Goal: Transaction & Acquisition: Purchase product/service

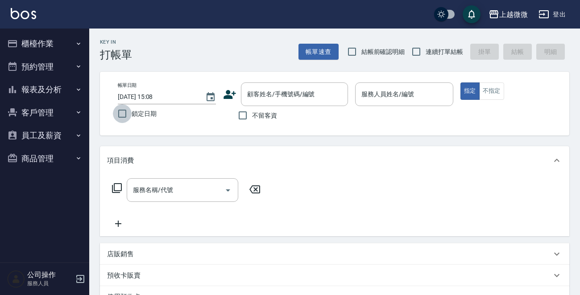
click at [120, 116] on input "鎖定日期" at bounding box center [122, 113] width 19 height 19
checkbox input "true"
click at [422, 51] on input "連續打單結帳" at bounding box center [416, 51] width 19 height 19
checkbox input "true"
click at [302, 86] on div "顧客姓名/手機號碼/編號" at bounding box center [294, 95] width 107 height 24
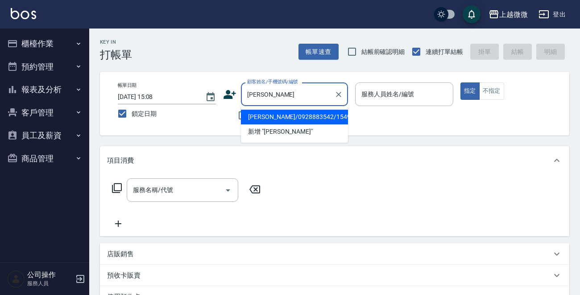
click at [282, 116] on li "[PERSON_NAME]/0928883542/1549" at bounding box center [294, 117] width 107 height 15
type input "[PERSON_NAME]/0928883542/1549"
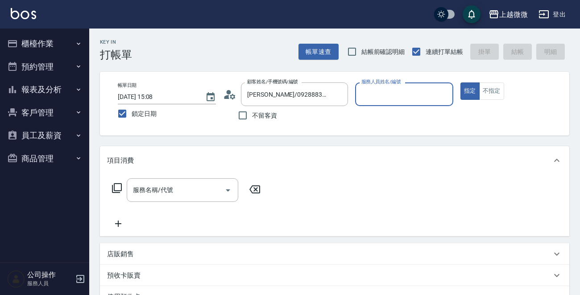
type input "Vivi-6"
click at [181, 187] on input "服務名稱/代號" at bounding box center [176, 190] width 90 height 16
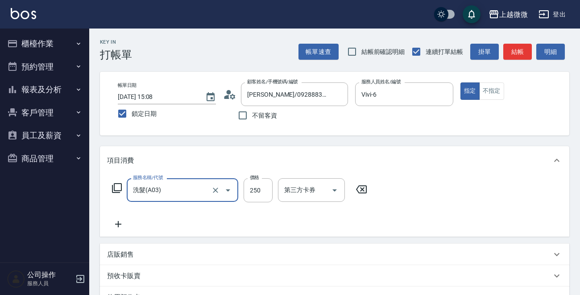
type input "洗髮(A03)"
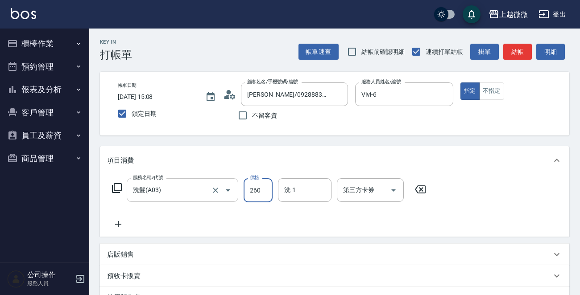
type input "260"
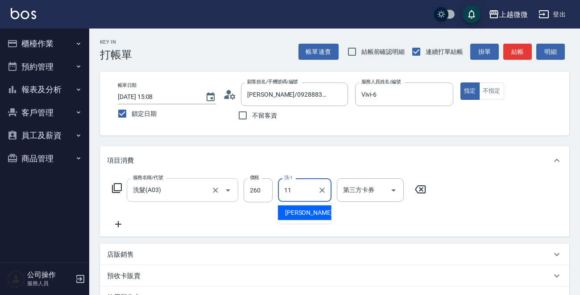
type input "[PERSON_NAME]-11"
click at [114, 220] on icon at bounding box center [118, 224] width 22 height 11
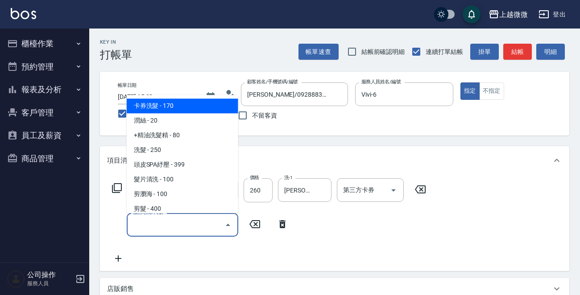
click at [136, 221] on input "服務名稱/代號" at bounding box center [176, 225] width 90 height 16
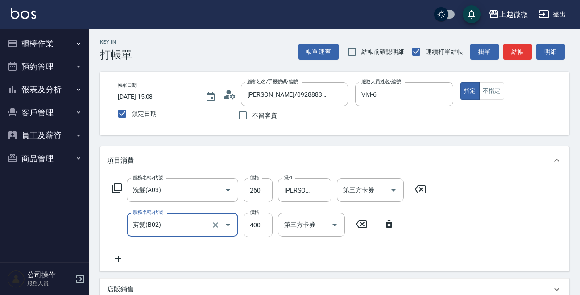
type input "剪髮(B02)"
type input "450"
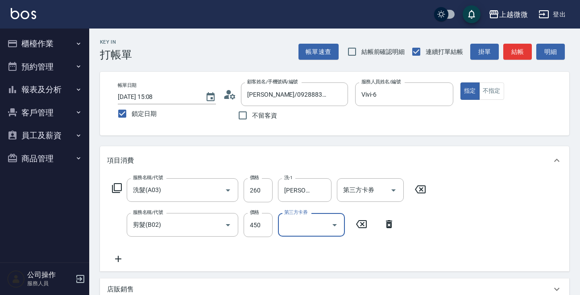
click at [119, 263] on icon at bounding box center [118, 259] width 22 height 11
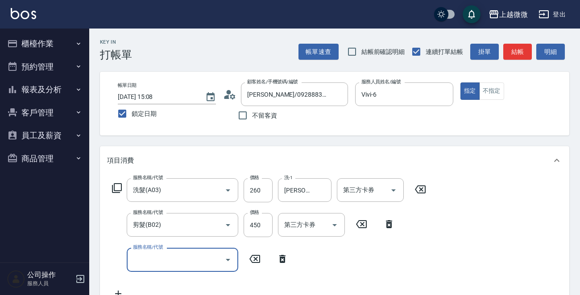
click at [151, 258] on input "服務名稱/代號" at bounding box center [176, 260] width 90 height 16
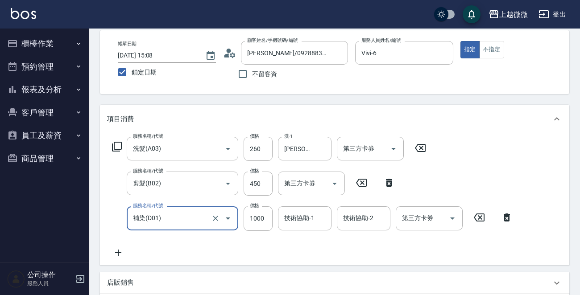
scroll to position [89, 0]
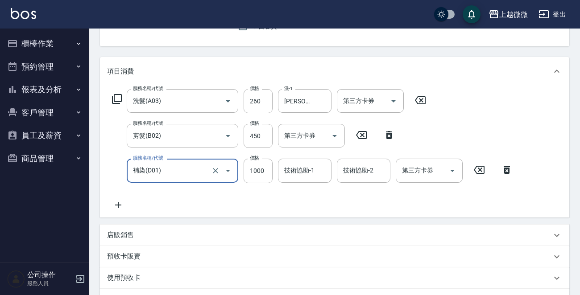
type input "補染(D01)"
click at [118, 204] on icon at bounding box center [118, 205] width 6 height 6
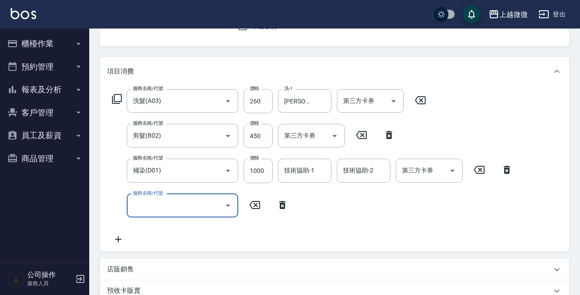
click at [148, 207] on input "服務名稱/代號" at bounding box center [176, 206] width 90 height 16
type input "頭皮隔離(G02)"
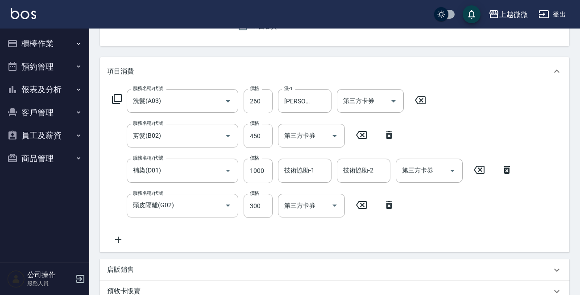
click at [120, 240] on icon at bounding box center [118, 240] width 6 height 6
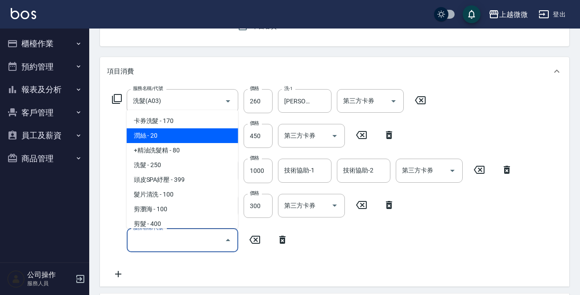
click at [178, 136] on span "潤絲 - 20" at bounding box center [183, 135] width 112 height 15
type input "潤絲(A01)"
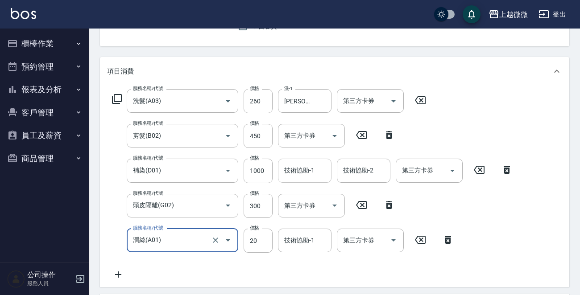
click at [299, 173] on div "技術協助-1 技術協助-1" at bounding box center [305, 171] width 54 height 24
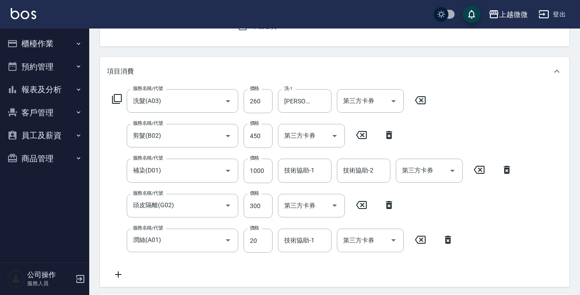
click at [472, 121] on div "服務名稱/代號 洗髮(A03) 服務名稱/代號 價格 260 價格 洗-1 Kristin-11 洗-1 第三方卡券 第三方卡券 服務名稱/代號 剪髮(B02…" at bounding box center [312, 184] width 411 height 191
click at [308, 240] on div "技術協助-1 技術協助-1" at bounding box center [305, 241] width 54 height 24
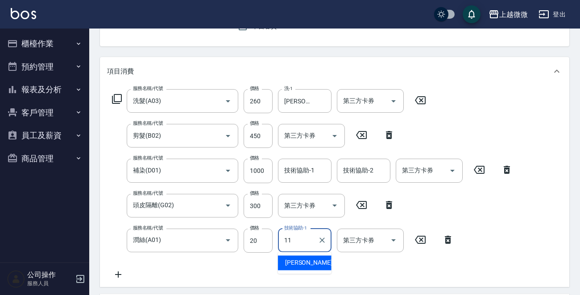
drag, startPoint x: 303, startPoint y: 261, endPoint x: 301, endPoint y: 217, distance: 44.2
click at [302, 261] on span "[PERSON_NAME] -11" at bounding box center [313, 262] width 56 height 9
type input "[PERSON_NAME]-11"
click at [302, 174] on div "技術協助-1 技術協助-1" at bounding box center [305, 171] width 54 height 24
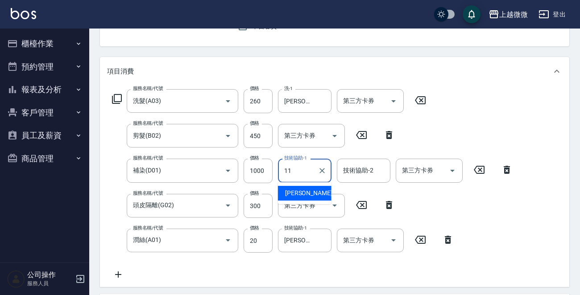
click at [307, 191] on span "[PERSON_NAME] -11" at bounding box center [313, 193] width 56 height 9
type input "[PERSON_NAME]-11"
click at [356, 166] on div "技術協助-2 技術協助-2" at bounding box center [364, 171] width 54 height 24
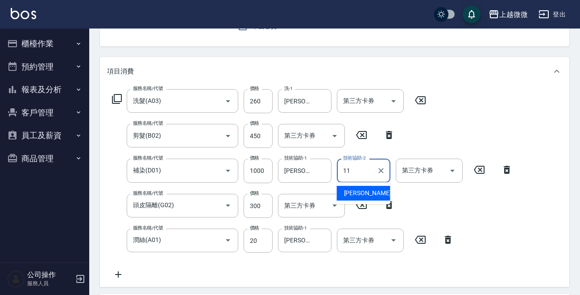
click at [360, 192] on span "[PERSON_NAME] -11" at bounding box center [372, 193] width 56 height 9
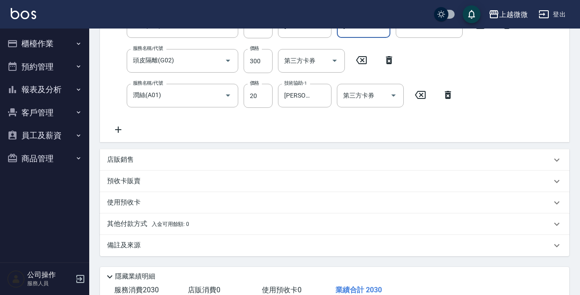
scroll to position [294, 0]
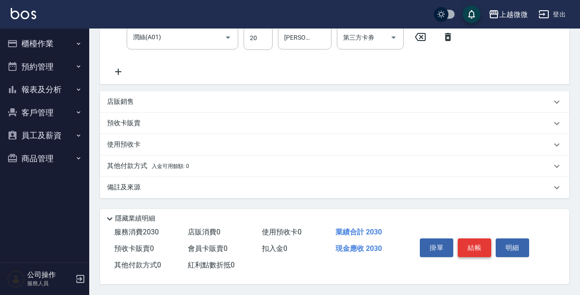
type input "[PERSON_NAME]-11"
click at [482, 243] on button "結帳" at bounding box center [474, 248] width 33 height 19
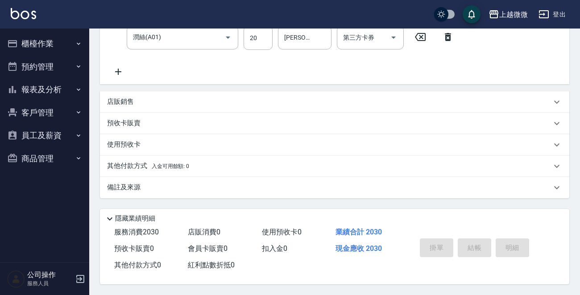
scroll to position [0, 0]
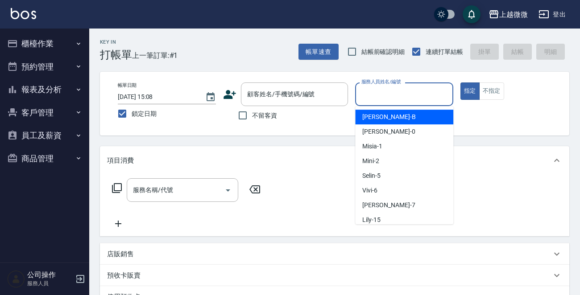
drag, startPoint x: 395, startPoint y: 87, endPoint x: 398, endPoint y: 111, distance: 23.9
click at [395, 87] on div "服務人員姓名/編號 服務人員姓名/編號" at bounding box center [404, 95] width 98 height 24
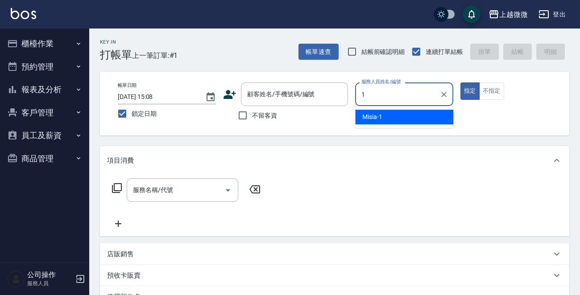
click at [395, 112] on div "Misia -1" at bounding box center [404, 117] width 98 height 15
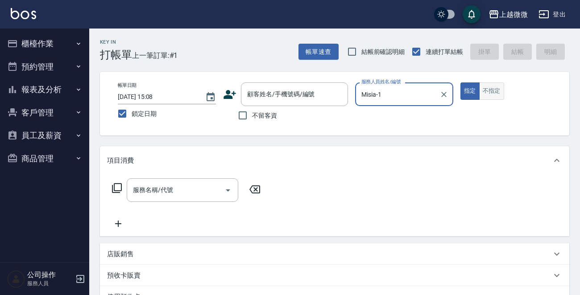
type input "Misia-1"
click at [490, 97] on button "不指定" at bounding box center [491, 91] width 25 height 17
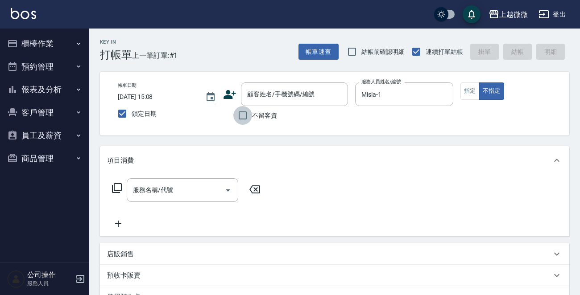
click at [244, 112] on input "不留客資" at bounding box center [242, 115] width 19 height 19
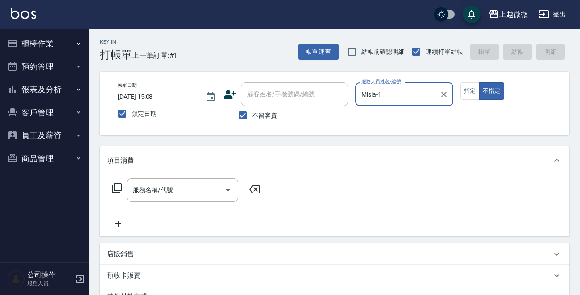
drag, startPoint x: 240, startPoint y: 111, endPoint x: 273, endPoint y: 95, distance: 35.5
click at [241, 111] on input "不留客資" at bounding box center [242, 115] width 19 height 19
checkbox input "false"
click at [275, 94] on div "顧客姓名/手機號碼/編號 顧客姓名/手機號碼/編號" at bounding box center [294, 95] width 107 height 24
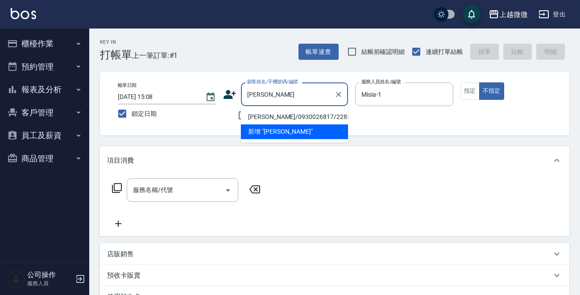
click at [276, 117] on li "[PERSON_NAME]/0930026817/2285" at bounding box center [294, 117] width 107 height 15
type input "[PERSON_NAME]/0930026817/2285"
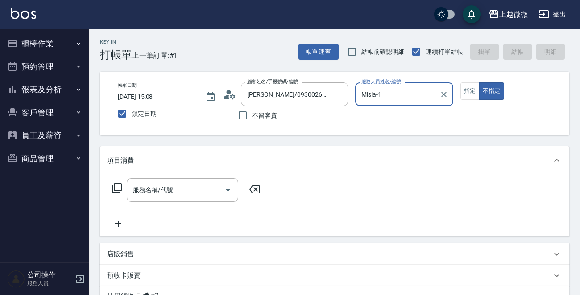
click at [169, 190] on div "服務名稱/代號 服務名稱/代號" at bounding box center [183, 190] width 112 height 24
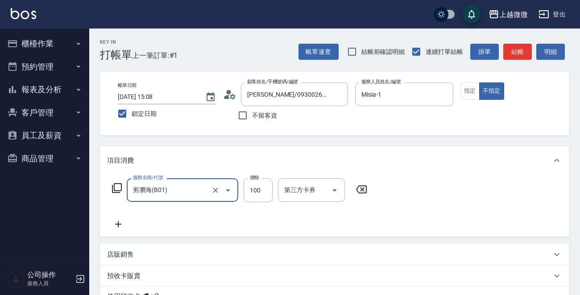
scroll to position [134, 0]
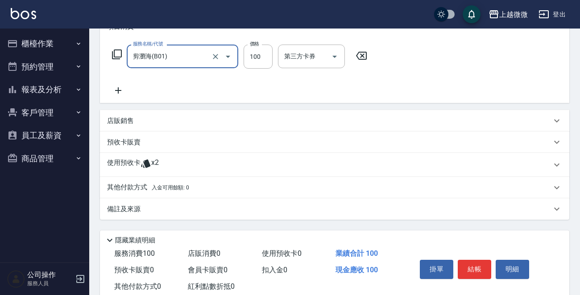
type input "剪瀏海(B01)"
click at [119, 214] on div "備註及來源" at bounding box center [334, 209] width 469 height 21
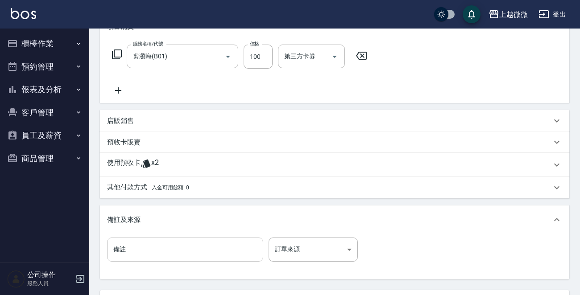
drag, startPoint x: 134, startPoint y: 249, endPoint x: 117, endPoint y: 245, distance: 17.1
click at [134, 249] on input "備註" at bounding box center [185, 250] width 156 height 24
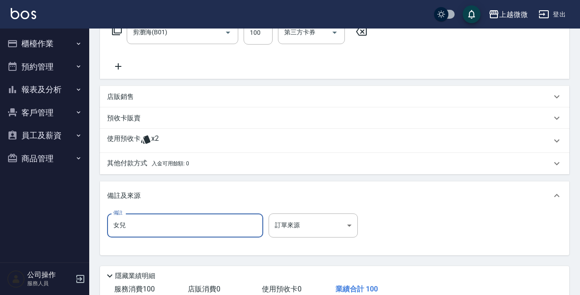
scroll to position [217, 0]
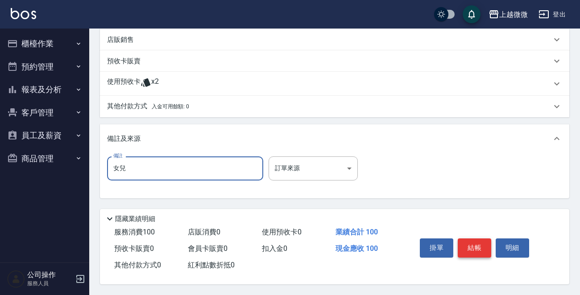
type input "女兒"
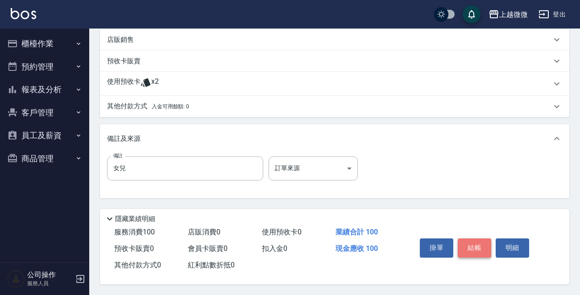
click at [475, 241] on button "結帳" at bounding box center [474, 248] width 33 height 19
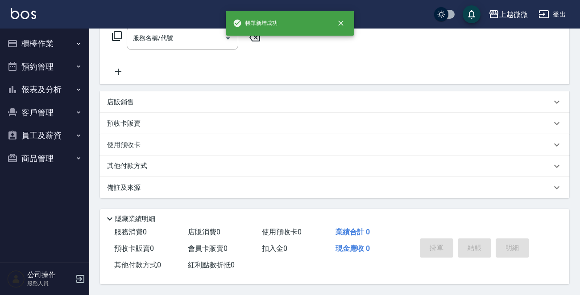
scroll to position [0, 0]
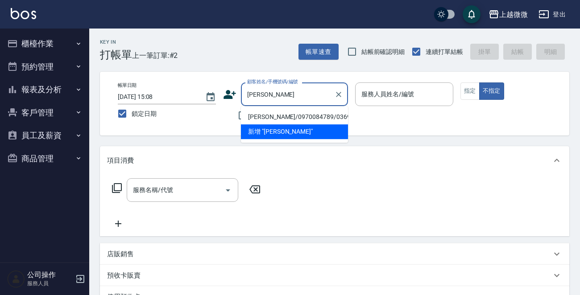
click at [300, 112] on li "[PERSON_NAME]/0970084789/0369" at bounding box center [294, 117] width 107 height 15
type input "[PERSON_NAME]/0970084789/0369"
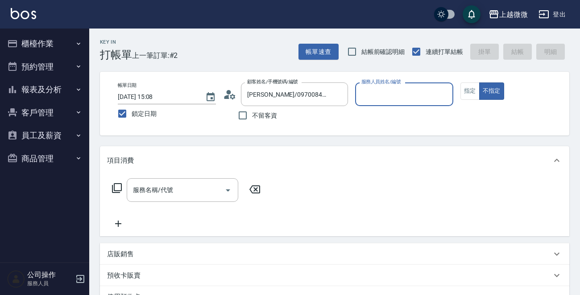
type input "Selin-5"
click at [473, 86] on button "指定" at bounding box center [469, 91] width 19 height 17
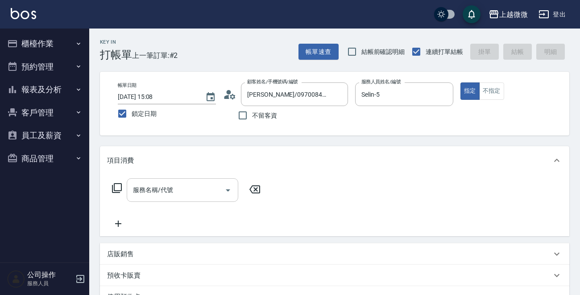
click at [169, 181] on div "服務名稱/代號" at bounding box center [183, 190] width 112 height 24
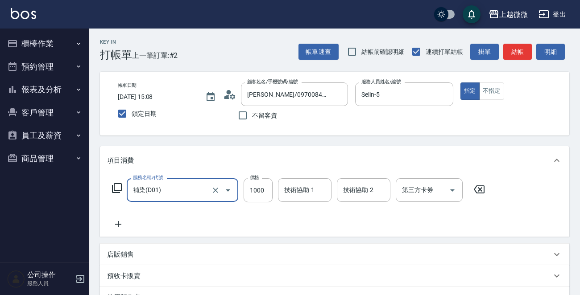
type input "補染(D01)"
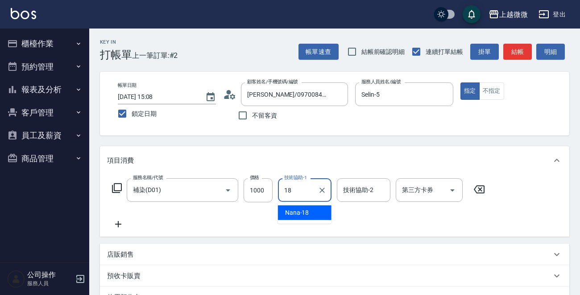
type input "Nana-18"
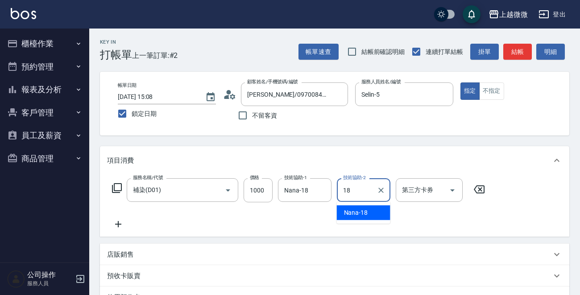
type input "Nana-18"
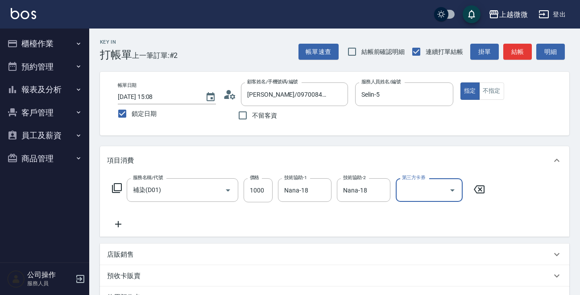
click at [119, 222] on icon at bounding box center [118, 224] width 22 height 11
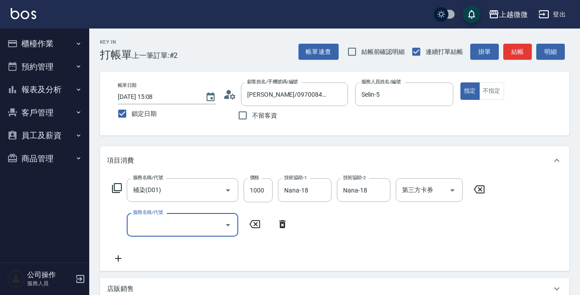
click at [146, 222] on div "服務名稱/代號 服務名稱/代號" at bounding box center [183, 225] width 112 height 24
type input "頭皮隔離(G02)"
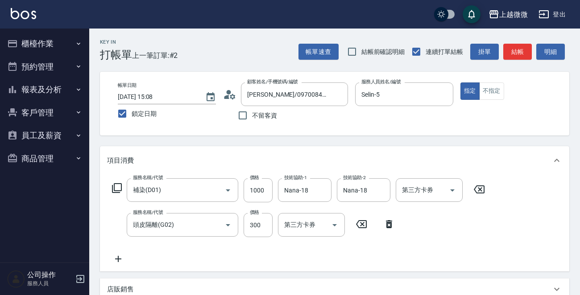
click at [116, 258] on icon at bounding box center [118, 259] width 22 height 11
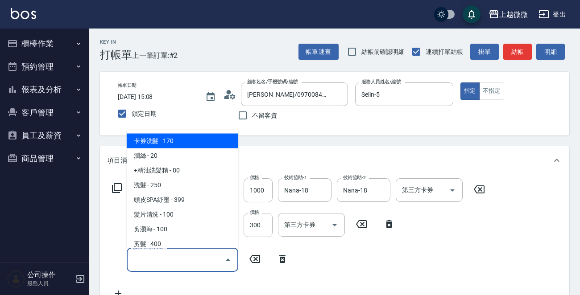
click at [141, 258] on input "服務名稱/代號" at bounding box center [176, 260] width 90 height 16
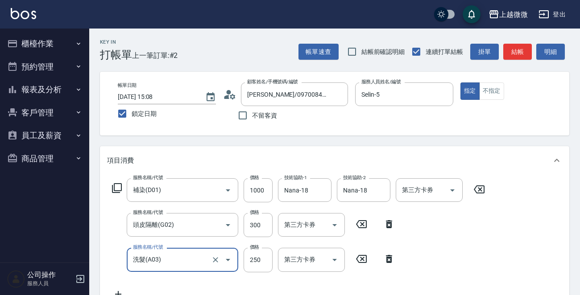
type input "洗髮(A03)"
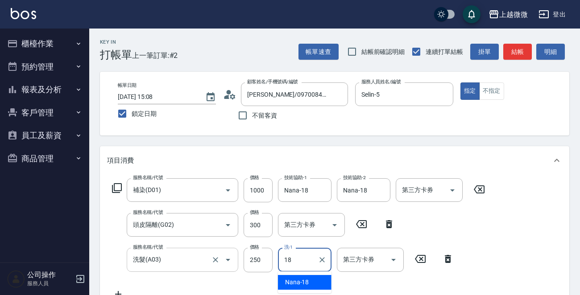
type input "Nana-18"
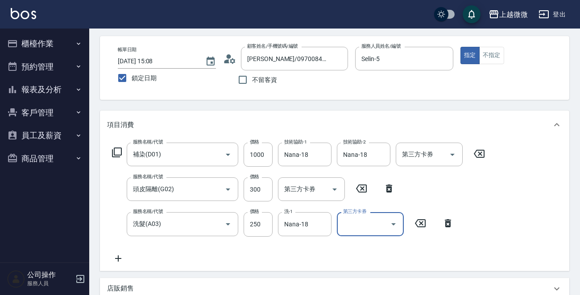
scroll to position [89, 0]
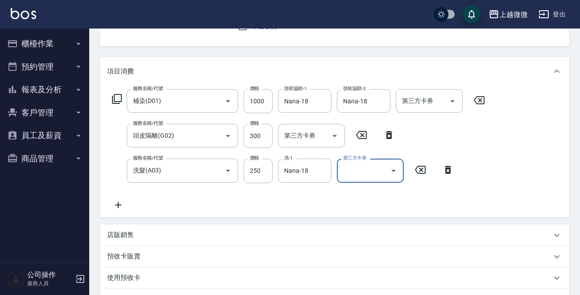
click at [116, 203] on icon at bounding box center [118, 205] width 22 height 11
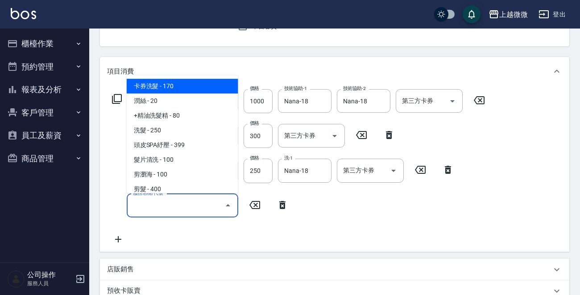
click at [154, 206] on input "服務名稱/代號" at bounding box center [176, 206] width 90 height 16
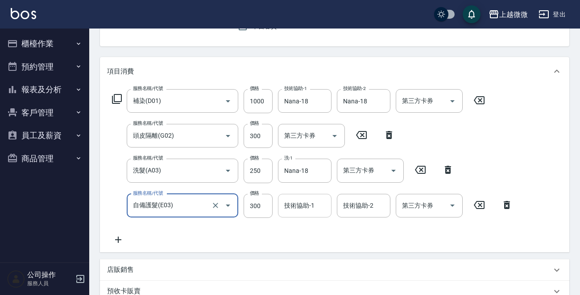
type input "自備護髮(E03)"
click at [310, 211] on input "技術協助-1" at bounding box center [305, 206] width 46 height 16
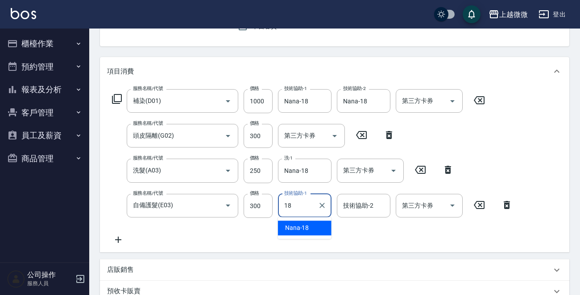
click at [302, 230] on span "Nana -18" at bounding box center [297, 228] width 24 height 9
type input "Nana-18"
click at [361, 211] on input "技術協助-2" at bounding box center [364, 206] width 46 height 16
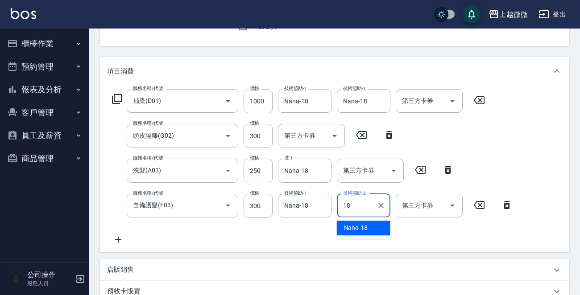
click at [363, 227] on span "Nana -18" at bounding box center [356, 228] width 24 height 9
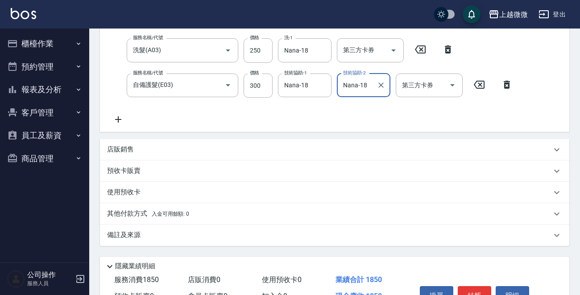
scroll to position [259, 0]
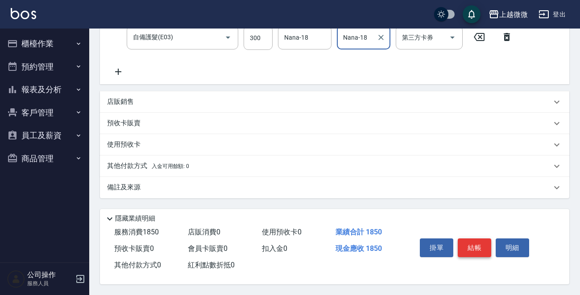
type input "Nana-18"
click at [471, 243] on button "結帳" at bounding box center [474, 248] width 33 height 19
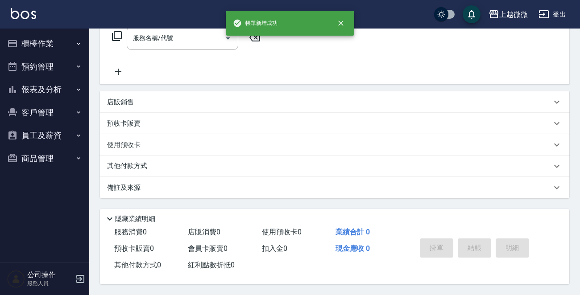
scroll to position [0, 0]
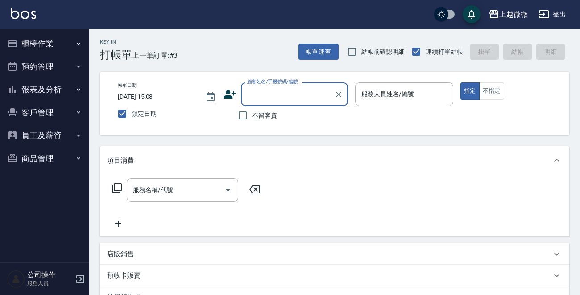
type input "ㄇ"
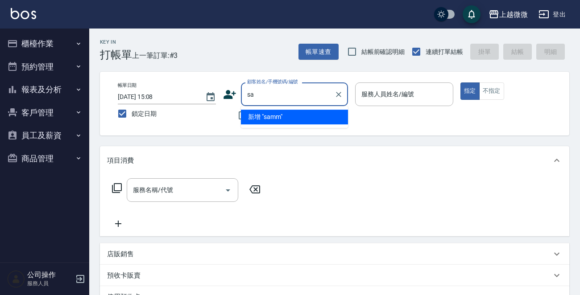
type input "s"
click at [308, 116] on li "[PERSON_NAME]/0979966899/5087" at bounding box center [294, 117] width 107 height 15
type input "[PERSON_NAME]/0979966899/5087"
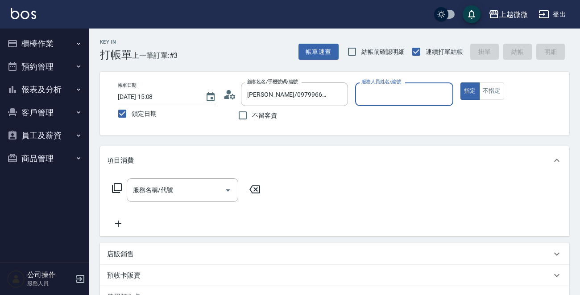
type input "Selin-5"
click at [166, 187] on div "服務名稱/代號 服務名稱/代號" at bounding box center [183, 190] width 112 height 24
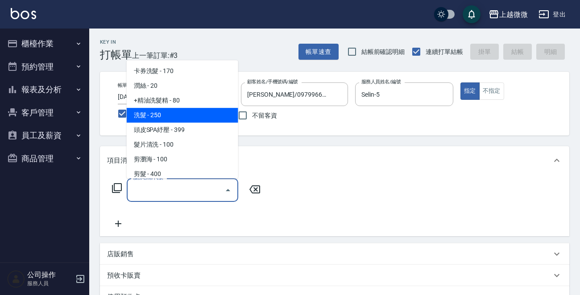
click at [176, 118] on span "洗髮 - 250" at bounding box center [183, 115] width 112 height 15
type input "洗髮(A03)"
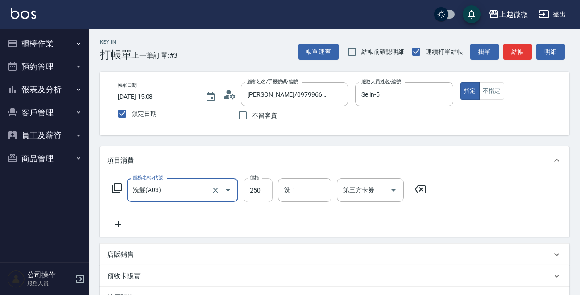
click at [256, 191] on input "250" at bounding box center [258, 190] width 29 height 24
type input "300"
click at [299, 197] on input "洗-1" at bounding box center [305, 190] width 46 height 16
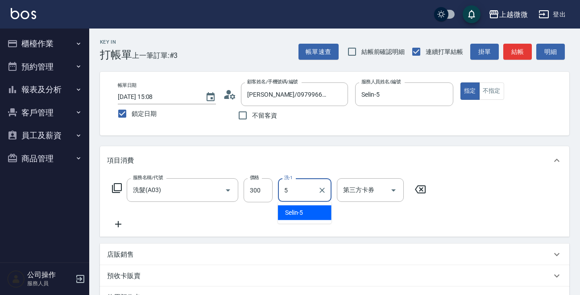
click at [296, 211] on span "Selin -5" at bounding box center [294, 212] width 18 height 9
type input "Selin-5"
click at [115, 222] on icon at bounding box center [118, 224] width 22 height 11
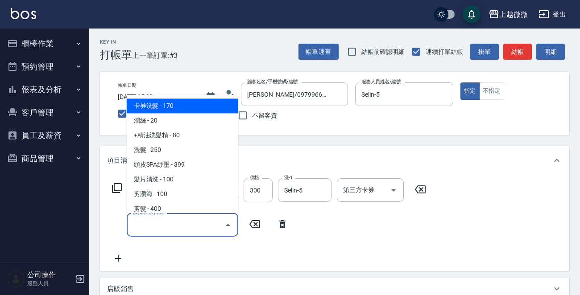
click at [153, 222] on input "服務名稱/代號" at bounding box center [176, 225] width 90 height 16
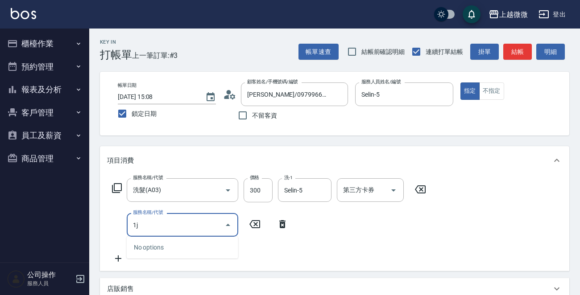
type input "1"
type input "度"
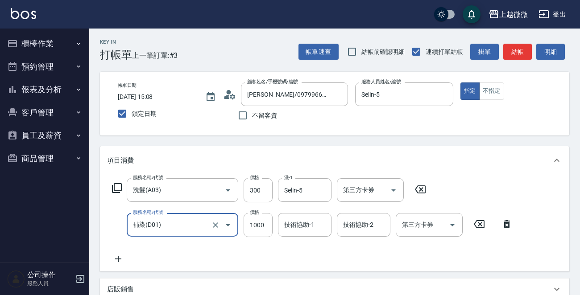
type input "補染(D01)"
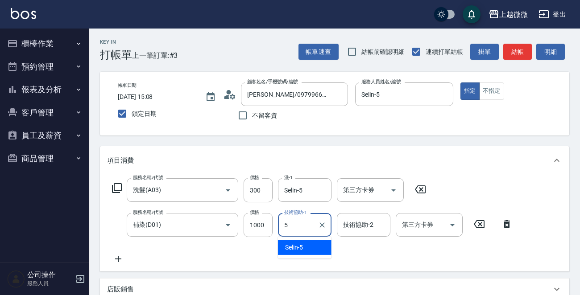
type input "Selin-5"
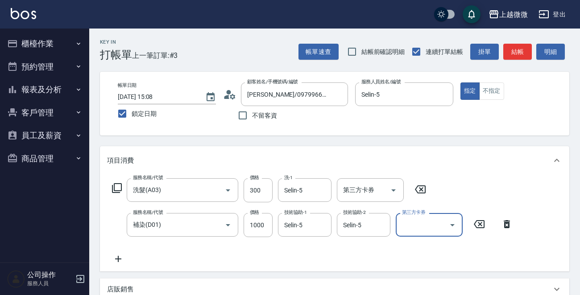
click at [118, 258] on icon at bounding box center [118, 259] width 6 height 6
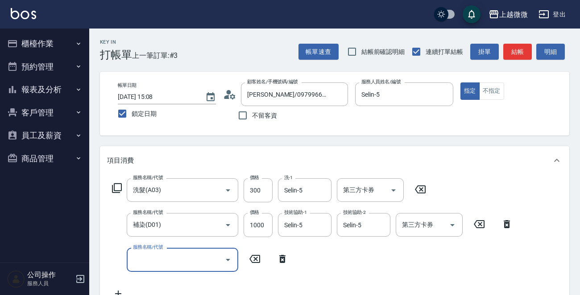
click at [157, 258] on div "服務名稱/代號 服務名稱/代號" at bounding box center [183, 260] width 112 height 24
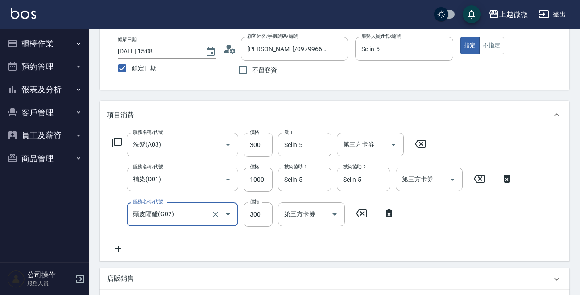
scroll to position [224, 0]
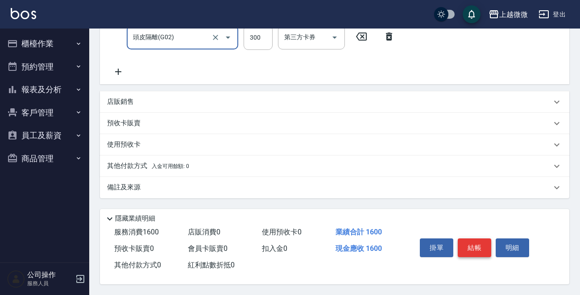
type input "頭皮隔離(G02)"
click at [474, 240] on button "結帳" at bounding box center [474, 248] width 33 height 19
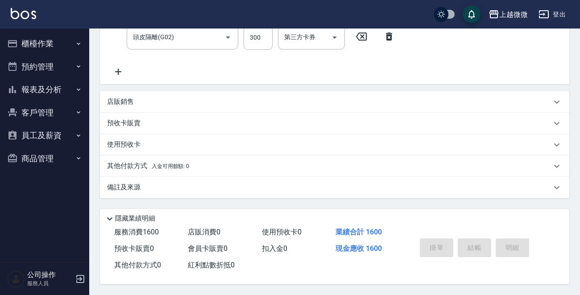
scroll to position [0, 0]
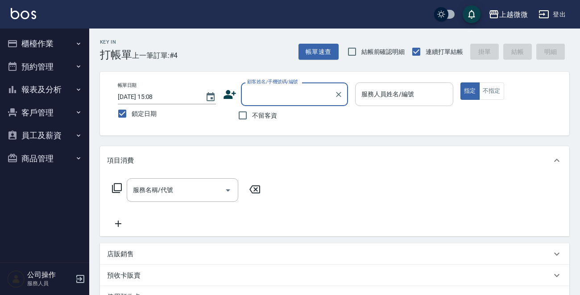
click at [385, 90] on div "服務人員姓名/編號 服務人員姓名/編號" at bounding box center [404, 95] width 98 height 24
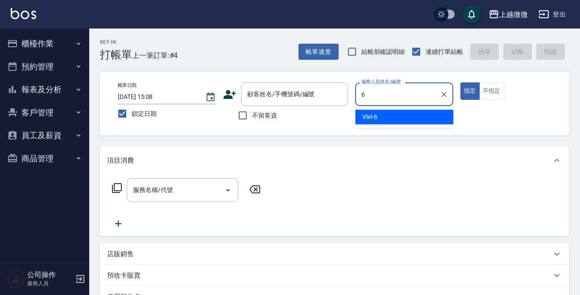
click at [388, 113] on div "Vivi -6" at bounding box center [404, 117] width 98 height 15
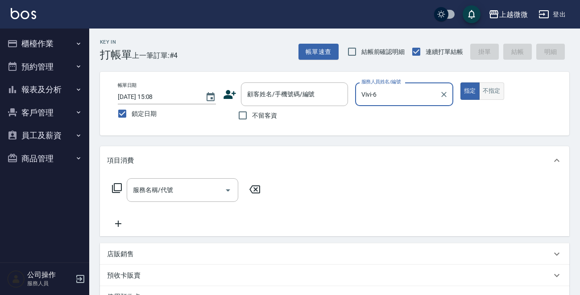
type input "Vivi-6"
click at [497, 95] on button "不指定" at bounding box center [491, 91] width 25 height 17
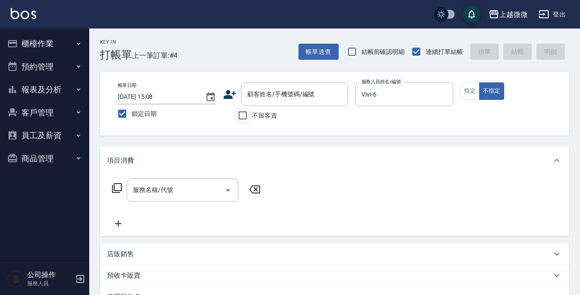
click at [244, 117] on input "不留客資" at bounding box center [242, 115] width 19 height 19
checkbox input "true"
click at [179, 191] on input "服務名稱/代號" at bounding box center [176, 190] width 90 height 16
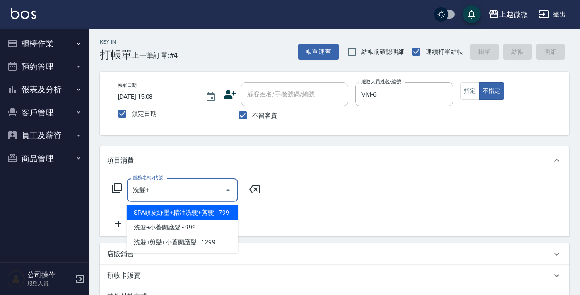
drag, startPoint x: 216, startPoint y: 211, endPoint x: 221, endPoint y: 213, distance: 6.0
click at [216, 211] on span "SPA頭皮紓壓+精油洗髮+剪髮 - 799" at bounding box center [183, 213] width 112 height 15
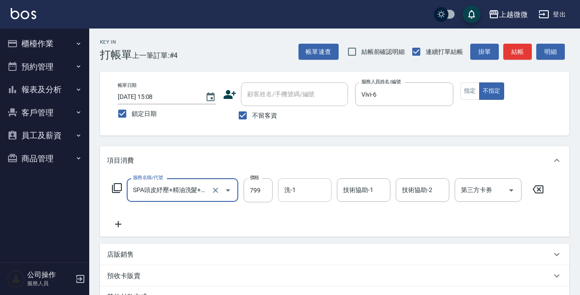
type input "SPA頭皮紓壓+精油洗髮+剪髮(I13)"
click at [309, 187] on input "洗-1" at bounding box center [305, 190] width 46 height 16
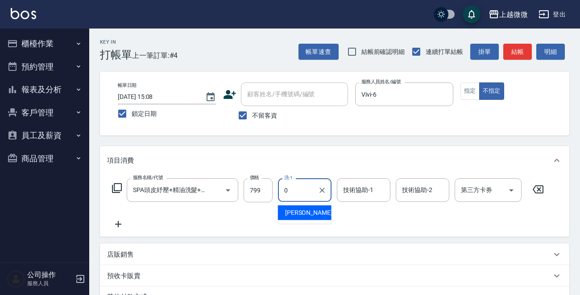
click at [298, 219] on div "[PERSON_NAME] -0" at bounding box center [305, 213] width 54 height 15
click at [352, 198] on div "技術協助-1" at bounding box center [364, 190] width 54 height 24
type input "[PERSON_NAME]-0"
click at [356, 215] on div "服務名稱/代號 SPA頭皮紓壓+精油洗髮+剪髮(I13) 服務名稱/代號 價格 799 價格 洗-1 [PERSON_NAME]-0 洗-1 技術協助-1 技…" at bounding box center [328, 203] width 442 height 51
click at [361, 191] on input "技術協助-1" at bounding box center [364, 190] width 46 height 16
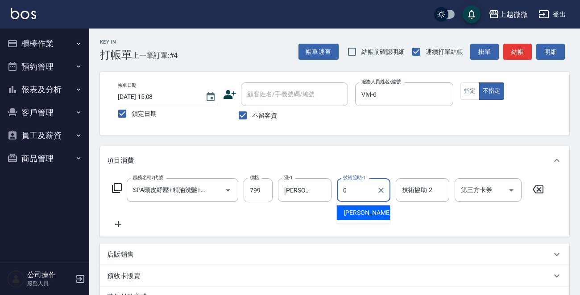
click at [366, 213] on div "[PERSON_NAME] -0" at bounding box center [364, 213] width 54 height 15
type input "[PERSON_NAME]-0"
click at [412, 187] on div "技術協助-2 技術協助-2" at bounding box center [423, 190] width 54 height 24
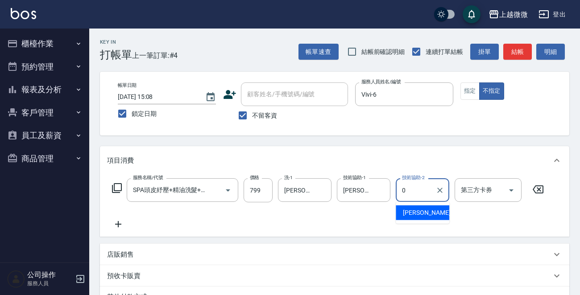
click at [420, 211] on div "[PERSON_NAME] -0" at bounding box center [423, 213] width 54 height 15
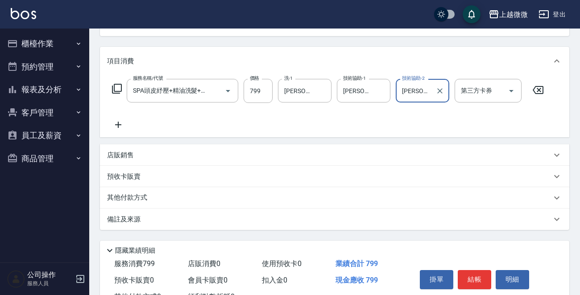
scroll to position [133, 0]
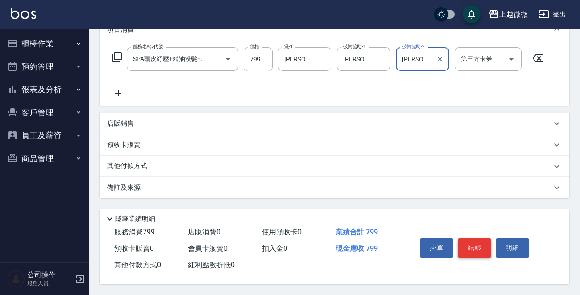
type input "[PERSON_NAME]-0"
click at [475, 244] on button "結帳" at bounding box center [474, 248] width 33 height 19
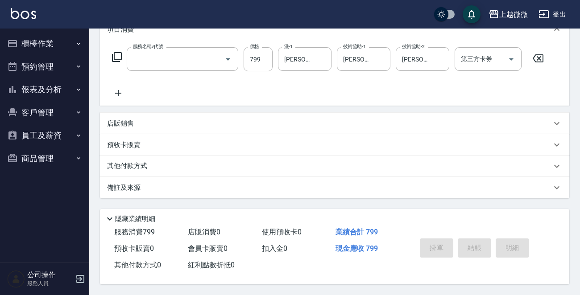
scroll to position [0, 0]
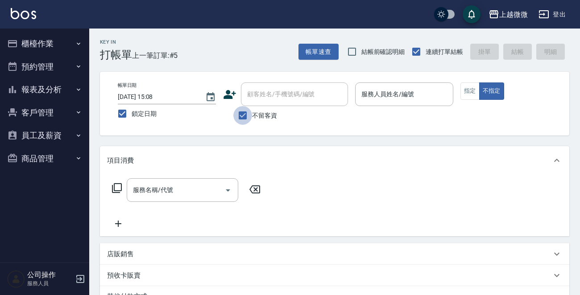
drag, startPoint x: 244, startPoint y: 118, endPoint x: 255, endPoint y: 111, distance: 13.1
click at [245, 117] on input "不留客資" at bounding box center [242, 115] width 19 height 19
checkbox input "false"
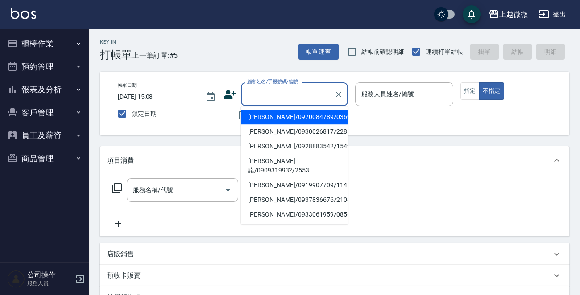
click at [276, 97] on div "顧客姓名/手機號碼/編號 顧客姓名/手機號碼/編號" at bounding box center [294, 95] width 107 height 24
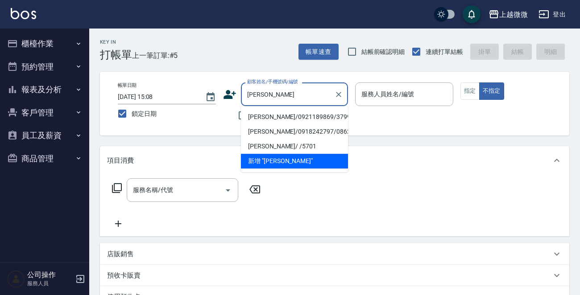
click at [277, 116] on li "[PERSON_NAME]/0921189869/3799" at bounding box center [294, 117] width 107 height 15
type input "[PERSON_NAME]/0921189869/3799"
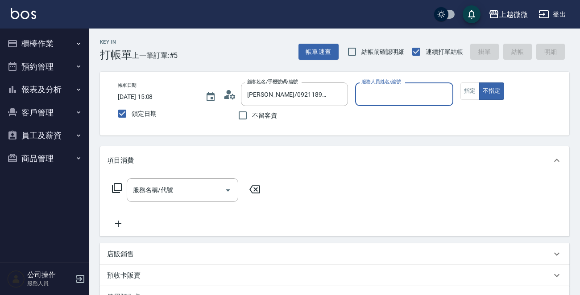
type input "Vivi-6"
click at [474, 93] on button "指定" at bounding box center [469, 91] width 19 height 17
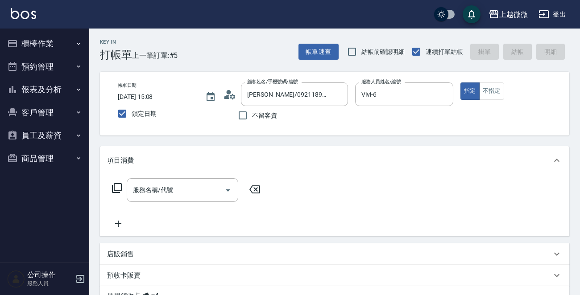
click at [168, 188] on div "服務名稱/代號 服務名稱/代號" at bounding box center [183, 190] width 112 height 24
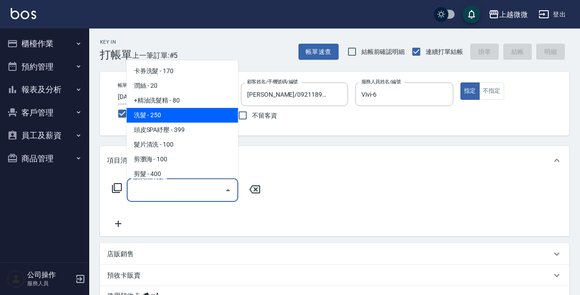
click at [170, 111] on span "洗髮 - 250" at bounding box center [183, 115] width 112 height 15
type input "洗髮(A03)"
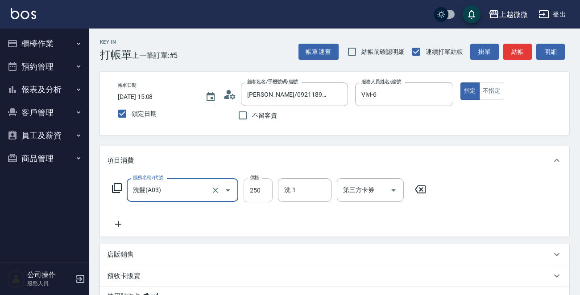
click at [261, 188] on input "250" at bounding box center [258, 190] width 29 height 24
type input "260"
click at [114, 227] on icon at bounding box center [118, 224] width 22 height 11
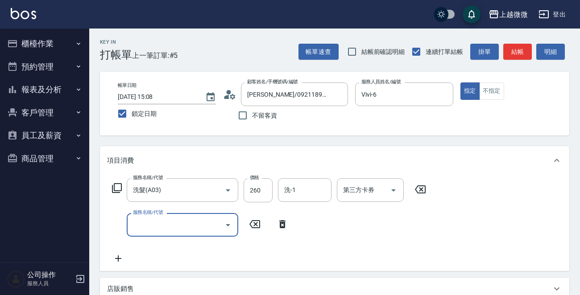
click at [148, 220] on div "服務名稱/代號 服務名稱/代號" at bounding box center [183, 225] width 112 height 24
click at [159, 221] on input "服務名稱/代號" at bounding box center [176, 225] width 90 height 16
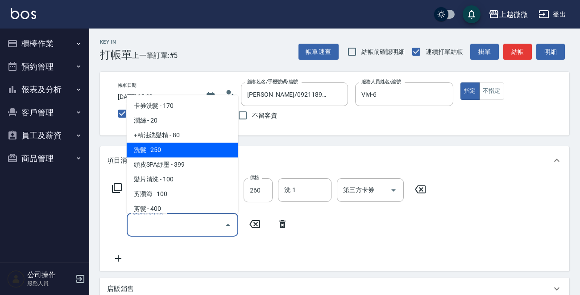
click at [178, 150] on span "洗髮 - 250" at bounding box center [183, 150] width 112 height 15
type input "洗髮(A03)"
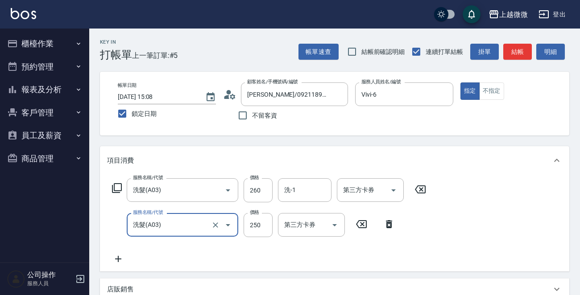
click at [178, 150] on div "項目消費" at bounding box center [334, 160] width 469 height 29
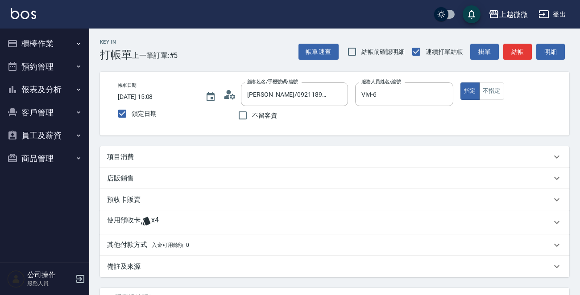
click at [166, 154] on div "項目消費" at bounding box center [329, 157] width 444 height 9
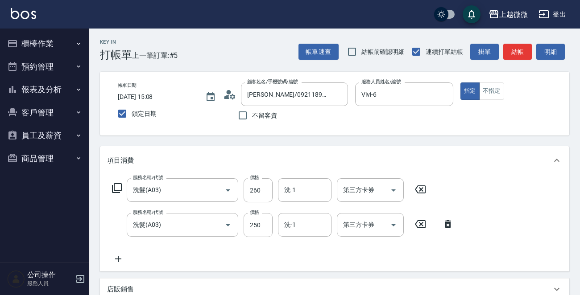
click at [447, 220] on icon at bounding box center [448, 224] width 22 height 11
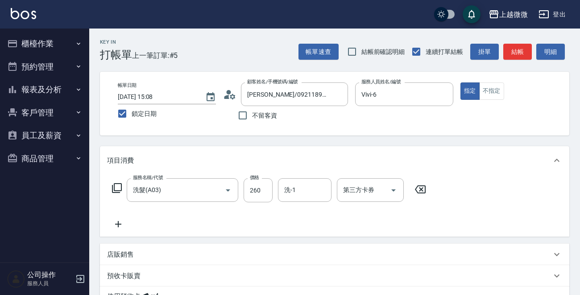
click at [121, 223] on icon at bounding box center [118, 224] width 22 height 11
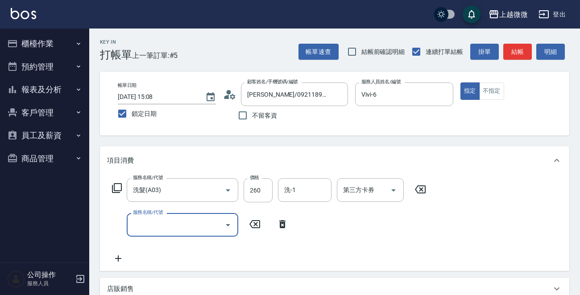
click at [138, 223] on input "服務名稱/代號" at bounding box center [176, 225] width 90 height 16
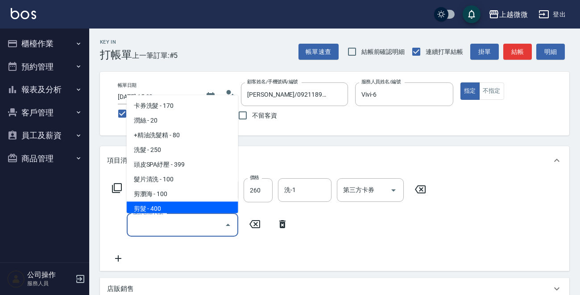
click at [159, 210] on span "剪髮 - 400" at bounding box center [183, 209] width 112 height 15
type input "剪髮(B02)"
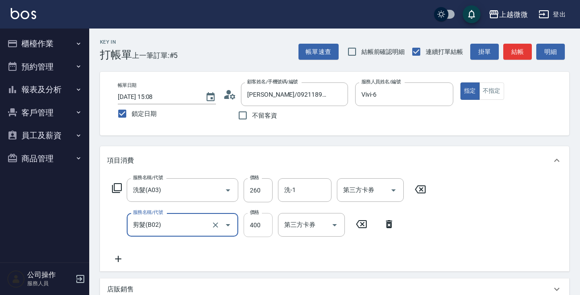
click at [259, 225] on input "400" at bounding box center [258, 225] width 29 height 24
type input "550"
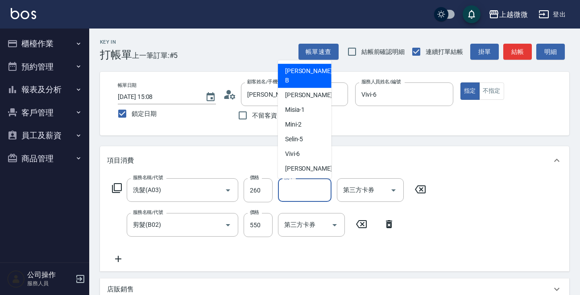
click at [293, 187] on div "洗-1 洗-1" at bounding box center [305, 190] width 54 height 24
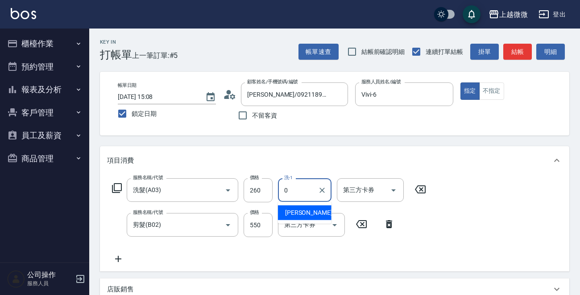
click at [307, 212] on div "[PERSON_NAME] -0" at bounding box center [305, 213] width 54 height 15
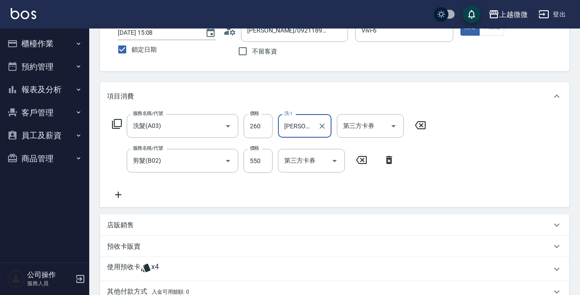
scroll to position [178, 0]
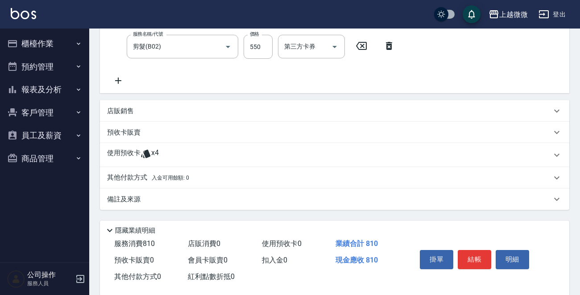
type input "[PERSON_NAME]-0"
click at [125, 150] on p "使用預收卡" at bounding box center [123, 155] width 33 height 13
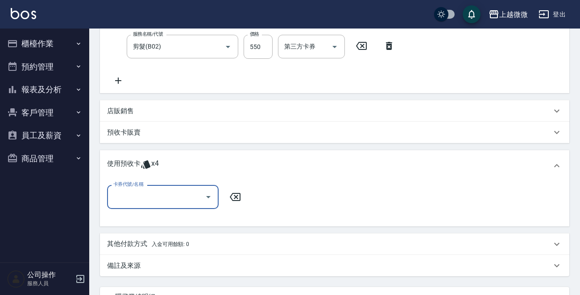
scroll to position [0, 0]
click at [136, 189] on input "卡券代號/名稱" at bounding box center [156, 197] width 90 height 16
click at [172, 222] on div "IM上質修護法 剩餘4張" at bounding box center [163, 219] width 112 height 15
type input "IM上質修護法"
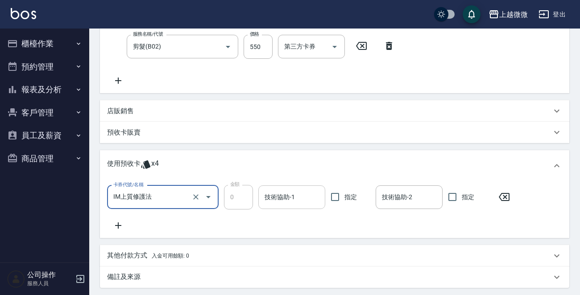
click at [292, 200] on input "技術協助-1" at bounding box center [291, 198] width 59 height 16
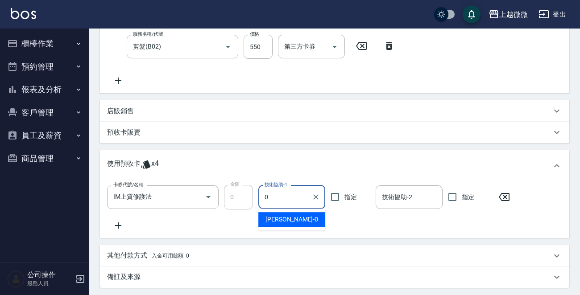
click at [302, 215] on div "[PERSON_NAME] -0" at bounding box center [291, 219] width 67 height 15
type input "[PERSON_NAME]-0"
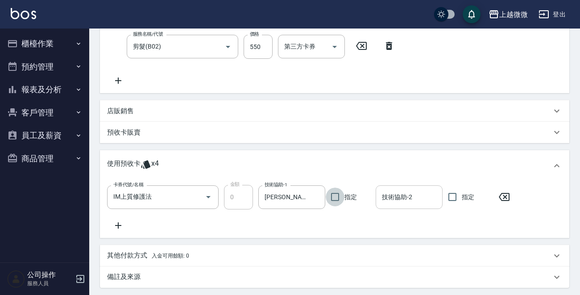
click at [410, 200] on div "技術協助-2 技術協助-2" at bounding box center [409, 198] width 67 height 24
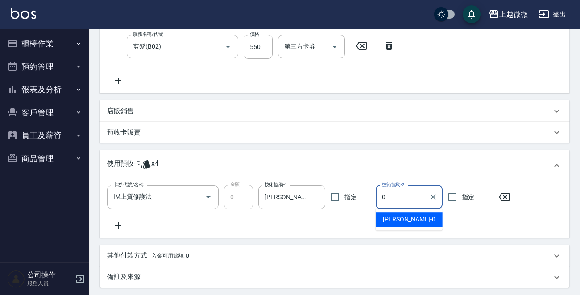
click at [410, 217] on div "[PERSON_NAME] -0" at bounding box center [409, 219] width 67 height 15
type input "[PERSON_NAME]-0"
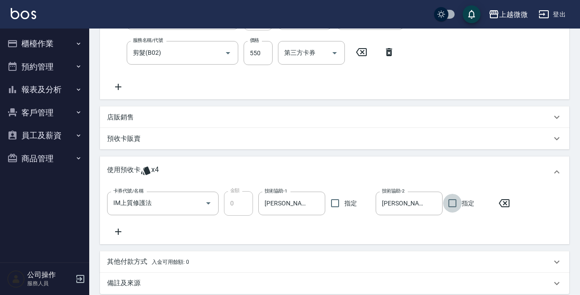
scroll to position [270, 0]
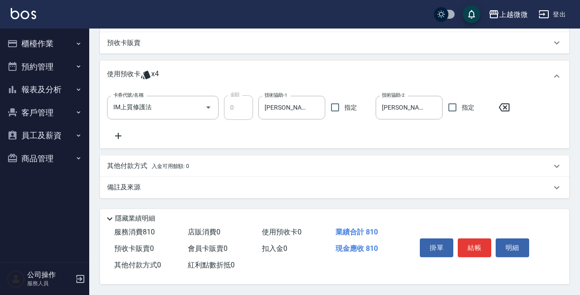
click at [478, 255] on div "掛單 結帳 明細" at bounding box center [474, 249] width 116 height 28
click at [481, 240] on button "結帳" at bounding box center [474, 248] width 33 height 19
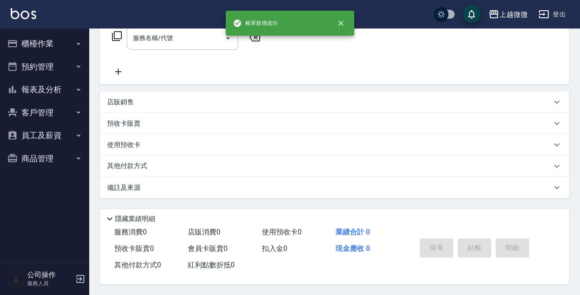
scroll to position [0, 0]
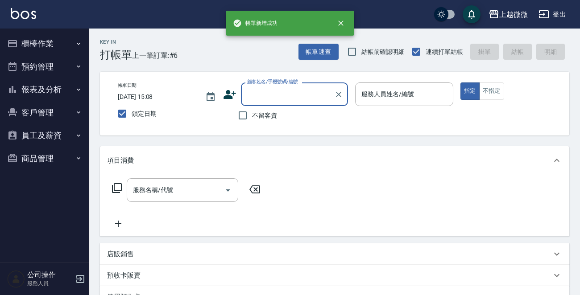
click at [273, 100] on input "顧客姓名/手機號碼/編號" at bounding box center [288, 95] width 86 height 16
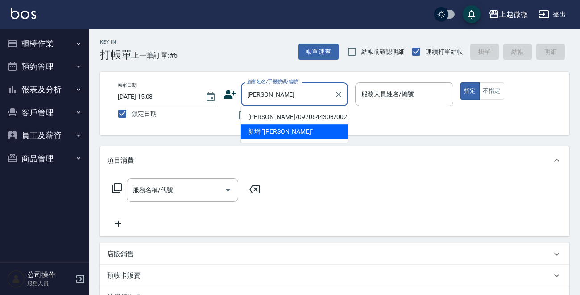
click at [290, 115] on li "[PERSON_NAME]/0970644308/0025" at bounding box center [294, 117] width 107 height 15
type input "[PERSON_NAME]/0970644308/0025"
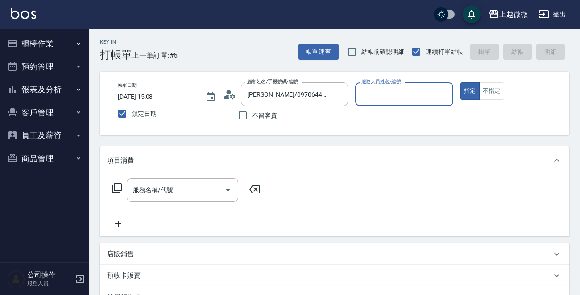
type input "Mini-2"
click at [166, 190] on div "服務名稱/代號 服務名稱/代號" at bounding box center [183, 190] width 112 height 24
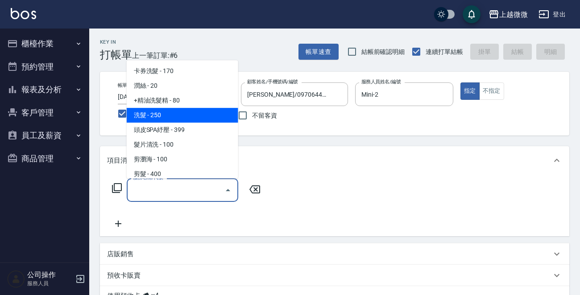
click at [186, 111] on span "洗髮 - 250" at bounding box center [183, 115] width 112 height 15
type input "洗髮(A03)"
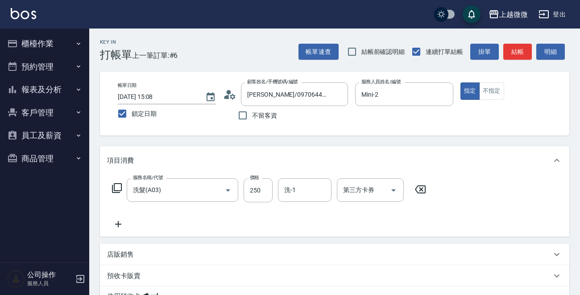
click at [118, 223] on icon at bounding box center [118, 224] width 6 height 6
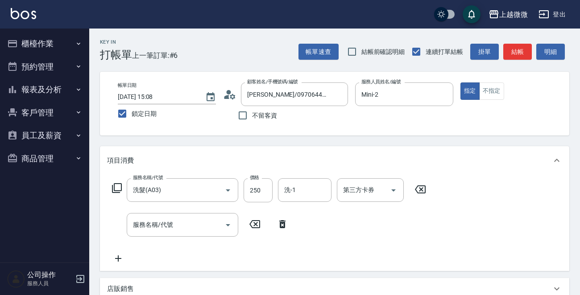
click at [194, 243] on div "服務名稱/代號 洗髮(A03) 服務名稱/代號 價格 250 價格 洗-1 洗-1 第三方卡券 第三方卡券 服務名稱/代號 服務名稱/代號" at bounding box center [269, 221] width 324 height 86
click at [195, 240] on div "服務名稱/代號 洗髮(A03) 服務名稱/代號 價格 250 價格 洗-1 洗-1 第三方卡券 第三方卡券 服務名稱/代號 服務名稱/代號" at bounding box center [269, 221] width 324 height 86
click at [192, 230] on input "服務名稱/代號" at bounding box center [176, 225] width 90 height 16
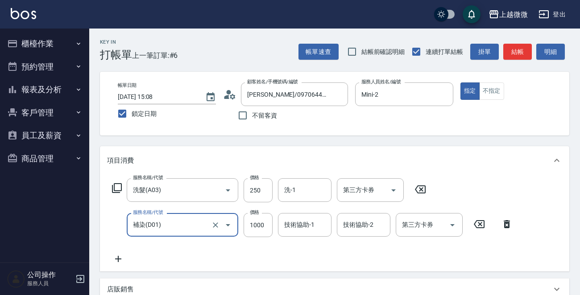
type input "補染(D01)"
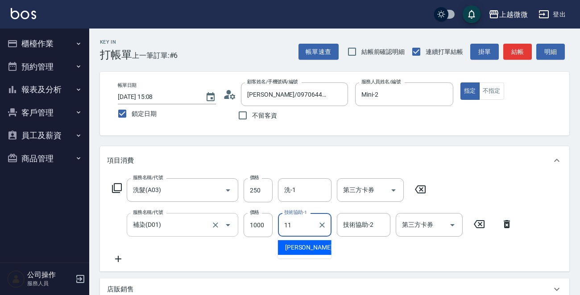
type input "[PERSON_NAME]-11"
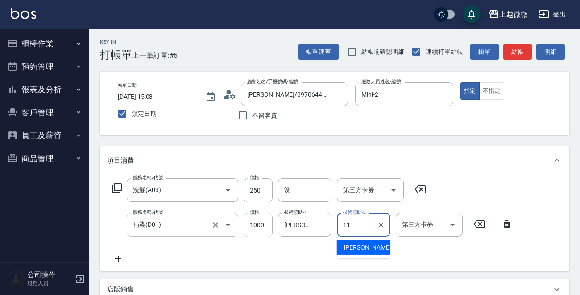
type input "[PERSON_NAME]-11"
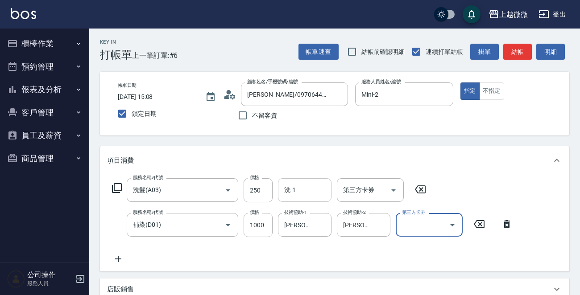
click at [299, 188] on input "洗-1" at bounding box center [305, 190] width 46 height 16
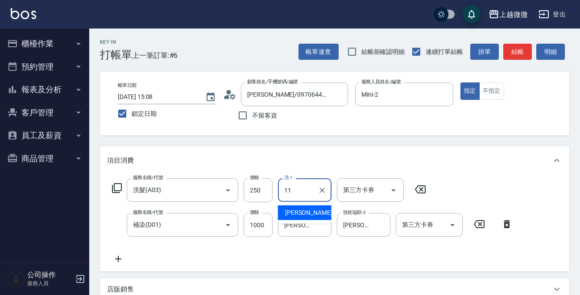
click at [299, 214] on span "[PERSON_NAME] -11" at bounding box center [313, 212] width 56 height 9
type input "[PERSON_NAME]-11"
click at [113, 260] on icon at bounding box center [118, 259] width 22 height 11
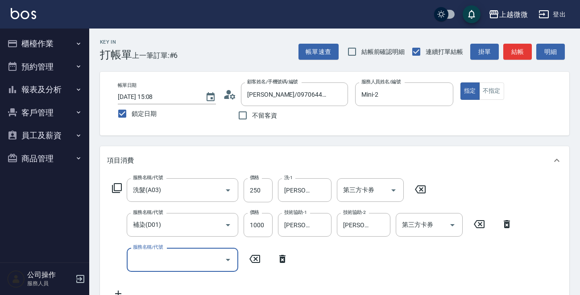
click at [178, 257] on input "服務名稱/代號" at bounding box center [176, 260] width 90 height 16
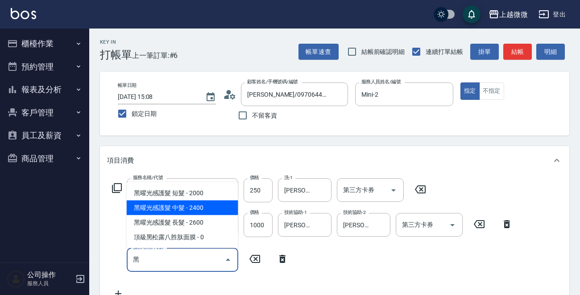
click at [215, 208] on span "黑曜光感護髮 中髮 - 2400" at bounding box center [183, 208] width 112 height 15
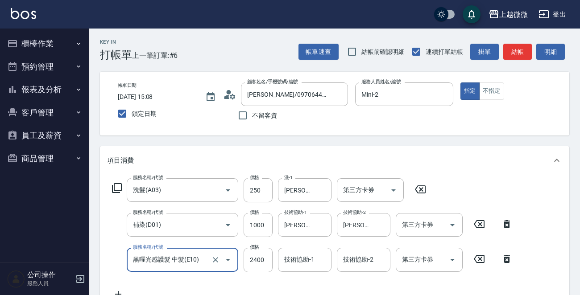
scroll to position [134, 0]
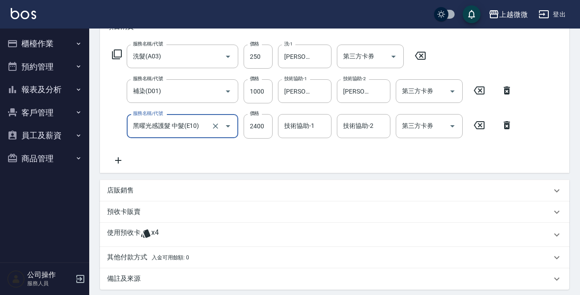
type input "黑曜光感護髮 中髮(E10)"
click at [121, 160] on icon at bounding box center [118, 160] width 6 height 6
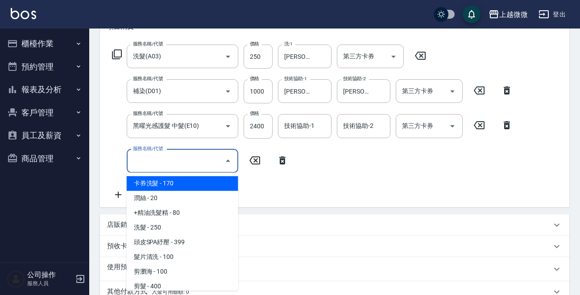
click at [152, 157] on input "服務名稱/代號" at bounding box center [176, 161] width 90 height 16
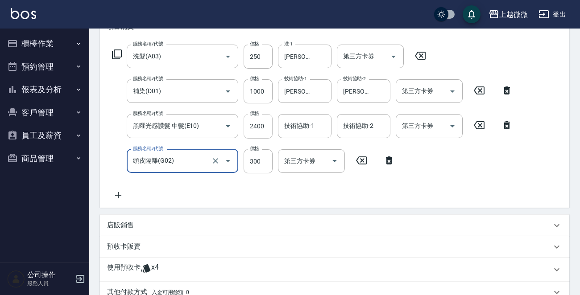
type input "頭皮隔離(G02)"
click at [264, 128] on input "2400" at bounding box center [258, 126] width 29 height 24
type input "2300"
click at [312, 126] on div "技術協助-1 技術協助-1" at bounding box center [305, 126] width 54 height 24
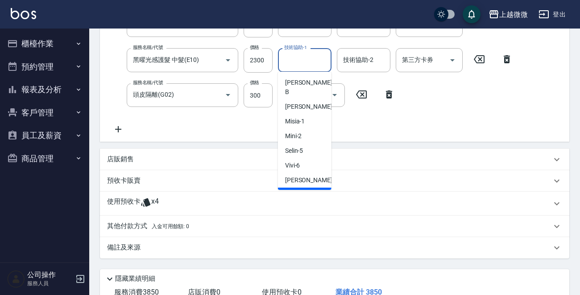
scroll to position [128, 0]
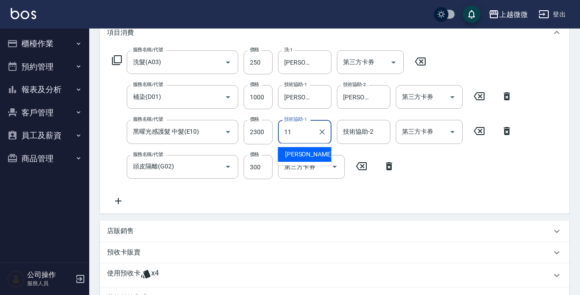
click at [308, 150] on span "[PERSON_NAME] -11" at bounding box center [313, 154] width 56 height 9
type input "[PERSON_NAME]-11"
click at [361, 127] on div "技術協助-2 技術協助-2" at bounding box center [364, 132] width 54 height 24
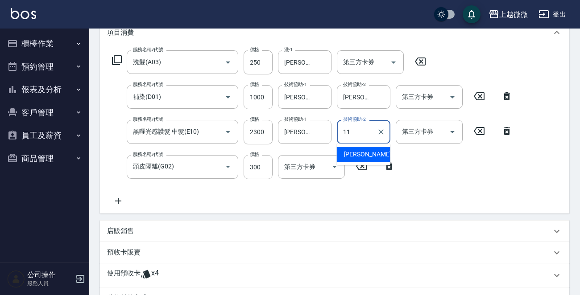
click at [351, 153] on span "[PERSON_NAME] -11" at bounding box center [372, 154] width 56 height 9
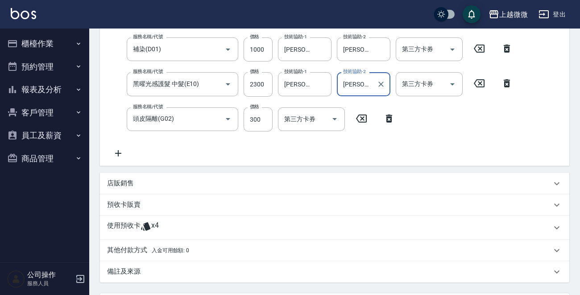
scroll to position [262, 0]
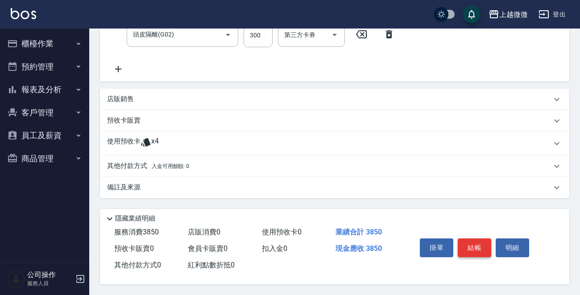
type input "[PERSON_NAME]-11"
click at [469, 245] on button "結帳" at bounding box center [474, 248] width 33 height 19
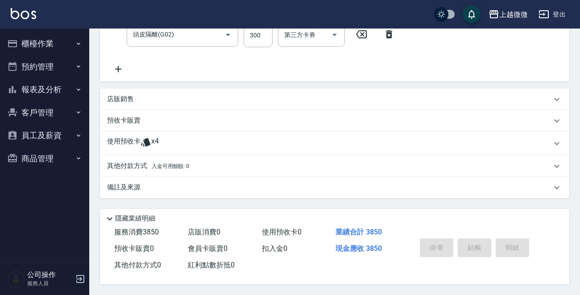
scroll to position [0, 0]
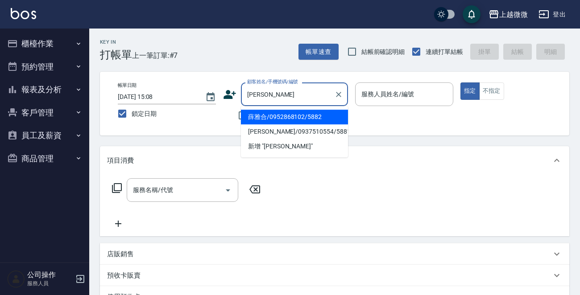
click at [288, 116] on li "薛雅合/0952868102/5882" at bounding box center [294, 117] width 107 height 15
type input "薛雅合/0952868102/5882"
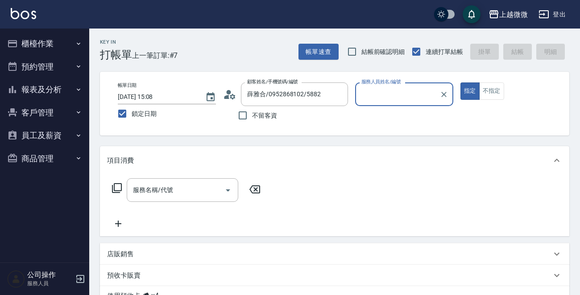
type input "Mini-2"
click at [180, 186] on input "服務名稱/代號" at bounding box center [176, 190] width 90 height 16
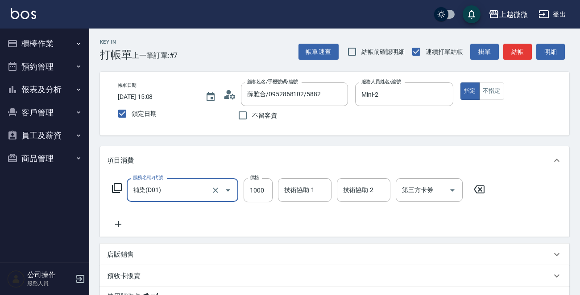
type input "補染(D01)"
click at [115, 223] on icon at bounding box center [118, 224] width 22 height 11
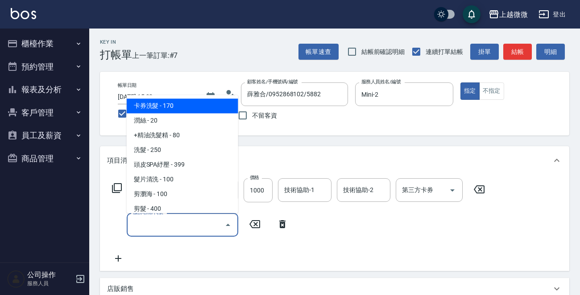
click at [156, 229] on input "服務名稱/代號" at bounding box center [176, 225] width 90 height 16
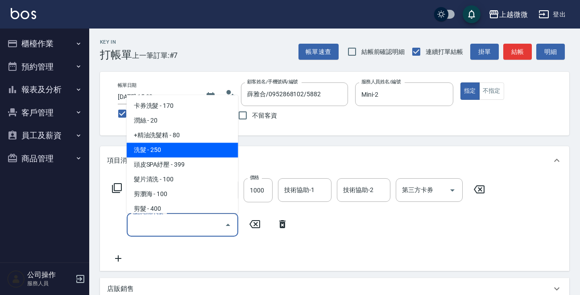
click at [178, 148] on span "洗髮 - 250" at bounding box center [183, 150] width 112 height 15
type input "洗髮(A03)"
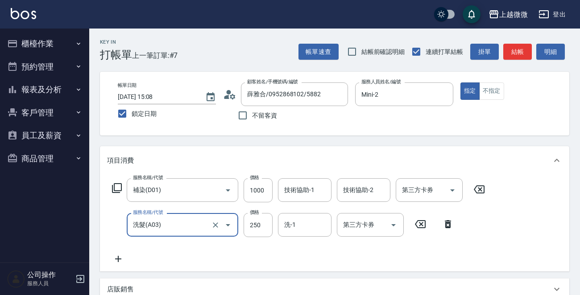
click at [116, 260] on icon at bounding box center [118, 259] width 22 height 11
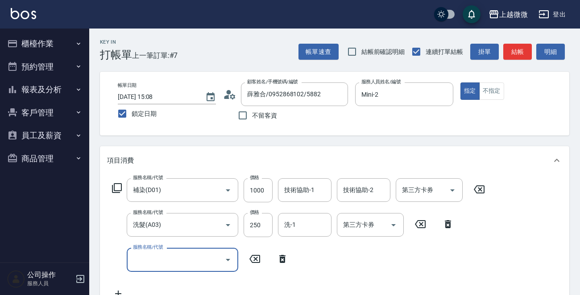
click at [170, 260] on input "服務名稱/代號" at bounding box center [176, 260] width 90 height 16
type input "剪髮(B02)"
click at [318, 228] on input "洗-1" at bounding box center [305, 225] width 46 height 16
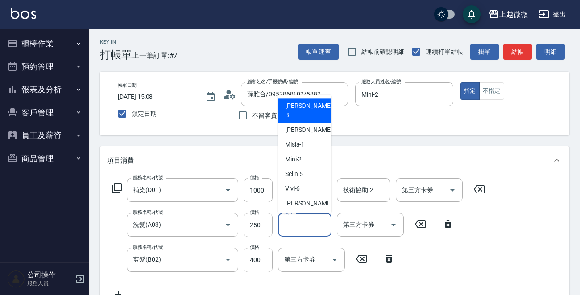
type input "2"
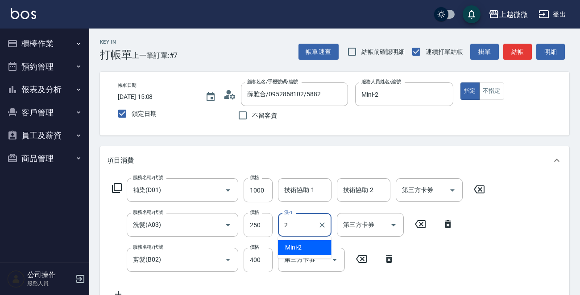
drag, startPoint x: 315, startPoint y: 249, endPoint x: 317, endPoint y: 208, distance: 40.2
click at [317, 208] on body "上越微微 登出 櫃檯作業 打帳單 帳單列表 現金收支登錄 材料自購登錄 掃碼打卡 預約管理 預約管理 單日預約紀錄 單週預約紀錄 報表及分析 報表目錄 店家日…" at bounding box center [290, 260] width 580 height 521
click at [303, 227] on input "2" at bounding box center [298, 225] width 32 height 16
click at [325, 221] on icon "Clear" at bounding box center [322, 225] width 9 height 9
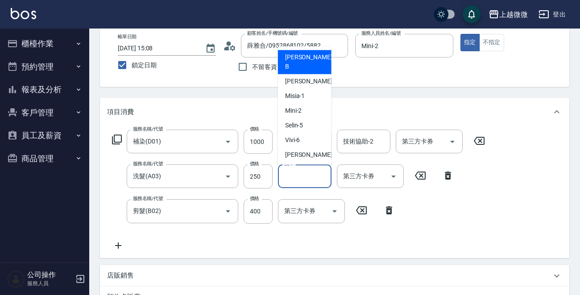
scroll to position [89, 0]
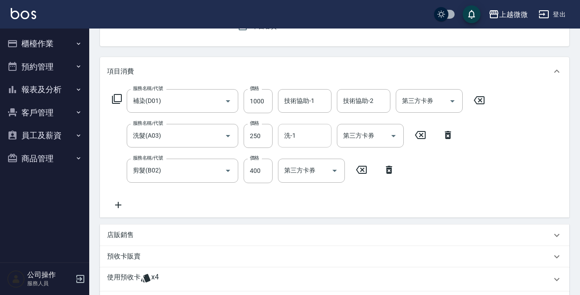
click at [122, 200] on icon at bounding box center [118, 205] width 22 height 11
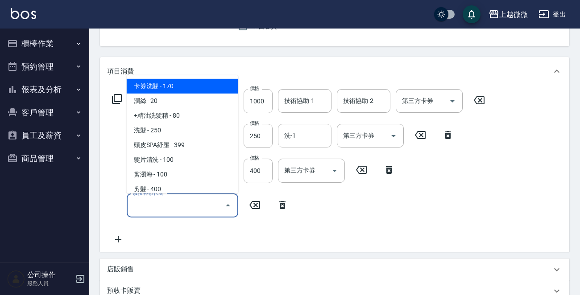
click at [149, 203] on input "服務名稱/代號" at bounding box center [176, 206] width 90 height 16
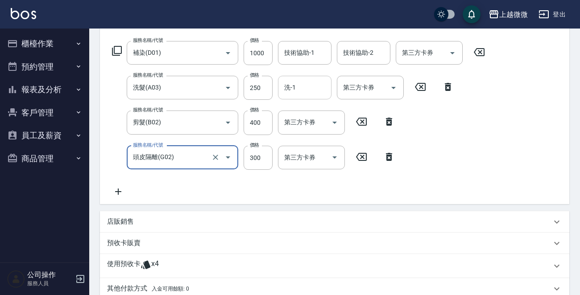
scroll to position [178, 0]
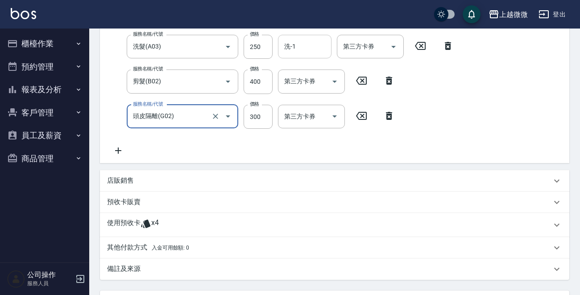
type input "頭皮隔離(G02)"
click at [120, 218] on div "使用預收卡 x4" at bounding box center [334, 225] width 469 height 24
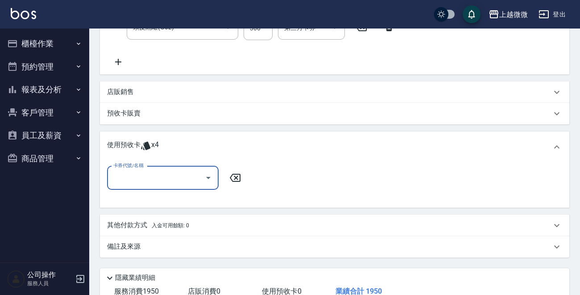
scroll to position [268, 0]
click at [160, 177] on input "卡券代號/名稱" at bounding box center [156, 178] width 90 height 16
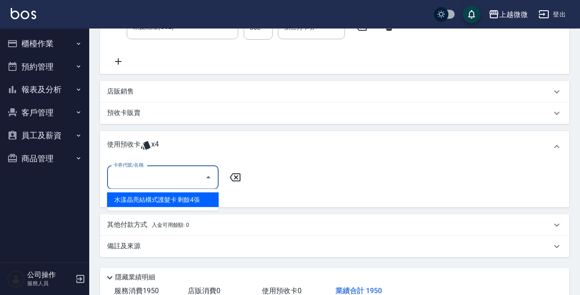
click at [177, 199] on div "水漾晶亮結構式護髮卡 剩餘4張" at bounding box center [163, 200] width 112 height 15
type input "水漾晶亮結構式護髮卡"
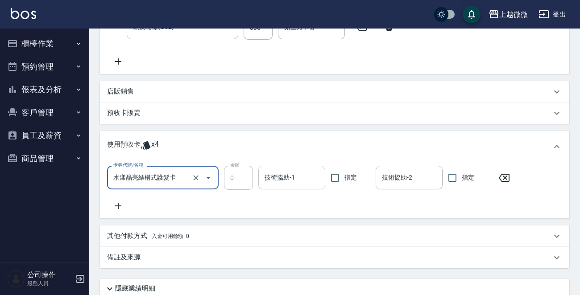
click at [284, 178] on div "技術協助-1 技術協助-1" at bounding box center [291, 178] width 67 height 24
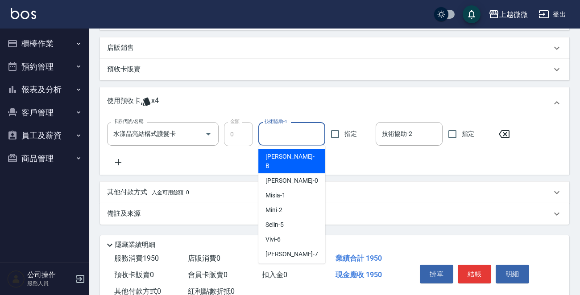
scroll to position [339, 0]
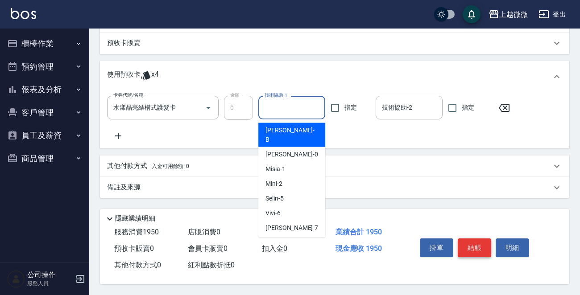
click at [478, 240] on button "結帳" at bounding box center [474, 248] width 33 height 19
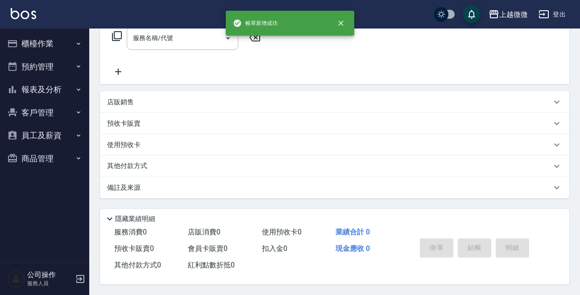
scroll to position [0, 0]
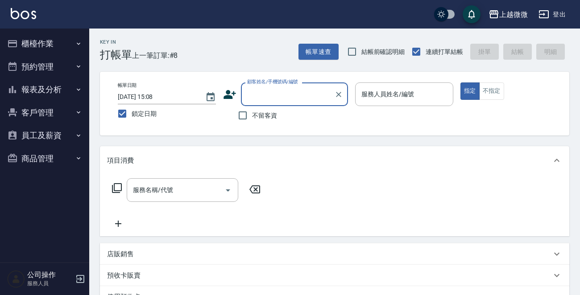
click at [56, 44] on button "櫃檯作業" at bounding box center [45, 43] width 82 height 23
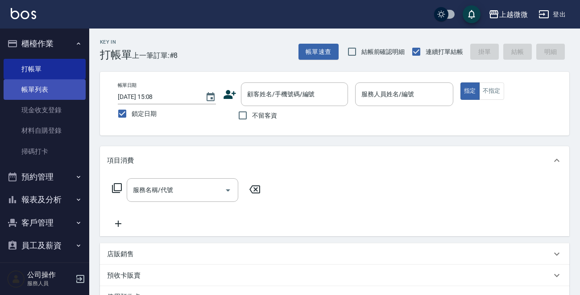
click at [38, 84] on link "帳單列表" at bounding box center [45, 89] width 82 height 21
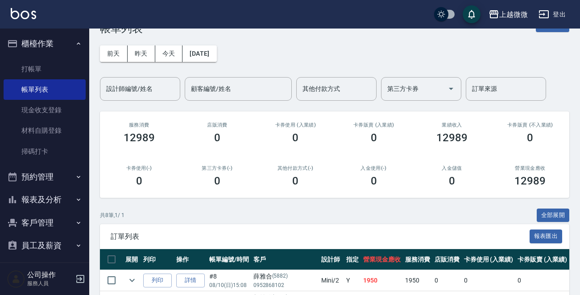
scroll to position [213, 0]
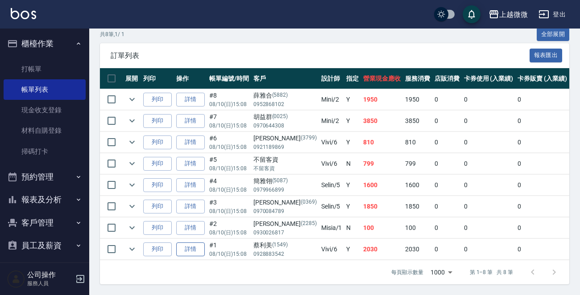
click at [179, 243] on link "詳情" at bounding box center [190, 250] width 29 height 14
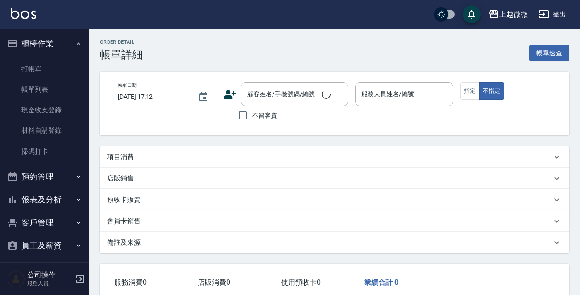
type input "[DATE] 15:08"
type input "Vivi-6"
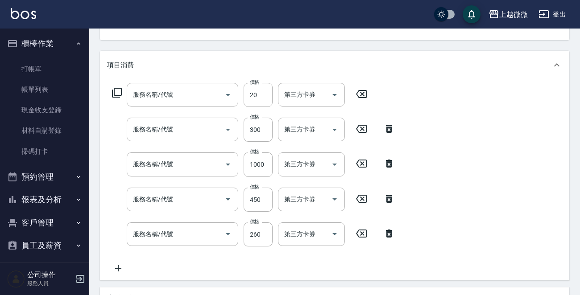
type input "[PERSON_NAME]/0928883542/1549"
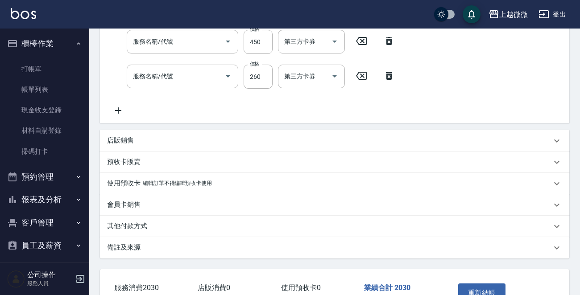
type input "潤絲(A01)"
type input "頭皮隔離(G02)"
type input "補染(D01)"
type input "剪髮(B02)"
type input "洗髮(A03)"
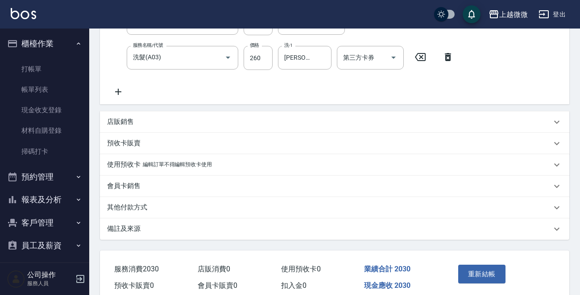
scroll to position [274, 0]
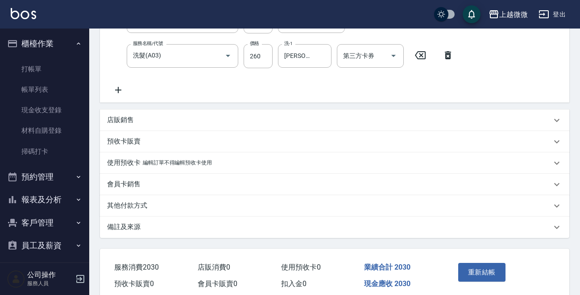
click at [129, 226] on p "備註及來源" at bounding box center [123, 227] width 33 height 9
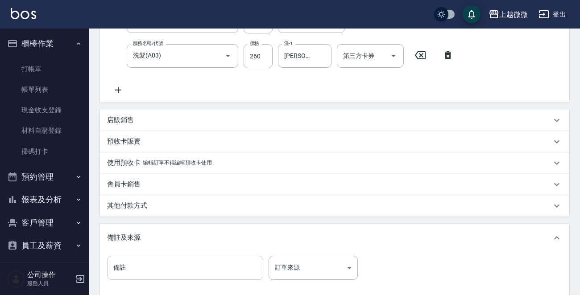
click at [145, 258] on input "備註" at bounding box center [185, 268] width 156 height 24
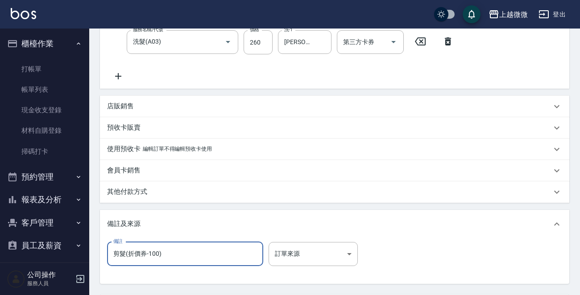
scroll to position [371, 0]
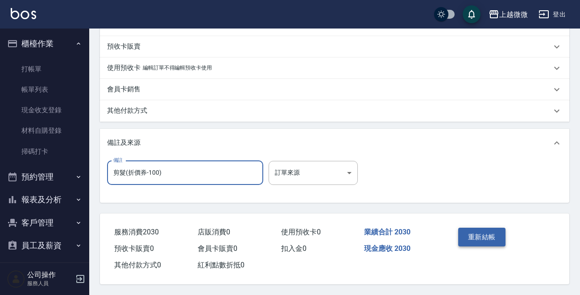
type input "剪髮(折價券-100)"
click at [482, 231] on button "重新結帳" at bounding box center [481, 237] width 47 height 19
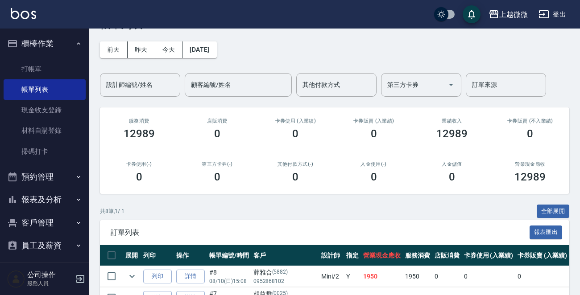
scroll to position [45, 0]
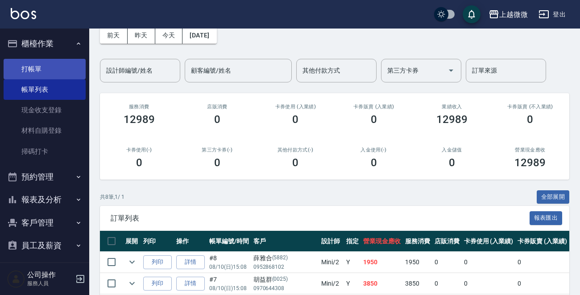
click at [39, 70] on link "打帳單" at bounding box center [45, 69] width 82 height 21
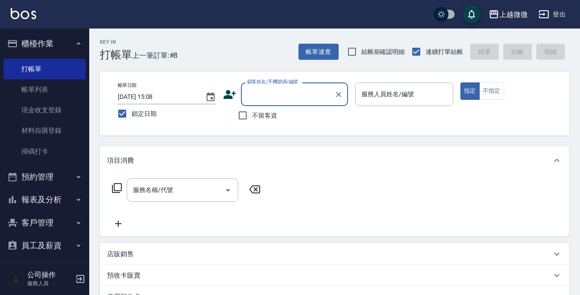
drag, startPoint x: 286, startPoint y: 84, endPoint x: 288, endPoint y: 89, distance: 4.8
click at [287, 87] on div "顧客姓名/手機號碼/編號 顧客姓名/手機號碼/編號" at bounding box center [294, 95] width 107 height 24
click at [289, 91] on input "顧客姓名/手機號碼/編號" at bounding box center [288, 95] width 86 height 16
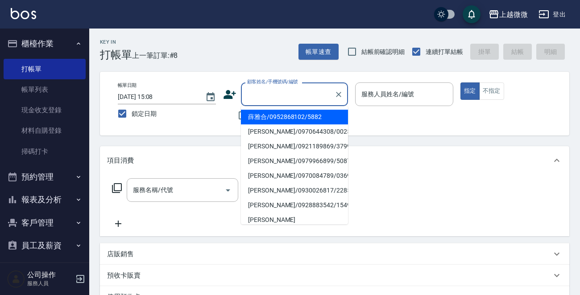
click at [266, 117] on li "薛雅合/0952868102/5882" at bounding box center [294, 117] width 107 height 15
type input "薛雅合/0952868102/5882"
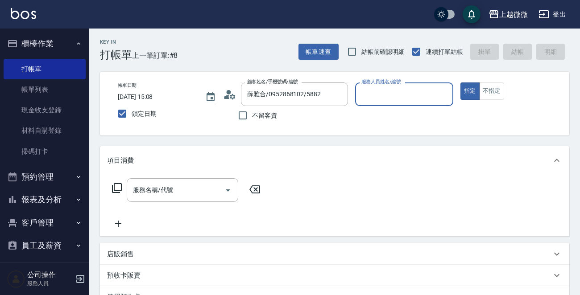
type input "Mini-2"
click at [181, 195] on input "服務名稱/代號" at bounding box center [176, 190] width 90 height 16
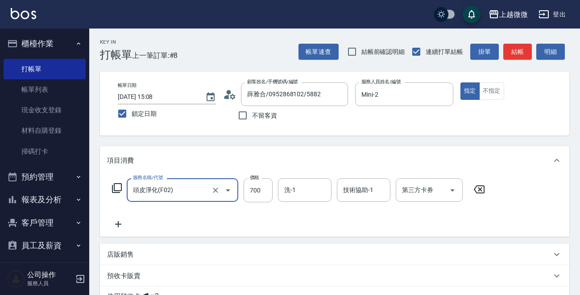
type input "頭皮淨化(F02)"
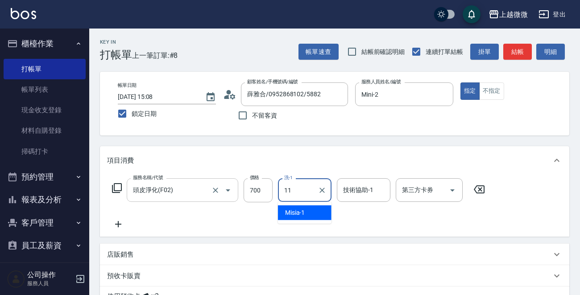
type input "[PERSON_NAME]-11"
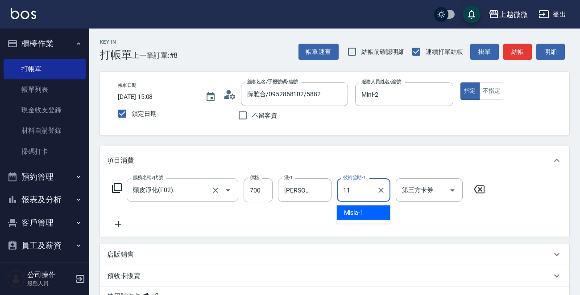
type input "[PERSON_NAME]-11"
click at [117, 221] on icon at bounding box center [118, 224] width 22 height 11
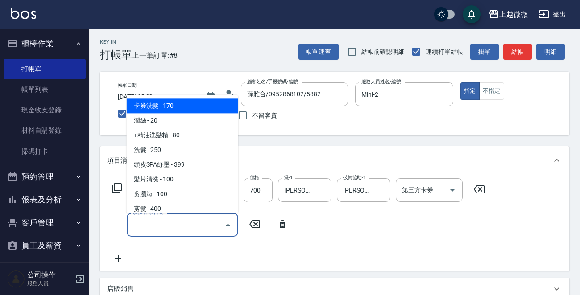
click at [171, 222] on input "服務名稱/代號" at bounding box center [176, 225] width 90 height 16
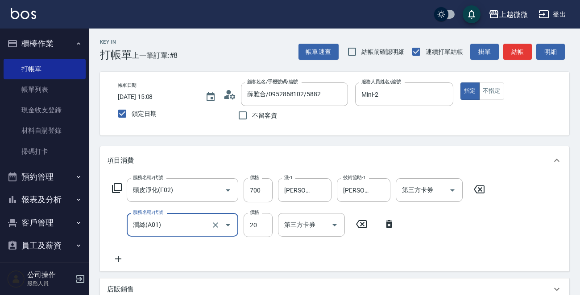
type input "潤絲(A01)"
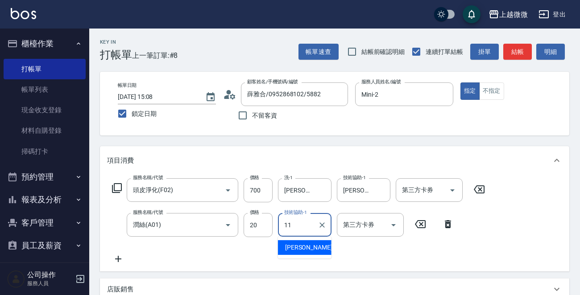
type input "[PERSON_NAME]-11"
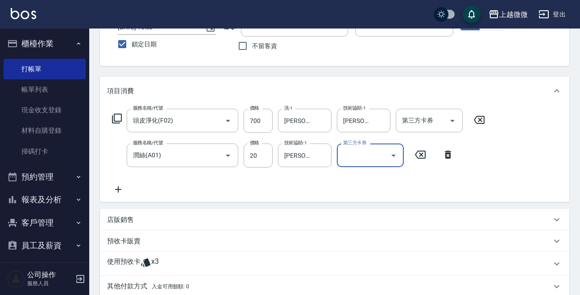
scroll to position [134, 0]
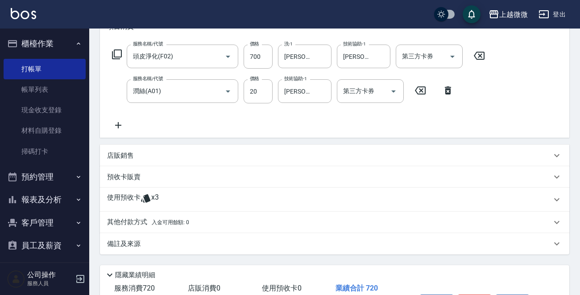
drag, startPoint x: 127, startPoint y: 244, endPoint x: 139, endPoint y: 262, distance: 21.9
click at [126, 244] on p "備註及來源" at bounding box center [123, 244] width 33 height 9
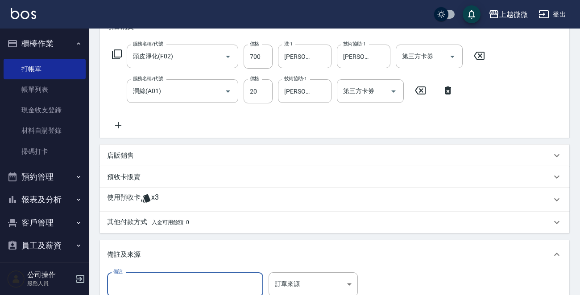
click at [143, 279] on input "備註" at bounding box center [185, 285] width 156 height 24
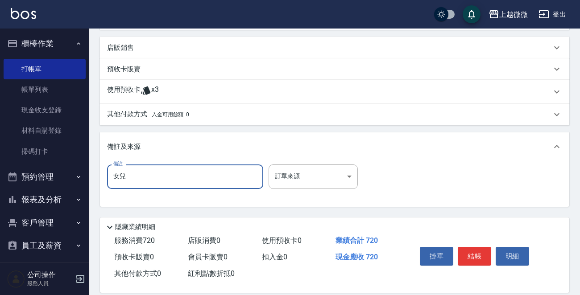
scroll to position [252, 0]
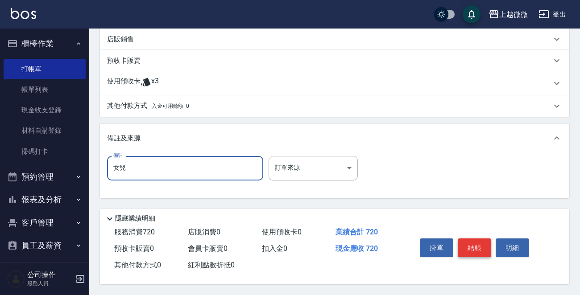
type input "女兒"
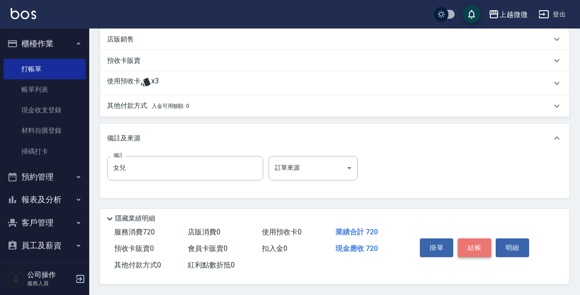
click at [477, 240] on button "結帳" at bounding box center [474, 248] width 33 height 19
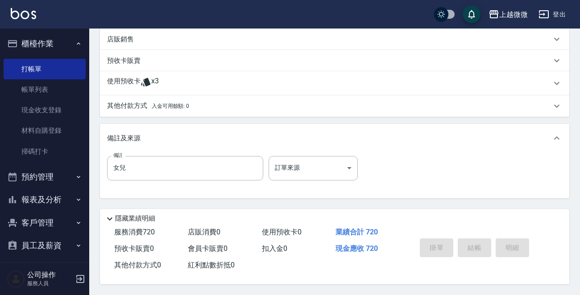
scroll to position [0, 0]
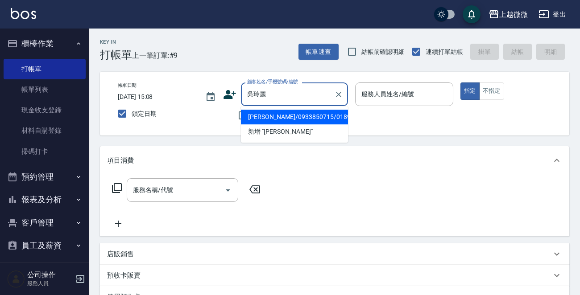
click at [293, 112] on li "[PERSON_NAME]/0933850715/0189" at bounding box center [294, 117] width 107 height 15
type input "[PERSON_NAME]/0933850715/0189"
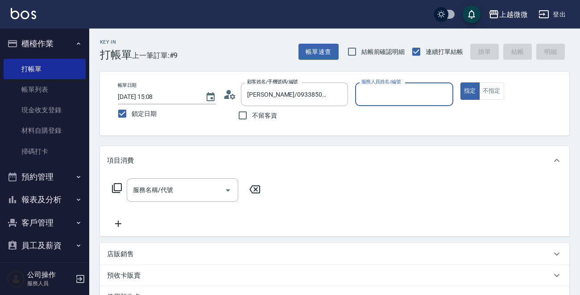
type input "Vivi-6"
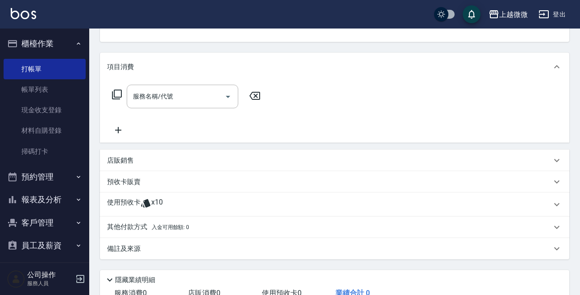
scroll to position [134, 0]
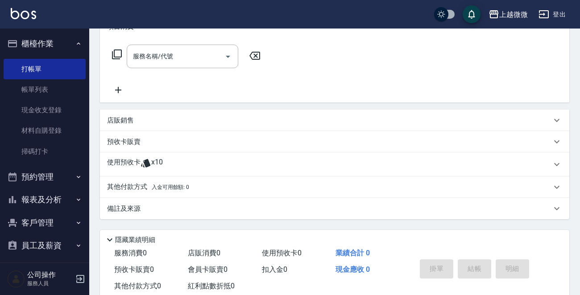
click at [114, 162] on p "使用預收卡" at bounding box center [123, 164] width 33 height 13
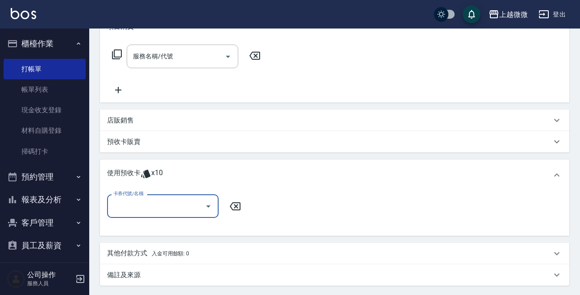
scroll to position [0, 0]
click at [145, 195] on div "卡券代號/名稱" at bounding box center [163, 207] width 112 height 24
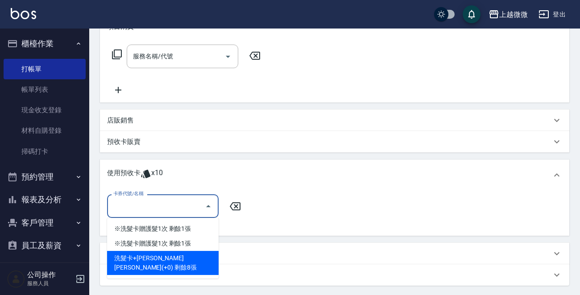
click at [193, 254] on div "洗髮卡+[PERSON_NAME][PERSON_NAME](+0) 剩餘8張" at bounding box center [163, 263] width 112 height 24
type input "洗髮卡+[PERSON_NAME]絲(+0)"
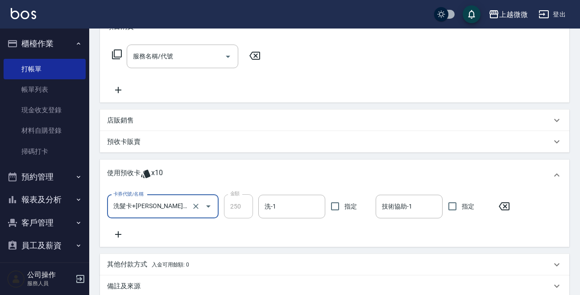
click at [117, 231] on icon at bounding box center [118, 234] width 22 height 11
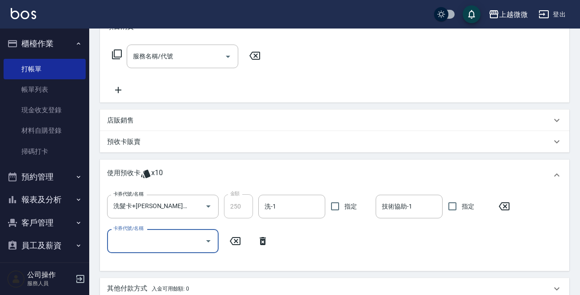
drag, startPoint x: 117, startPoint y: 231, endPoint x: 161, endPoint y: 240, distance: 45.1
click at [161, 240] on input "卡券代號/名稱" at bounding box center [156, 241] width 90 height 16
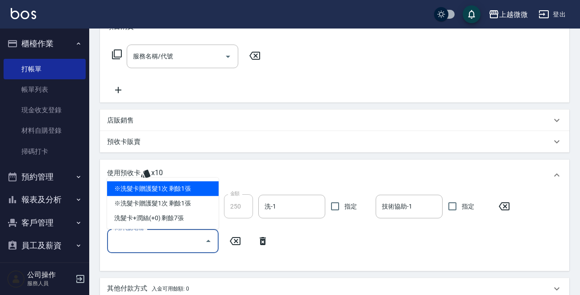
click at [191, 186] on div "※洗髮卡贈護髮1次 剩餘1張" at bounding box center [163, 189] width 112 height 15
type input "※洗髮卡贈護髮1次"
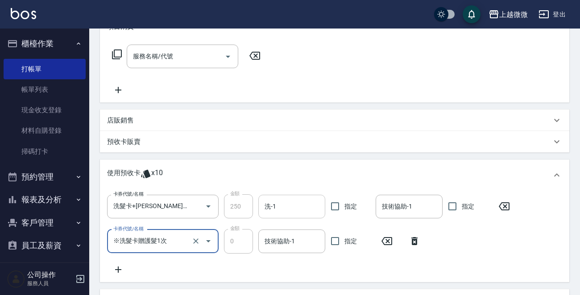
click at [300, 207] on input "洗-1" at bounding box center [291, 207] width 59 height 16
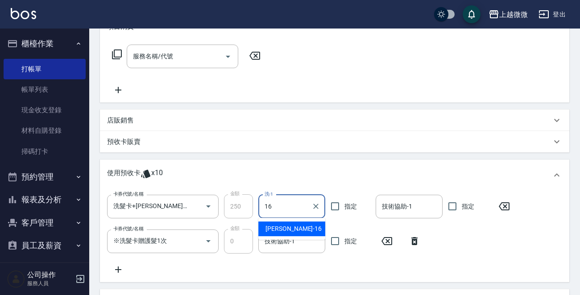
click at [293, 230] on div "[PERSON_NAME] -16" at bounding box center [291, 229] width 67 height 15
type input "[PERSON_NAME]-16"
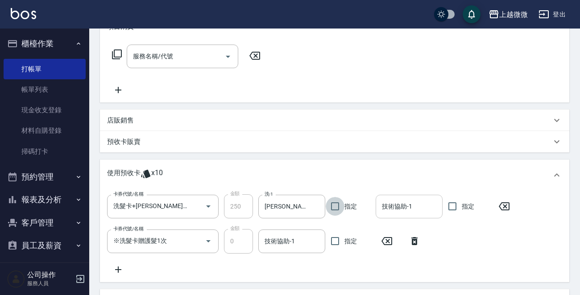
click at [398, 206] on div "技術協助-1 技術協助-1" at bounding box center [409, 207] width 67 height 24
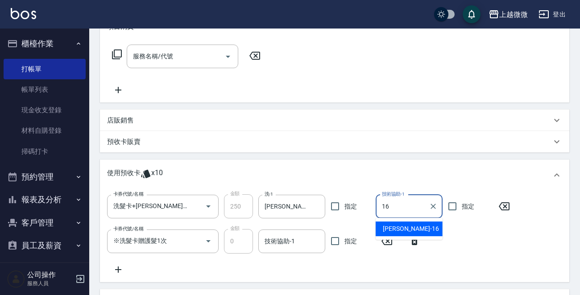
click at [405, 223] on div "[PERSON_NAME] -16" at bounding box center [409, 229] width 67 height 15
type input "[PERSON_NAME]-16"
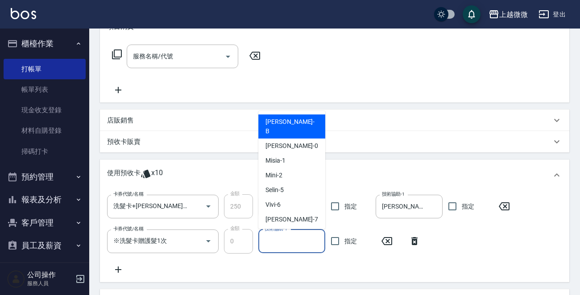
click at [263, 240] on input "技術協助-1" at bounding box center [291, 242] width 59 height 16
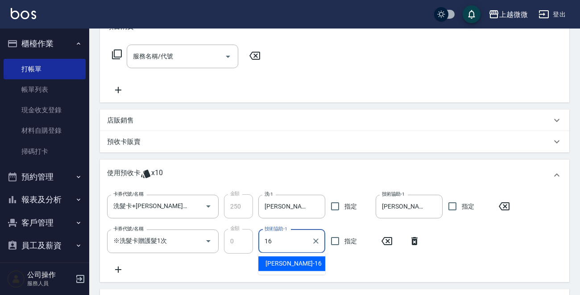
click at [285, 261] on span "[PERSON_NAME] -16" at bounding box center [293, 263] width 56 height 9
type input "[PERSON_NAME]-16"
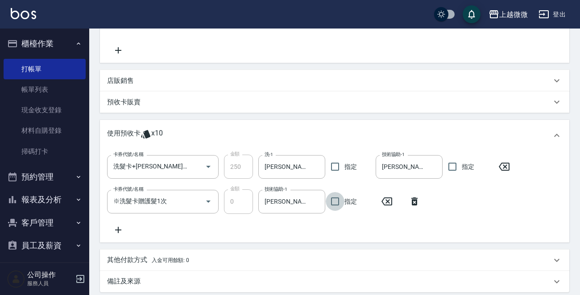
scroll to position [269, 0]
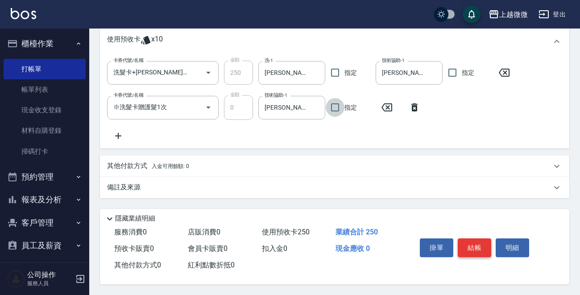
click at [470, 240] on button "結帳" at bounding box center [474, 248] width 33 height 19
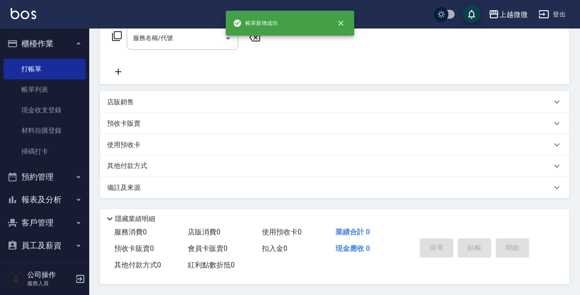
scroll to position [0, 0]
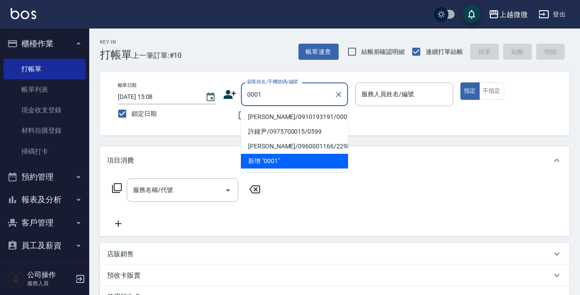
click at [287, 116] on li "[PERSON_NAME]/0910193191/0001" at bounding box center [294, 117] width 107 height 15
type input "[PERSON_NAME]/0910193191/0001"
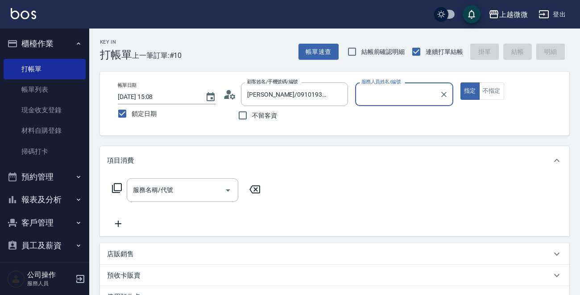
type input "Vivi-6"
click at [179, 194] on input "服務名稱/代號" at bounding box center [176, 190] width 90 height 16
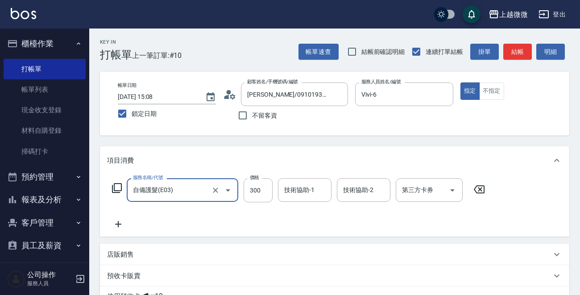
type input "自備護髮(E03)"
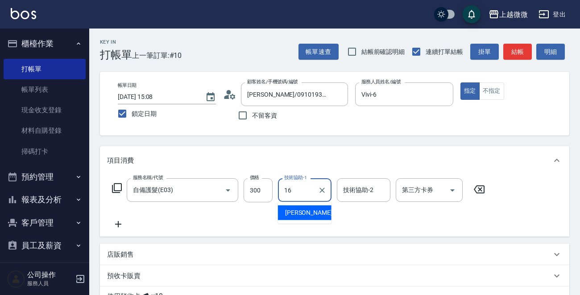
type input "[PERSON_NAME]-16"
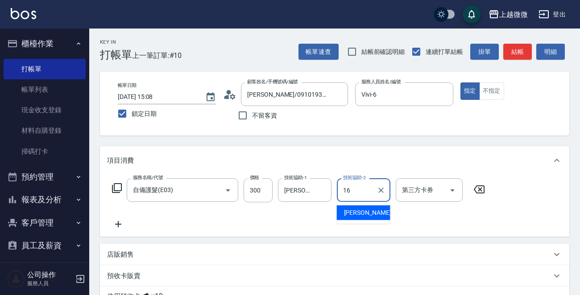
type input "[PERSON_NAME]-16"
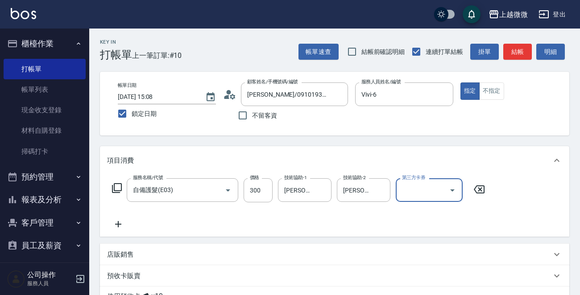
click at [122, 223] on icon at bounding box center [118, 224] width 22 height 11
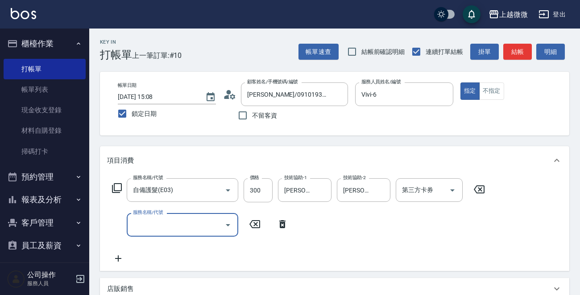
click at [152, 222] on div "服務名稱/代號 服務名稱/代號" at bounding box center [183, 225] width 112 height 24
type input "上捲造型(H04)"
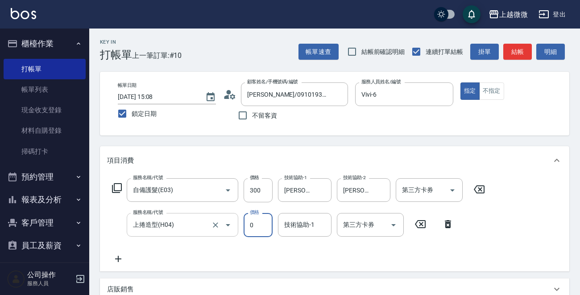
type input "0"
type input "Vivi-6"
click at [119, 258] on icon at bounding box center [118, 259] width 22 height 11
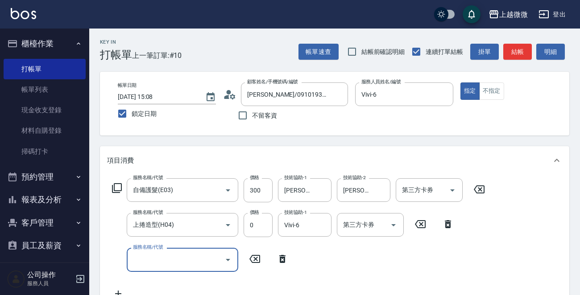
click at [162, 258] on div "服務名稱/代號 服務名稱/代號" at bounding box center [183, 260] width 112 height 24
type input "ㄖ"
type input "頭皮SPA紓壓(A04)"
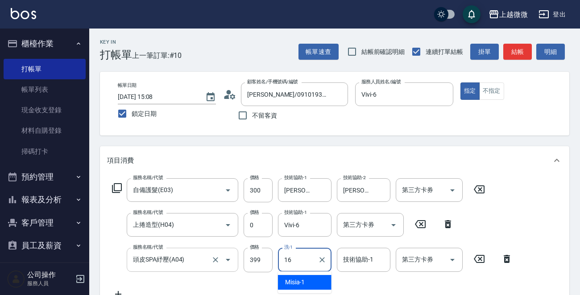
type input "[PERSON_NAME]-16"
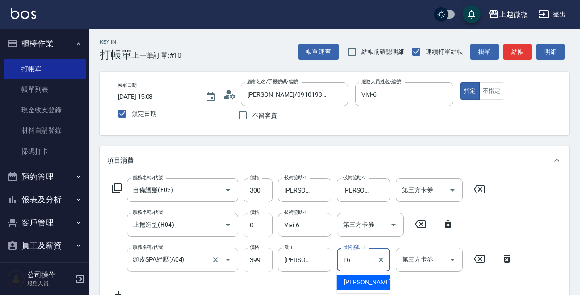
type input "[PERSON_NAME]-16"
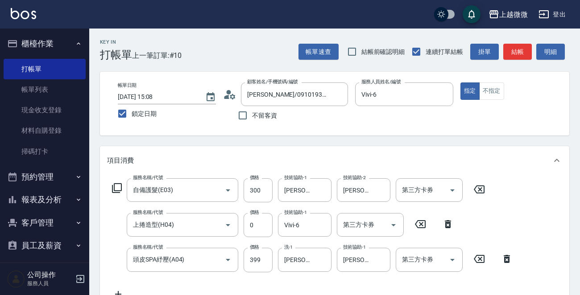
click at [118, 288] on div "服務名稱/代號 自備護髮(E03) 服務名稱/代號 價格 300 價格 技術協助-1 Joan-16 技術協助-1 技術協助-2 Joan-16 技術協助-2…" at bounding box center [312, 238] width 411 height 121
click at [118, 290] on icon at bounding box center [118, 294] width 22 height 11
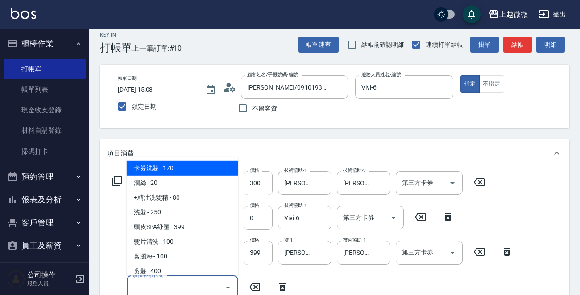
click at [154, 290] on input "服務名稱/代號" at bounding box center [176, 288] width 90 height 16
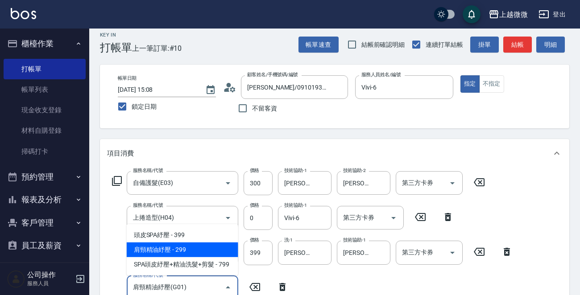
type input "肩頸精油紓壓(G01)"
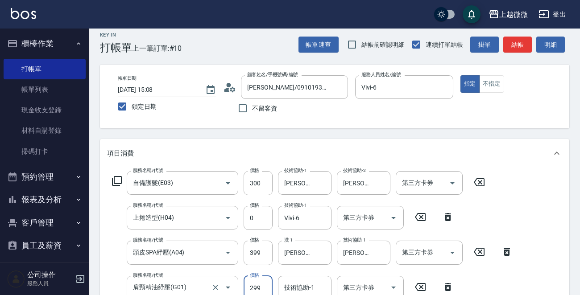
scroll to position [12, 0]
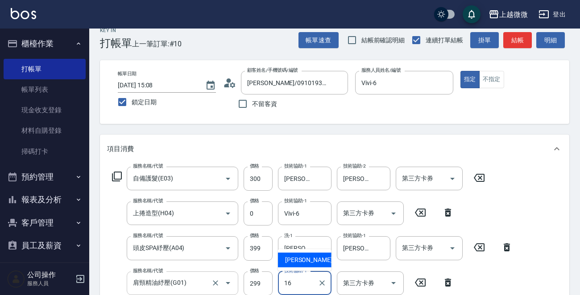
type input "[PERSON_NAME]-16"
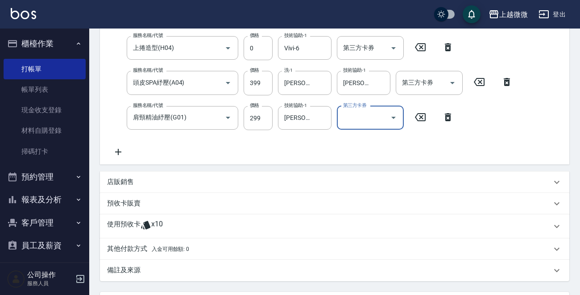
scroll to position [262, 0]
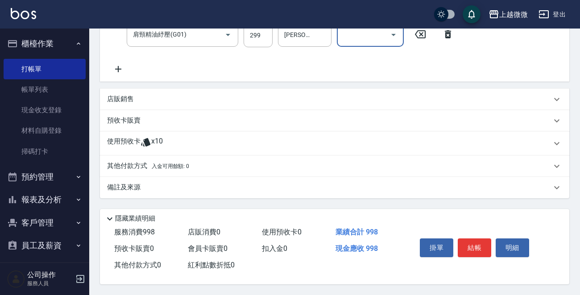
click at [475, 241] on button "結帳" at bounding box center [474, 248] width 33 height 19
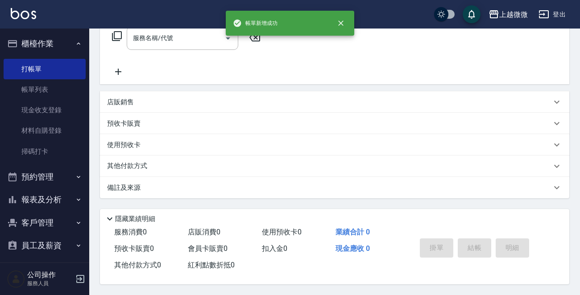
scroll to position [0, 0]
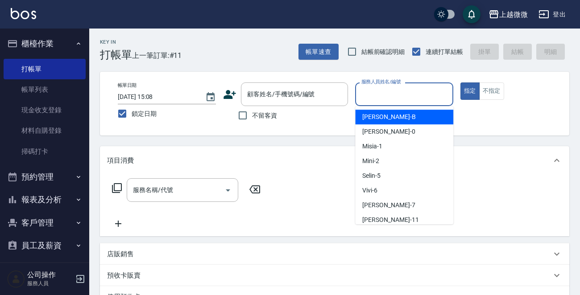
click at [406, 93] on div "服務人員姓名/編號 服務人員姓名/編號" at bounding box center [404, 95] width 98 height 24
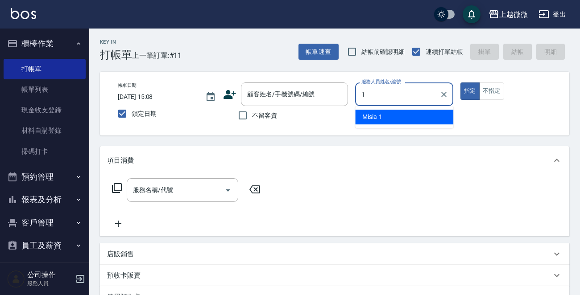
drag, startPoint x: 402, startPoint y: 112, endPoint x: 409, endPoint y: 112, distance: 6.7
click at [402, 112] on div "Misia -1" at bounding box center [404, 117] width 98 height 15
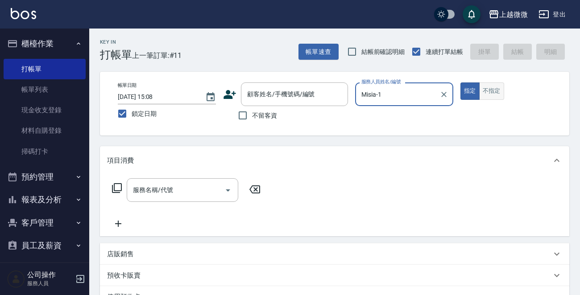
type input "Misia-1"
click at [486, 85] on button "不指定" at bounding box center [491, 91] width 25 height 17
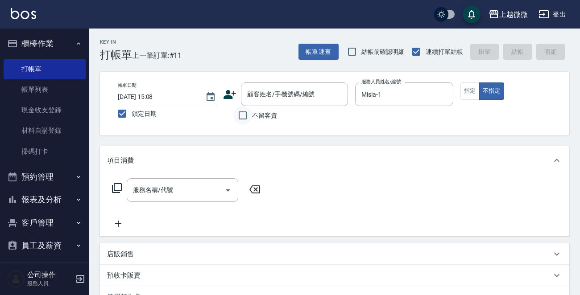
click at [239, 116] on input "不留客資" at bounding box center [242, 115] width 19 height 19
checkbox input "true"
click at [176, 194] on input "服務名稱/代號" at bounding box center [176, 190] width 90 height 16
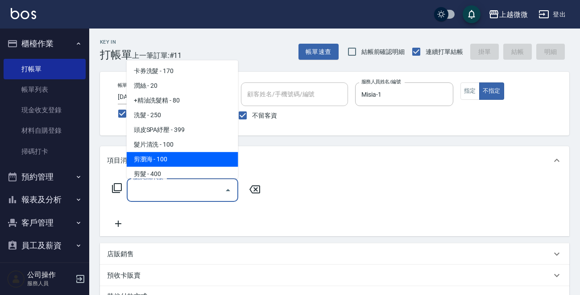
click at [187, 158] on span "剪瀏海 - 100" at bounding box center [183, 159] width 112 height 15
type input "剪瀏海(B01)"
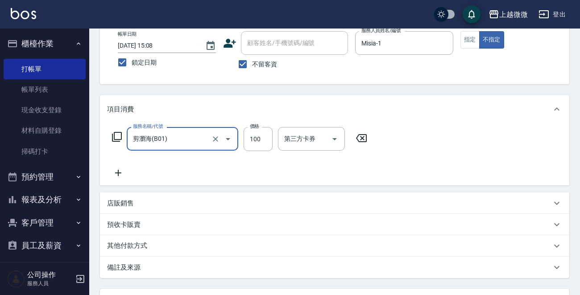
scroll to position [133, 0]
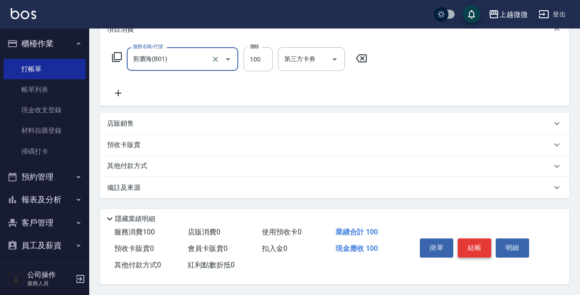
click at [478, 242] on button "結帳" at bounding box center [474, 248] width 33 height 19
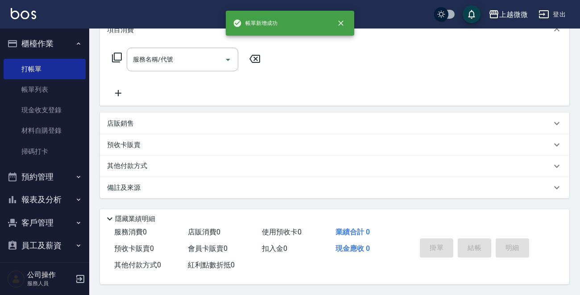
scroll to position [0, 0]
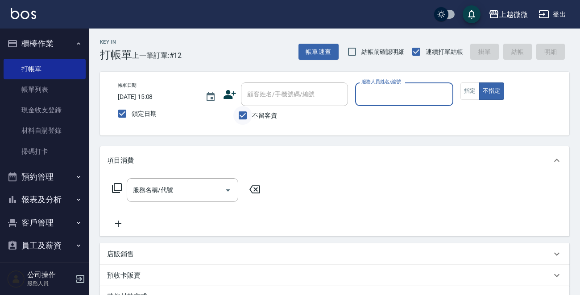
click at [252, 116] on input "不留客資" at bounding box center [242, 115] width 19 height 19
checkbox input "false"
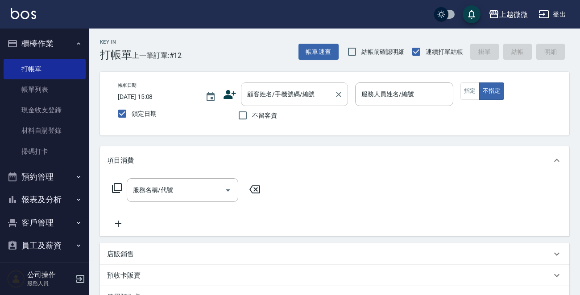
drag, startPoint x: 269, startPoint y: 88, endPoint x: 270, endPoint y: 82, distance: 6.3
click at [269, 88] on input "顧客姓名/手機號碼/編號" at bounding box center [288, 95] width 86 height 16
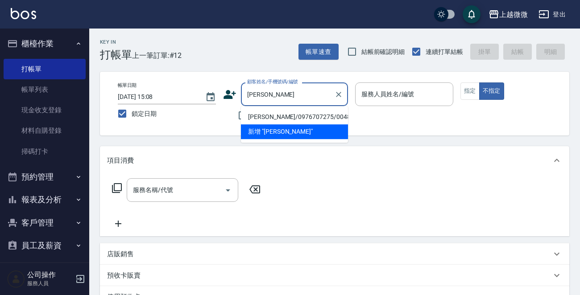
click at [286, 115] on li "[PERSON_NAME]/0976707275/0048" at bounding box center [294, 117] width 107 height 15
type input "[PERSON_NAME]/0976707275/0048"
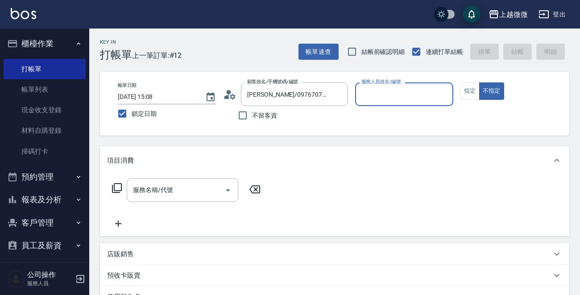
type input "Mini-2"
click at [473, 89] on button "指定" at bounding box center [469, 91] width 19 height 17
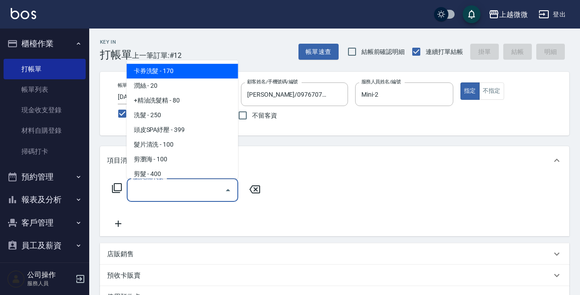
click at [184, 190] on input "服務名稱/代號" at bounding box center [176, 190] width 90 height 16
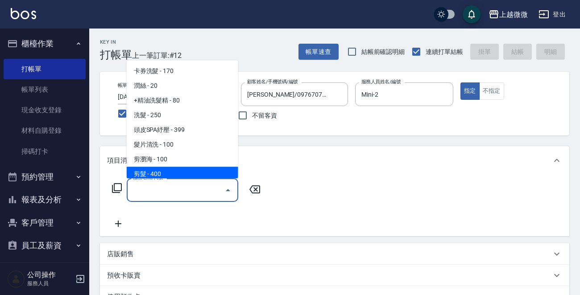
click at [178, 170] on span "剪髮 - 400" at bounding box center [183, 174] width 112 height 15
type input "剪髮(B02)"
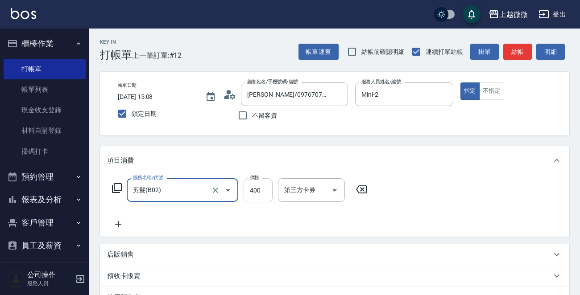
click at [256, 188] on input "400" at bounding box center [258, 190] width 29 height 24
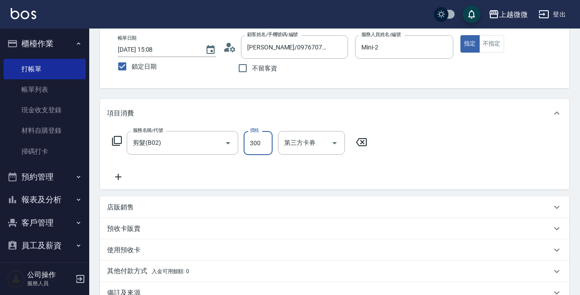
scroll to position [155, 0]
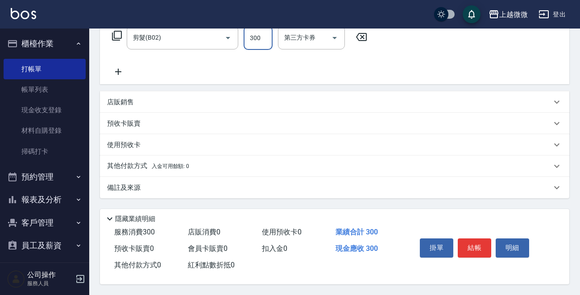
type input "300"
click at [141, 186] on p "備註及來源" at bounding box center [123, 187] width 33 height 9
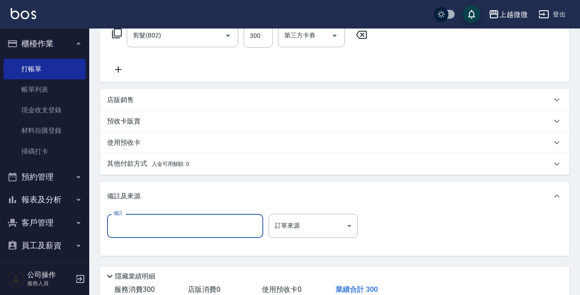
click at [134, 228] on input "備註" at bounding box center [185, 226] width 156 height 24
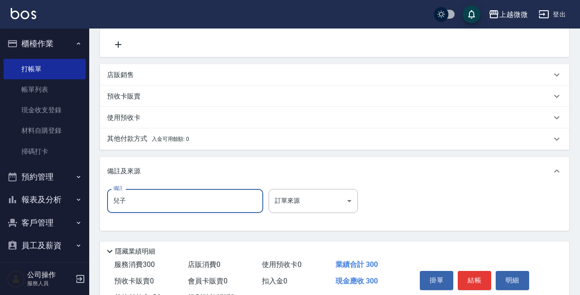
scroll to position [215, 0]
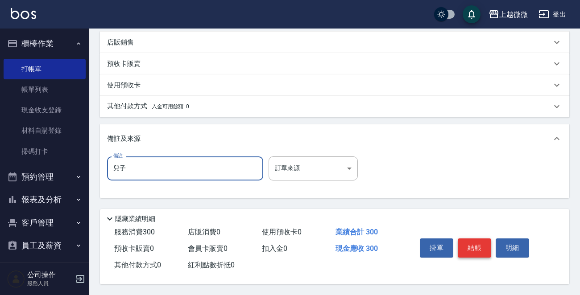
type input "兒子"
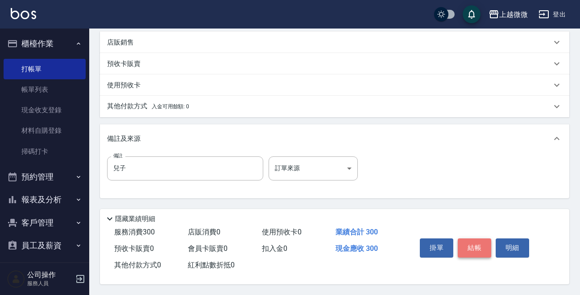
click at [475, 239] on button "結帳" at bounding box center [474, 248] width 33 height 19
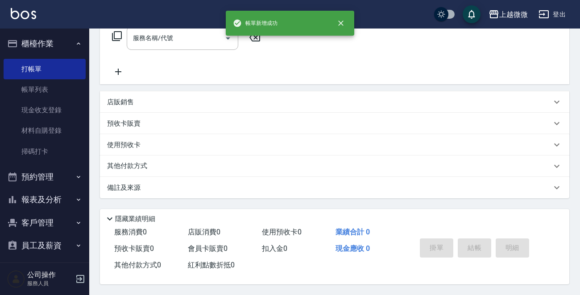
scroll to position [0, 0]
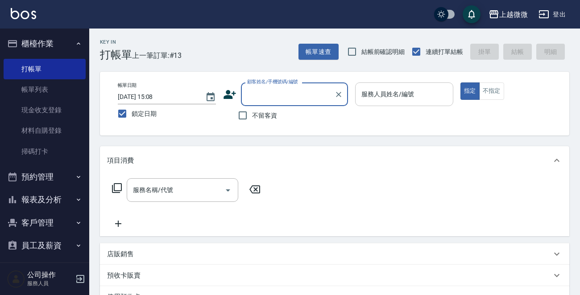
click at [418, 94] on input "服務人員姓名/編號" at bounding box center [404, 95] width 90 height 16
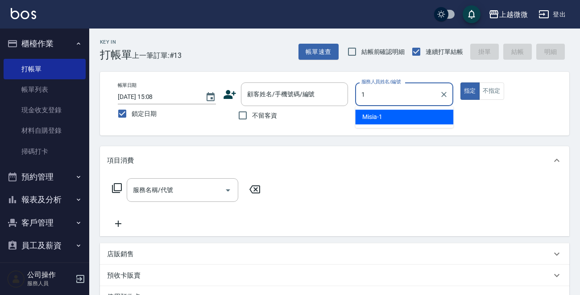
click at [406, 113] on div "Misia -1" at bounding box center [404, 117] width 98 height 15
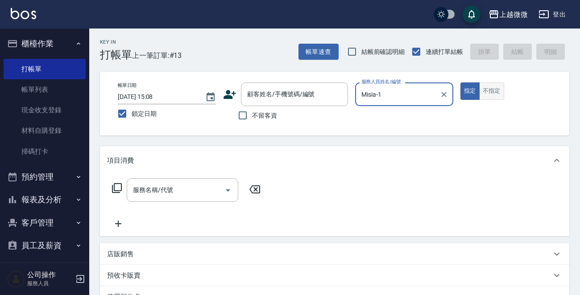
type input "Misia-1"
click at [483, 89] on button "不指定" at bounding box center [491, 91] width 25 height 17
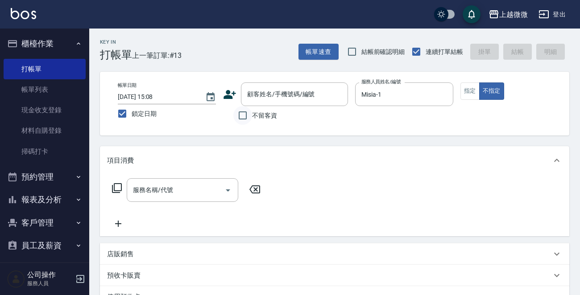
click at [240, 116] on input "不留客資" at bounding box center [242, 115] width 19 height 19
checkbox input "true"
click at [179, 197] on input "服務名稱/代號" at bounding box center [176, 190] width 90 height 16
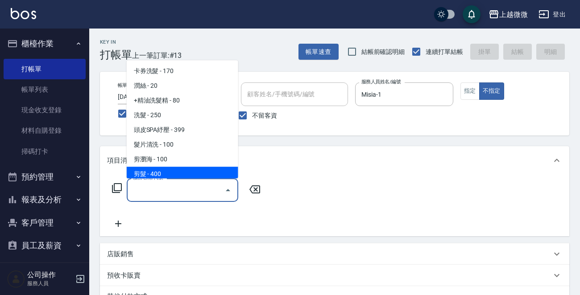
click at [172, 170] on span "剪髮 - 400" at bounding box center [183, 174] width 112 height 15
type input "剪髮(B02)"
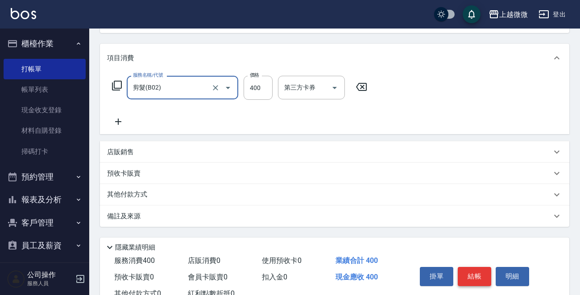
scroll to position [133, 0]
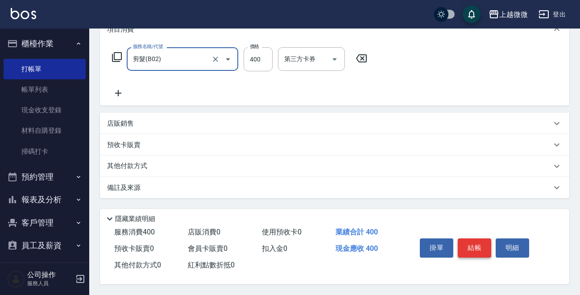
click at [481, 249] on button "結帳" at bounding box center [474, 248] width 33 height 19
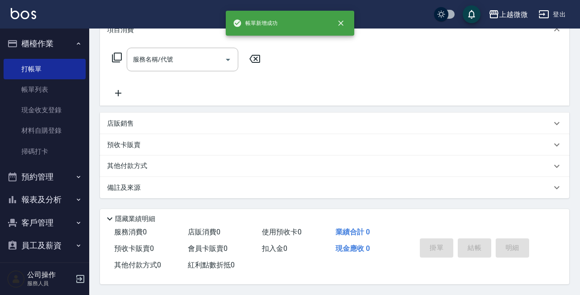
scroll to position [0, 0]
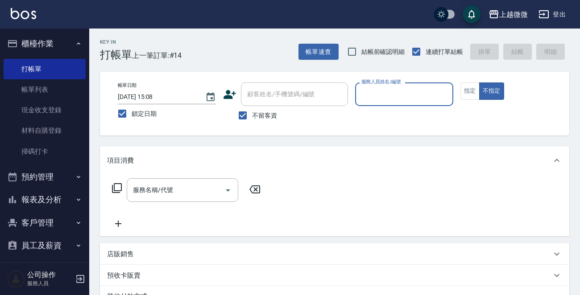
click at [243, 114] on input "不留客資" at bounding box center [242, 115] width 19 height 19
checkbox input "false"
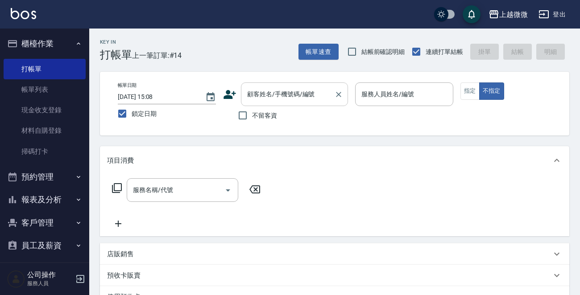
click at [277, 95] on div "顧客姓名/手機號碼/編號 顧客姓名/手機號碼/編號" at bounding box center [294, 95] width 107 height 24
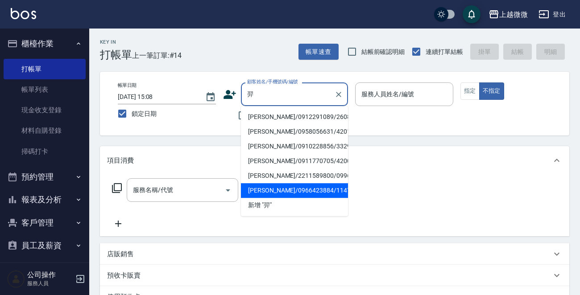
click at [294, 186] on li "[PERSON_NAME]/0966423884/1147" at bounding box center [294, 190] width 107 height 15
type input "[PERSON_NAME]/0966423884/1147"
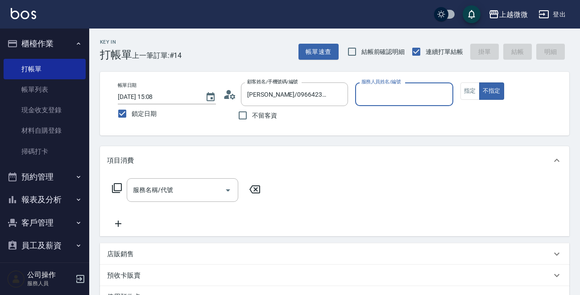
type input "Selin-5"
click at [471, 89] on button "指定" at bounding box center [469, 91] width 19 height 17
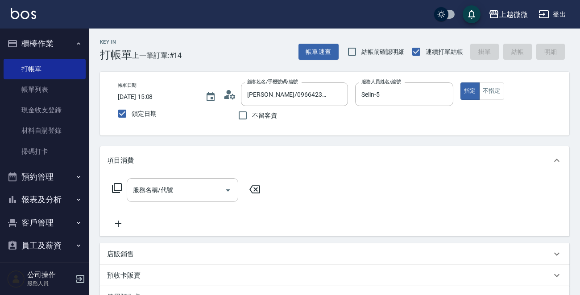
click at [184, 193] on input "服務名稱/代號" at bounding box center [176, 190] width 90 height 16
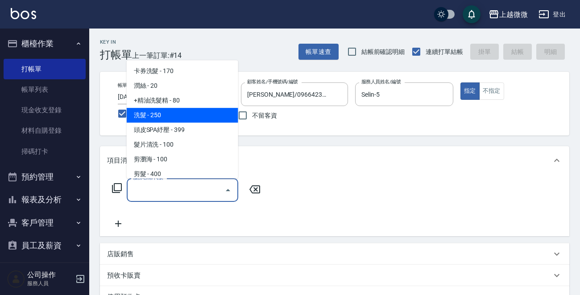
click at [180, 111] on span "洗髮 - 250" at bounding box center [183, 115] width 112 height 15
type input "洗髮(A03)"
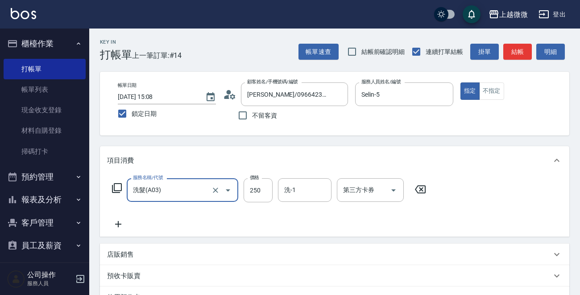
click at [116, 222] on icon at bounding box center [118, 224] width 22 height 11
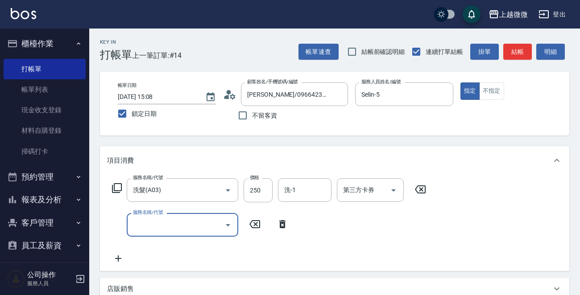
click at [150, 226] on input "服務名稱/代號" at bounding box center [176, 225] width 90 height 16
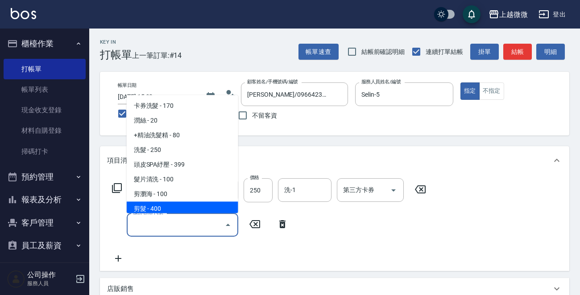
click at [155, 209] on span "剪髮 - 400" at bounding box center [183, 209] width 112 height 15
type input "剪髮(B02)"
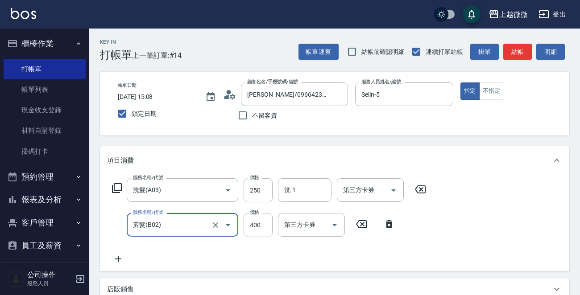
click at [117, 254] on icon at bounding box center [118, 259] width 22 height 11
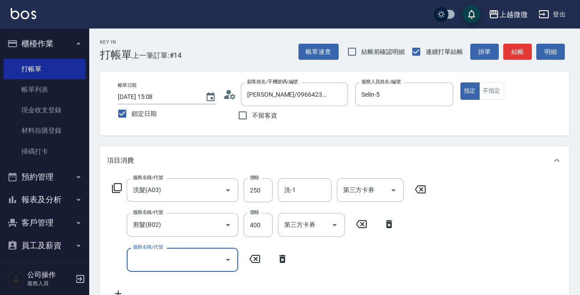
click at [149, 260] on input "服務名稱/代號" at bounding box center [176, 260] width 90 height 16
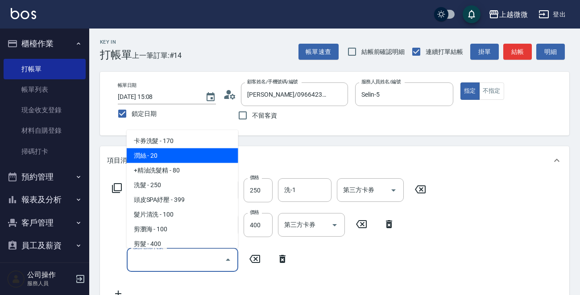
click at [168, 158] on span "潤絲 - 20" at bounding box center [183, 156] width 112 height 15
type input "潤絲(A01)"
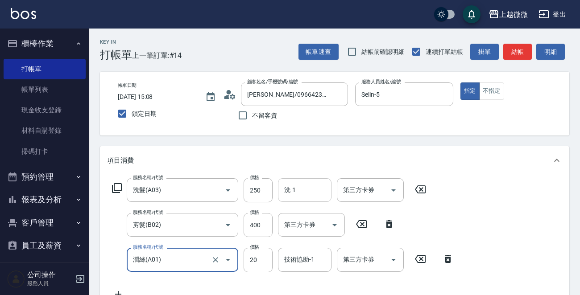
click at [299, 190] on input "洗-1" at bounding box center [305, 190] width 46 height 16
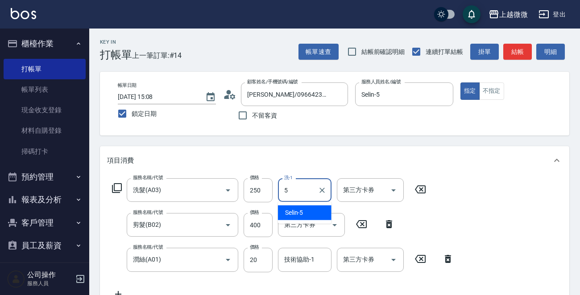
click at [298, 210] on span "Selin -5" at bounding box center [294, 212] width 18 height 9
type input "Selin-5"
click at [303, 261] on div "技術協助-1 技術協助-1" at bounding box center [305, 260] width 54 height 24
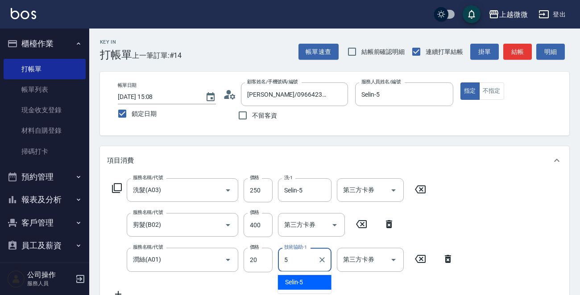
click at [308, 277] on div "Selin -5" at bounding box center [305, 282] width 54 height 15
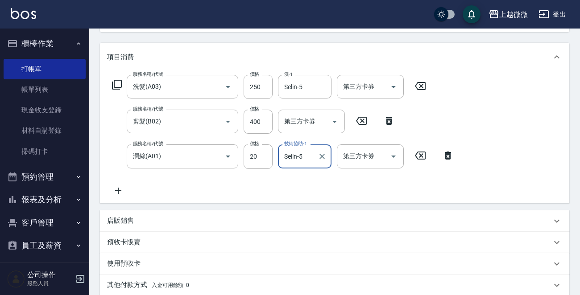
scroll to position [224, 0]
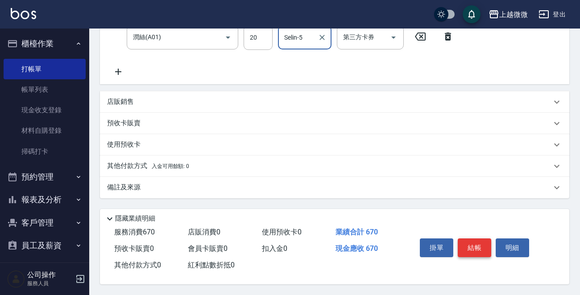
type input "Selin-5"
click at [477, 249] on button "結帳" at bounding box center [474, 248] width 33 height 19
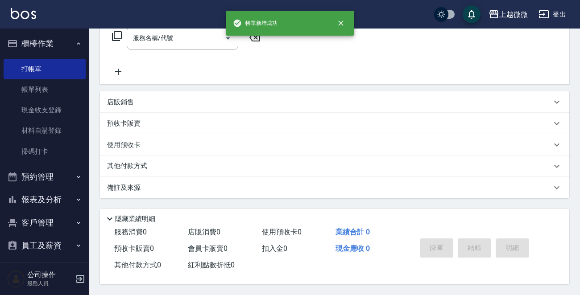
scroll to position [0, 0]
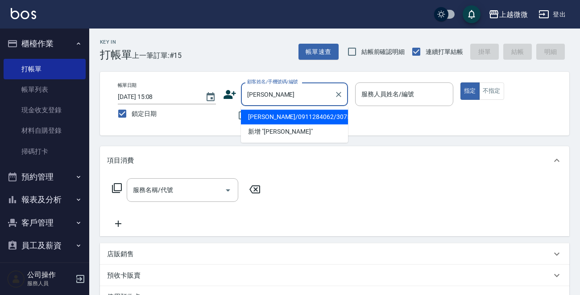
drag, startPoint x: 276, startPoint y: 117, endPoint x: 288, endPoint y: 117, distance: 12.0
click at [278, 117] on li "[PERSON_NAME]/0911284062/3075" at bounding box center [294, 117] width 107 height 15
type input "[PERSON_NAME]/0911284062/3075"
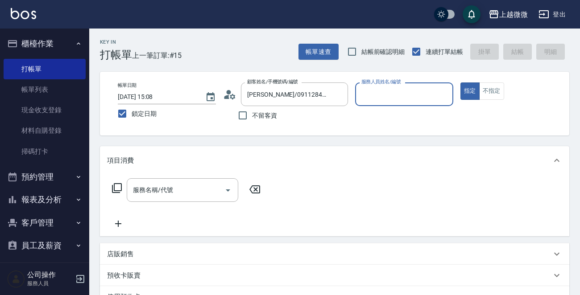
type input "Mini-2"
click at [186, 189] on input "服務名稱/代號" at bounding box center [176, 190] width 90 height 16
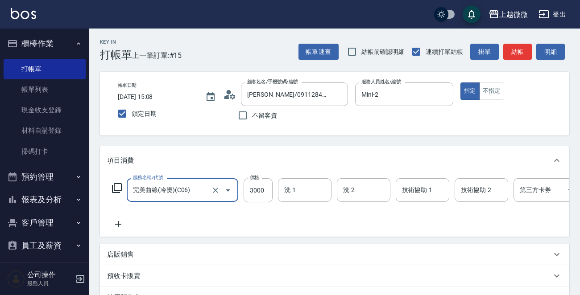
type input "完美曲線(冷燙)(C06)"
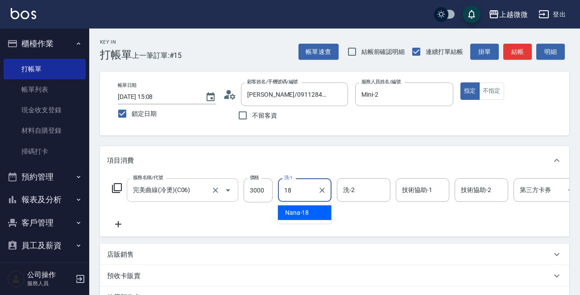
type input "Nana-18"
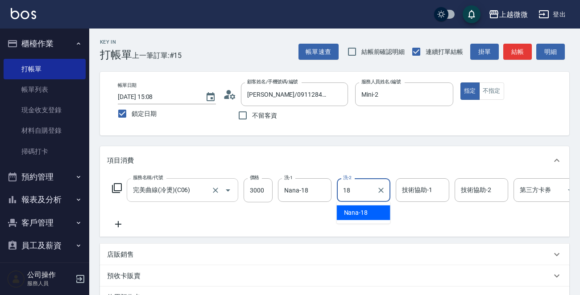
type input "Nana-18"
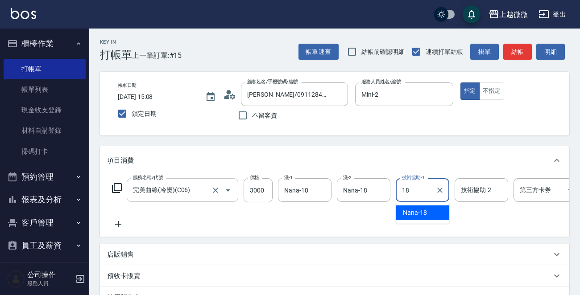
type input "Nana-18"
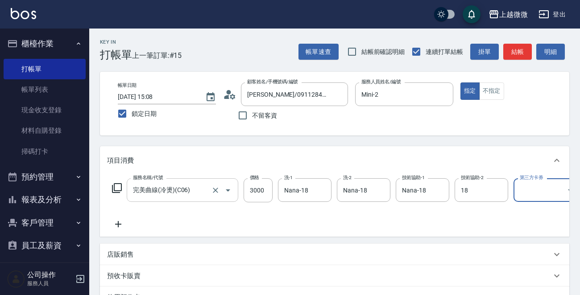
type input "Nana-18"
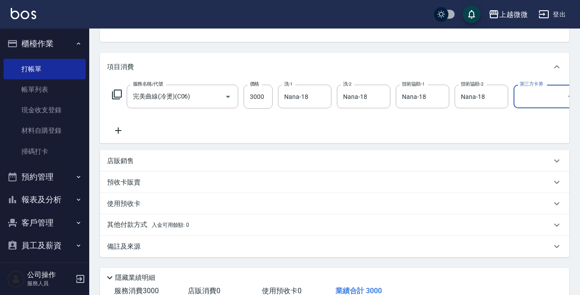
scroll to position [162, 0]
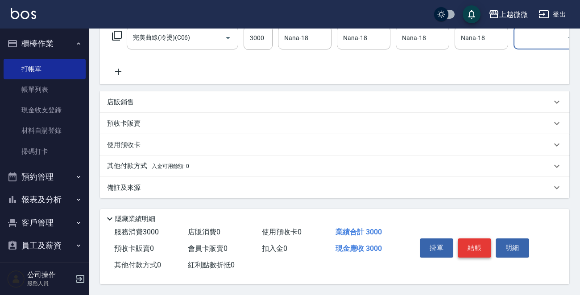
click at [478, 240] on button "結帳" at bounding box center [474, 248] width 33 height 19
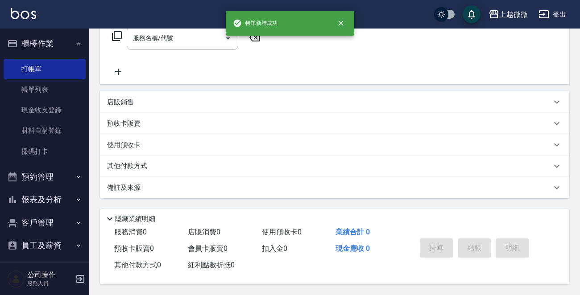
scroll to position [0, 0]
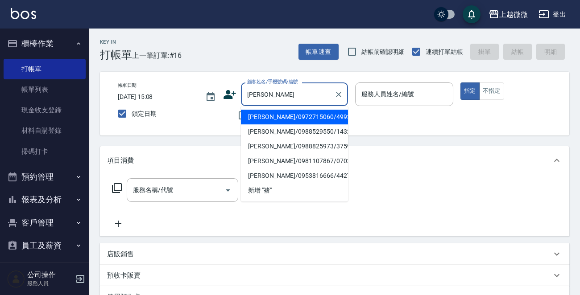
click at [295, 114] on li "[PERSON_NAME]/0972715060/4993" at bounding box center [294, 117] width 107 height 15
type input "[PERSON_NAME]/0972715060/4993"
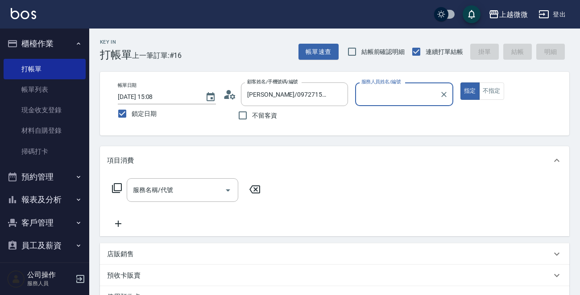
type input "Mini-2"
drag, startPoint x: 184, startPoint y: 179, endPoint x: 176, endPoint y: 184, distance: 9.8
click at [183, 180] on div "服務名稱/代號" at bounding box center [183, 190] width 112 height 24
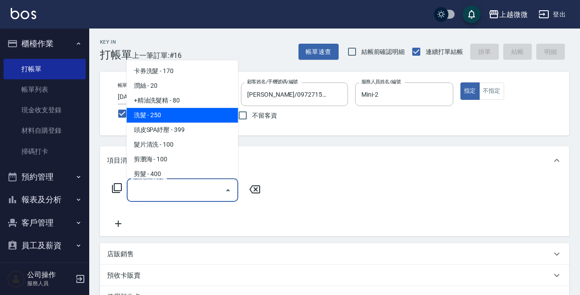
click at [170, 118] on span "洗髮 - 250" at bounding box center [183, 115] width 112 height 15
type input "洗髮(A03)"
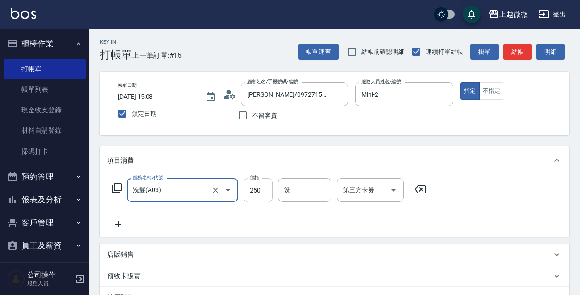
click at [259, 186] on input "250" at bounding box center [258, 190] width 29 height 24
type input "350"
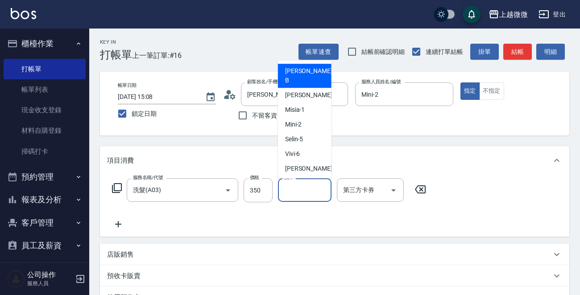
click at [303, 195] on input "洗-1" at bounding box center [305, 190] width 46 height 16
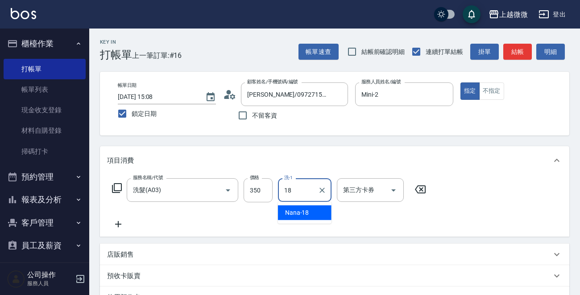
drag, startPoint x: 303, startPoint y: 205, endPoint x: 273, endPoint y: 211, distance: 31.0
click at [303, 206] on div "Nana -18" at bounding box center [305, 213] width 54 height 15
type input "Nana-18"
click at [115, 224] on icon at bounding box center [118, 224] width 22 height 11
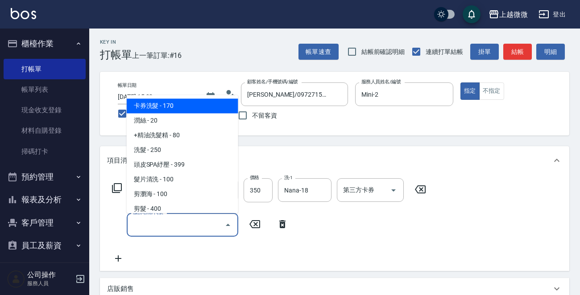
click at [151, 227] on input "服務名稱/代號" at bounding box center [176, 225] width 90 height 16
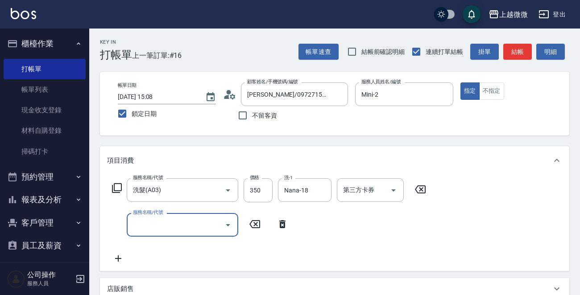
click at [196, 231] on input "服務名稱/代號" at bounding box center [176, 225] width 90 height 16
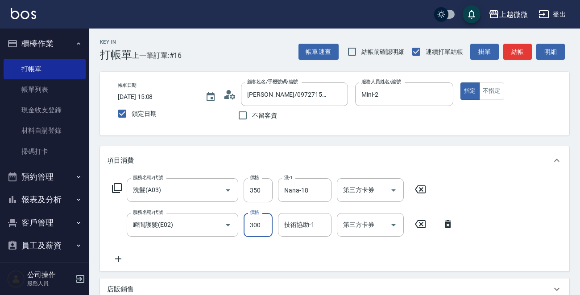
scroll to position [89, 0]
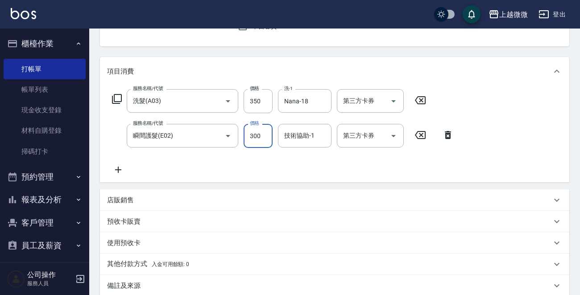
click at [115, 168] on icon at bounding box center [118, 170] width 22 height 11
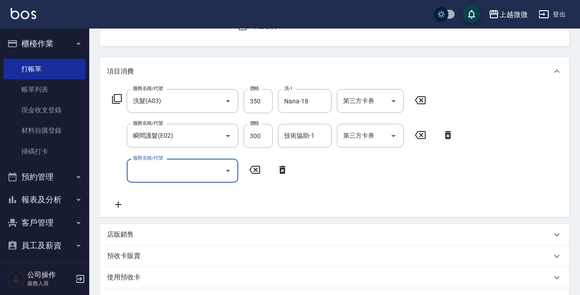
click at [138, 173] on input "服務名稱/代號" at bounding box center [176, 171] width 90 height 16
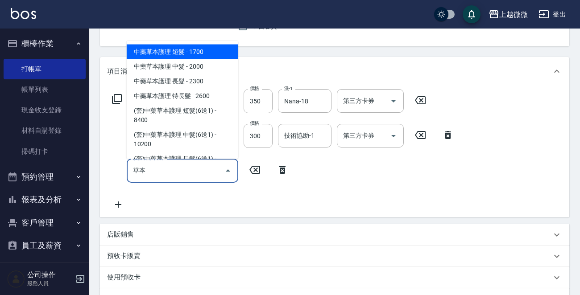
click at [197, 53] on span "中藥草本護理 短髮 - 1700" at bounding box center [183, 52] width 112 height 15
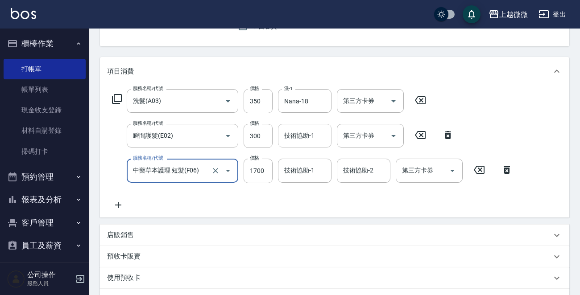
click at [312, 135] on div "技術協助-1 技術協助-1" at bounding box center [305, 136] width 54 height 24
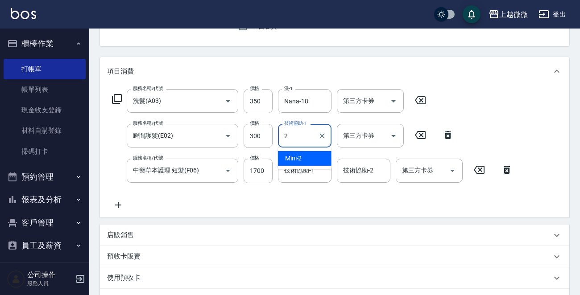
click at [296, 158] on span "Mini -2" at bounding box center [293, 158] width 17 height 9
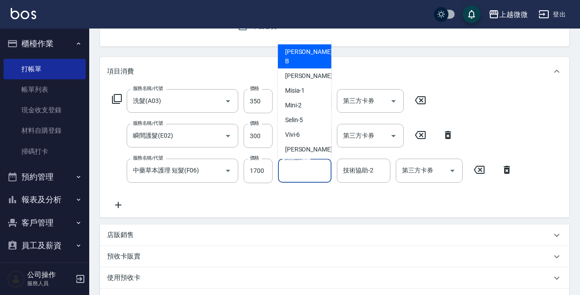
click at [299, 170] on div "技術協助-1 技術協助-1" at bounding box center [305, 171] width 54 height 24
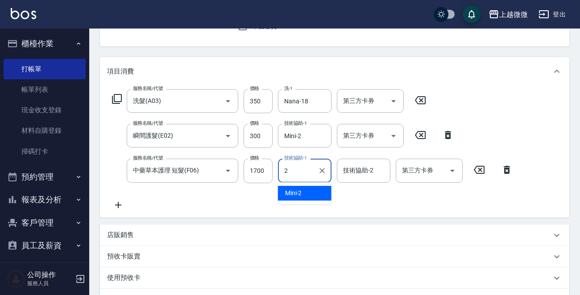
click at [294, 193] on span "Mini -2" at bounding box center [293, 193] width 17 height 9
click at [362, 179] on div "技術協助-2" at bounding box center [364, 171] width 54 height 24
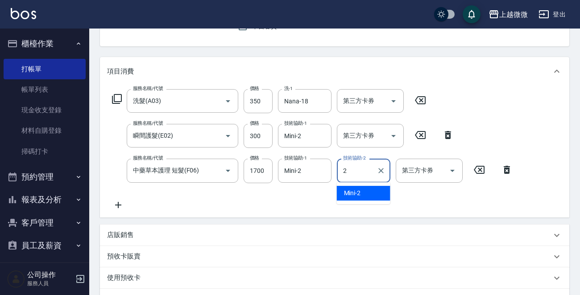
click at [361, 186] on div "Mini -2" at bounding box center [364, 193] width 54 height 15
click at [307, 138] on input "Mini-2" at bounding box center [298, 136] width 32 height 16
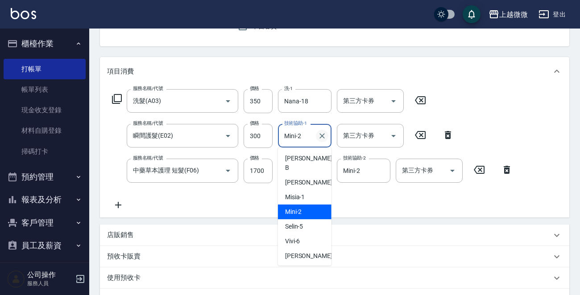
click at [320, 134] on icon "Clear" at bounding box center [322, 136] width 9 height 9
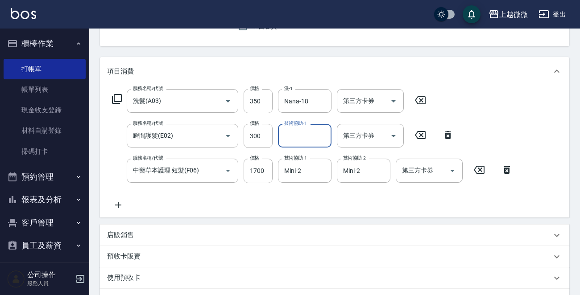
click at [303, 136] on input "技術協助-1" at bounding box center [305, 136] width 46 height 16
click at [304, 154] on span "Nana -18" at bounding box center [297, 158] width 24 height 9
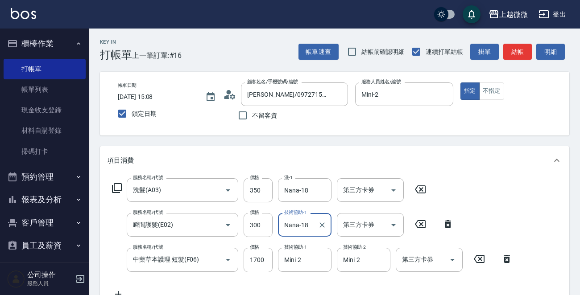
scroll to position [224, 0]
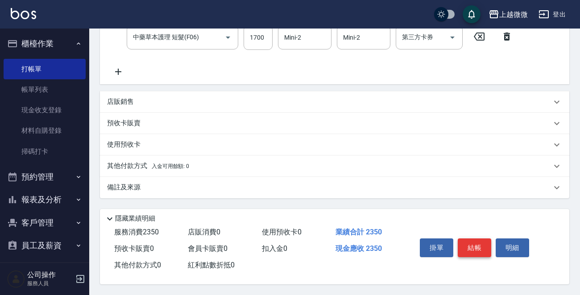
click at [485, 242] on button "結帳" at bounding box center [474, 248] width 33 height 19
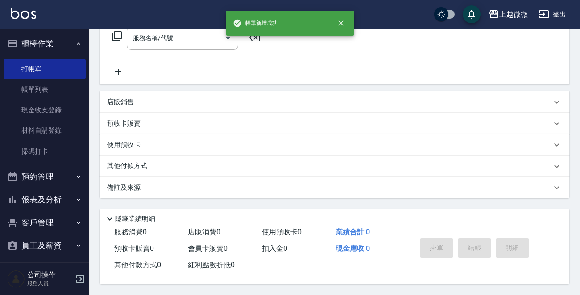
scroll to position [0, 0]
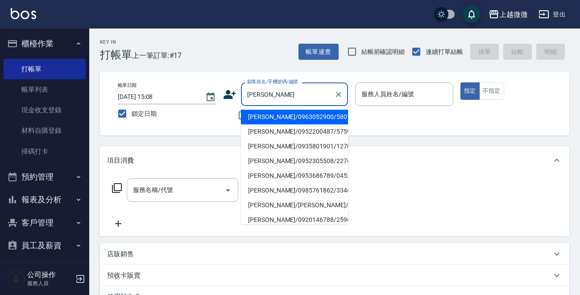
click at [302, 120] on li "[PERSON_NAME]/0963052900/5801" at bounding box center [294, 117] width 107 height 15
drag, startPoint x: 318, startPoint y: 91, endPoint x: 303, endPoint y: 91, distance: 14.3
click at [303, 91] on input "[PERSON_NAME]/0963052900/5801" at bounding box center [288, 95] width 86 height 16
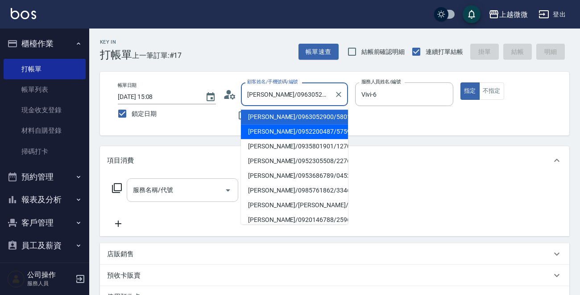
click at [170, 184] on input "服務名稱/代號" at bounding box center [176, 190] width 90 height 16
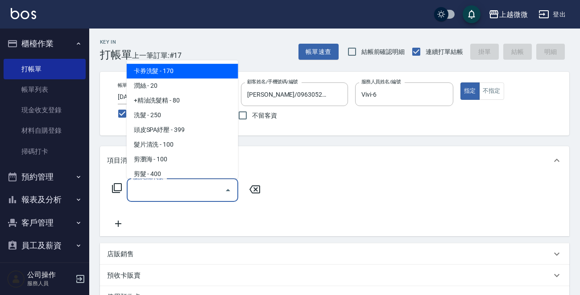
click at [170, 185] on input "服務名稱/代號" at bounding box center [176, 190] width 90 height 16
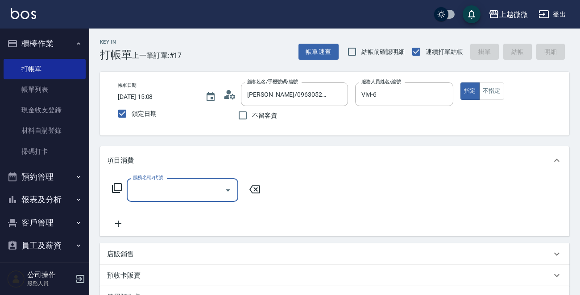
click at [170, 185] on input "服務名稱/代號" at bounding box center [176, 190] width 90 height 16
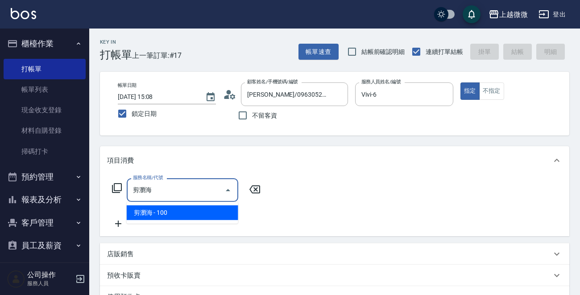
click at [178, 208] on span "剪瀏海 - 100" at bounding box center [183, 213] width 112 height 15
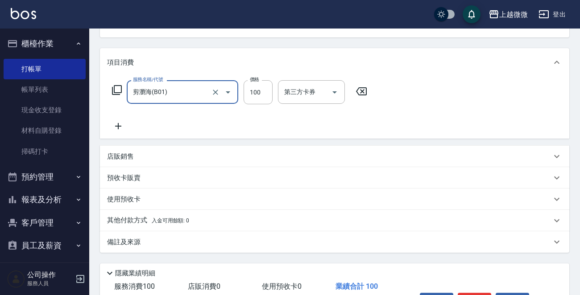
scroll to position [155, 0]
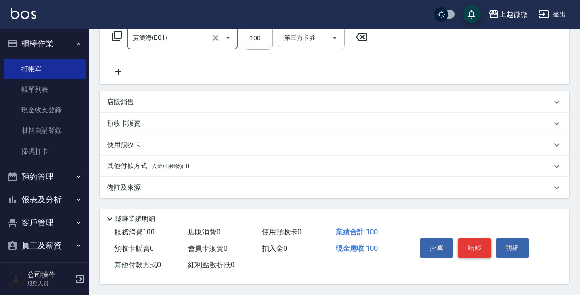
click at [473, 243] on button "結帳" at bounding box center [474, 248] width 33 height 19
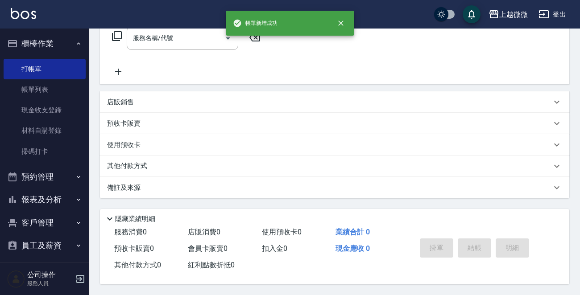
scroll to position [0, 0]
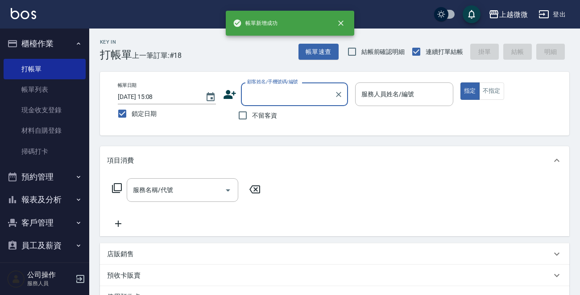
click at [272, 93] on input "顧客姓名/手機號碼/編號" at bounding box center [288, 95] width 86 height 16
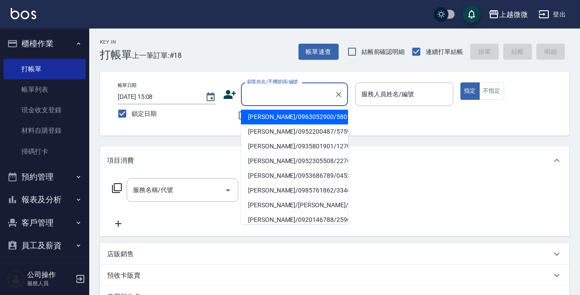
paste input "5801"
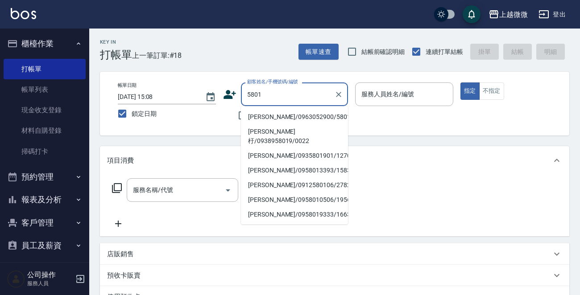
click at [280, 119] on li "[PERSON_NAME]/0963052900/5801" at bounding box center [294, 117] width 107 height 15
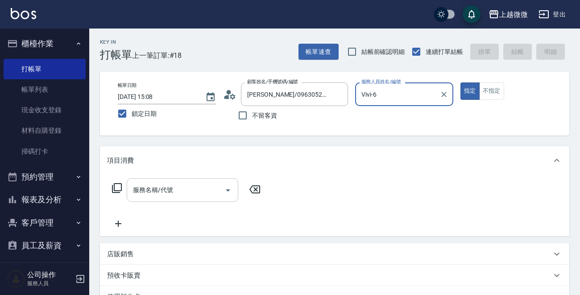
click at [169, 187] on div "服務名稱/代號 服務名稱/代號" at bounding box center [183, 190] width 112 height 24
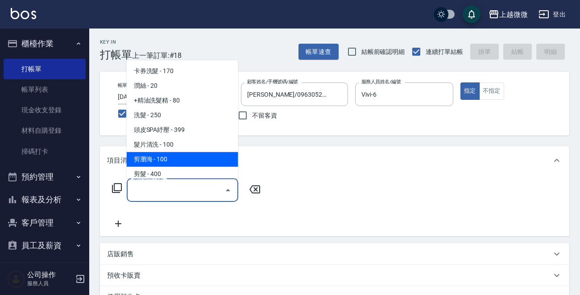
click at [184, 152] on span "剪瀏海 - 100" at bounding box center [183, 159] width 112 height 15
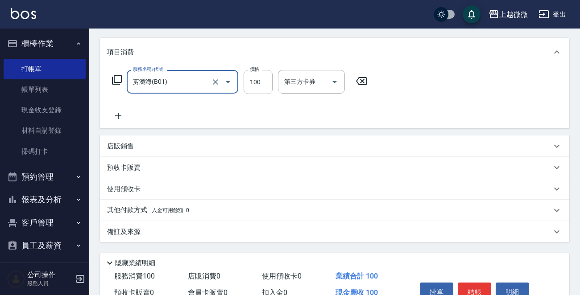
scroll to position [134, 0]
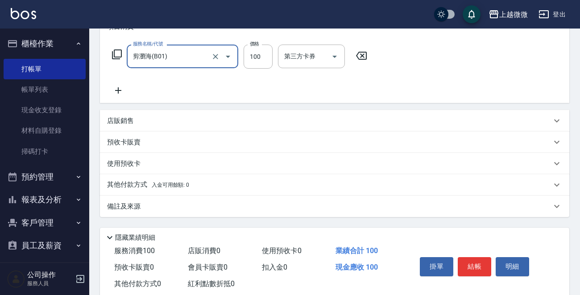
click at [128, 207] on p "備註及來源" at bounding box center [123, 206] width 33 height 9
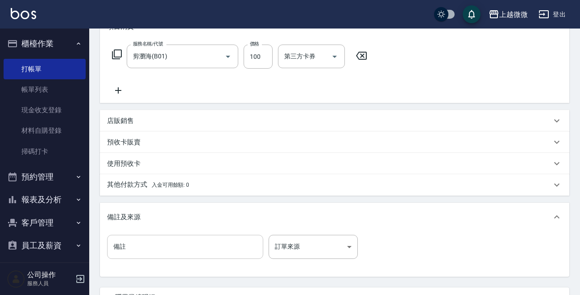
click at [132, 238] on input "備註" at bounding box center [185, 247] width 156 height 24
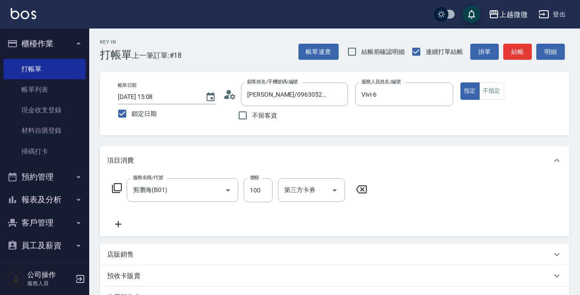
scroll to position [215, 0]
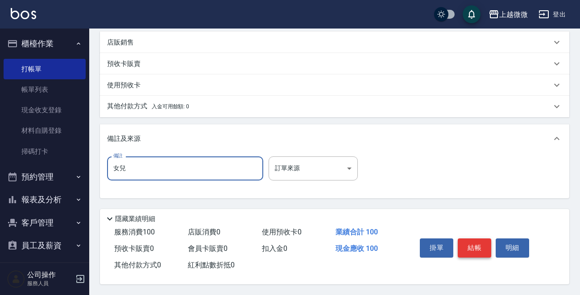
click at [482, 242] on button "結帳" at bounding box center [474, 248] width 33 height 19
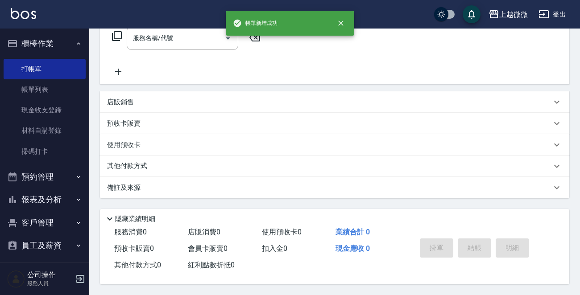
scroll to position [0, 0]
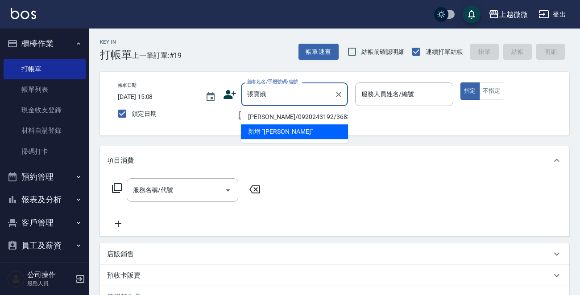
click at [294, 116] on li "[PERSON_NAME]/0920243192/3683" at bounding box center [294, 117] width 107 height 15
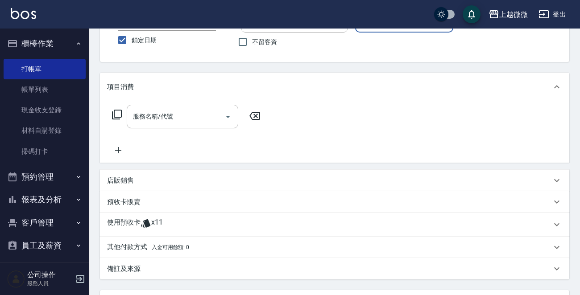
scroll to position [134, 0]
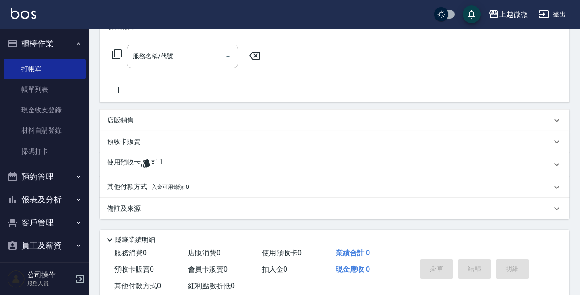
click at [120, 159] on p "使用預收卡" at bounding box center [123, 164] width 33 height 13
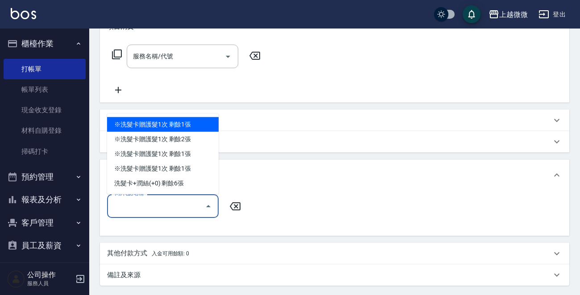
click at [148, 209] on input "卡券代號/名稱" at bounding box center [156, 207] width 90 height 16
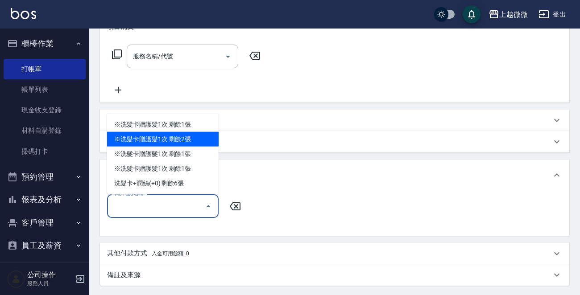
click at [200, 138] on div "※洗髮卡贈護髮1次 剩餘2張" at bounding box center [163, 139] width 112 height 15
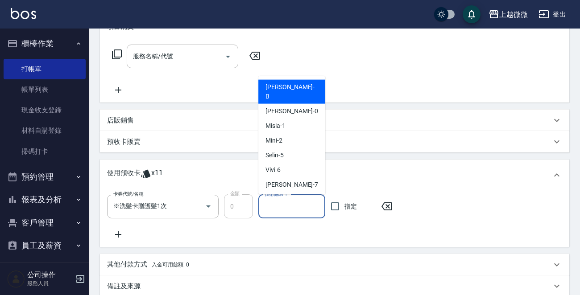
click at [285, 204] on input "技術協助-1" at bounding box center [291, 207] width 59 height 16
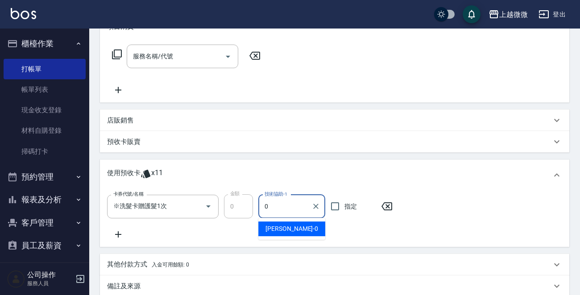
click at [285, 223] on div "[PERSON_NAME] -0" at bounding box center [291, 229] width 67 height 15
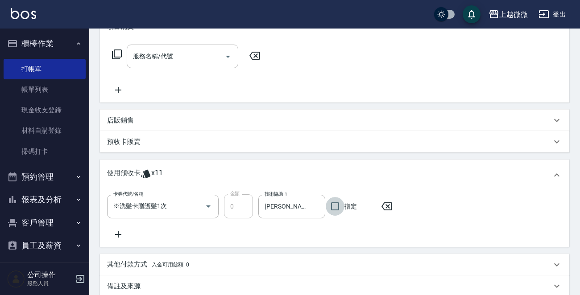
click at [117, 235] on icon at bounding box center [118, 235] width 6 height 6
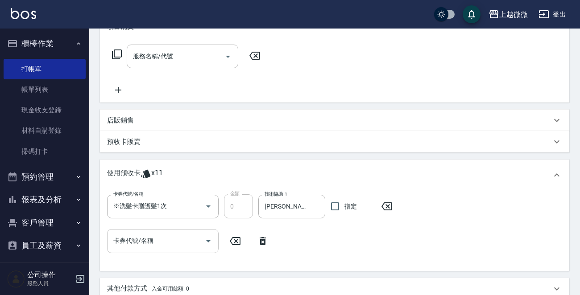
click at [169, 234] on input "卡券代號/名稱" at bounding box center [156, 241] width 90 height 16
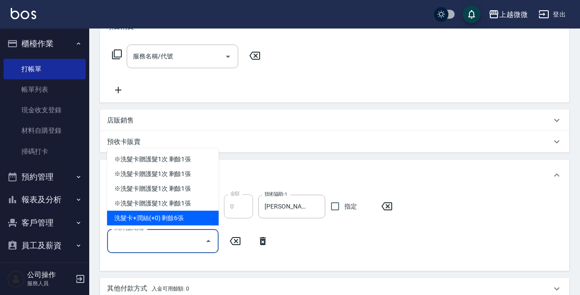
click at [188, 215] on div "洗髮卡+潤絲(+0) 剩餘6張" at bounding box center [163, 218] width 112 height 15
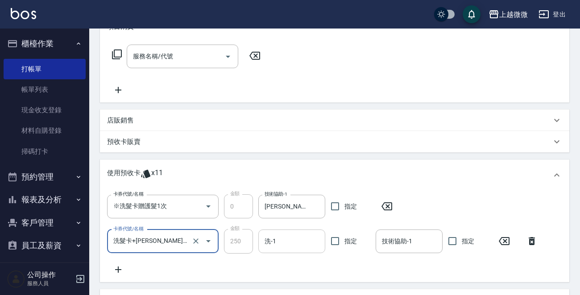
click at [283, 236] on input "洗-1" at bounding box center [291, 242] width 59 height 16
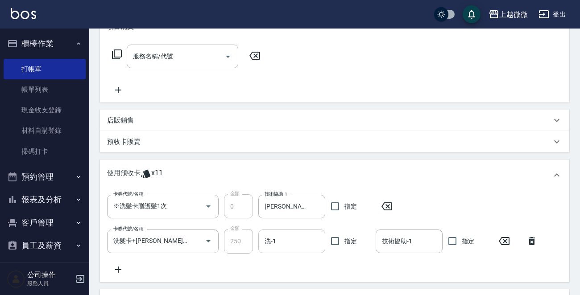
click at [291, 242] on input "洗-1" at bounding box center [291, 242] width 59 height 16
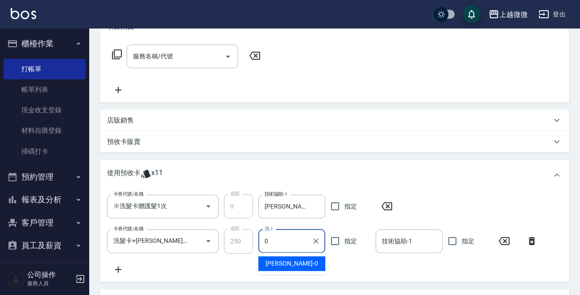
click at [298, 260] on div "[PERSON_NAME] -0" at bounding box center [291, 264] width 67 height 15
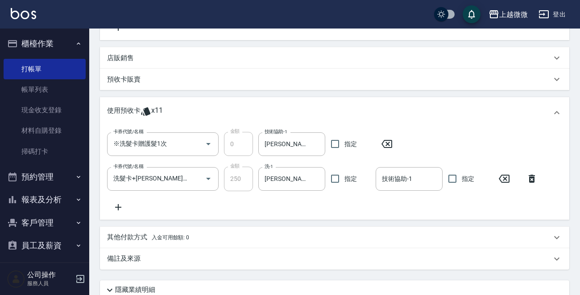
scroll to position [269, 0]
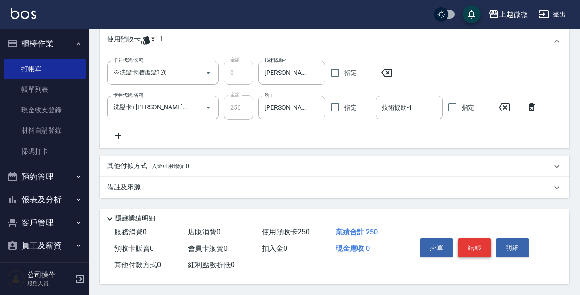
click at [480, 242] on button "結帳" at bounding box center [474, 248] width 33 height 19
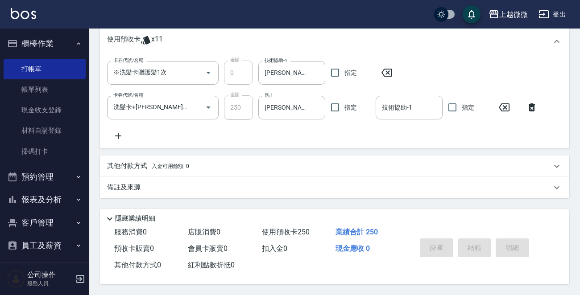
scroll to position [0, 0]
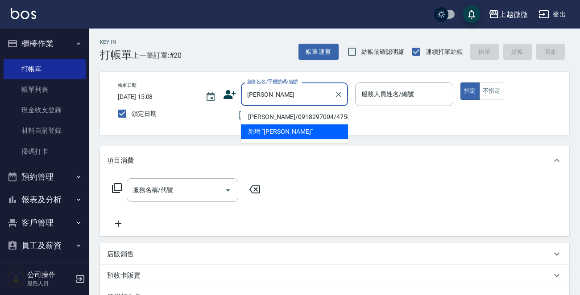
click at [273, 115] on li "[PERSON_NAME]/0918297004/4758" at bounding box center [294, 117] width 107 height 15
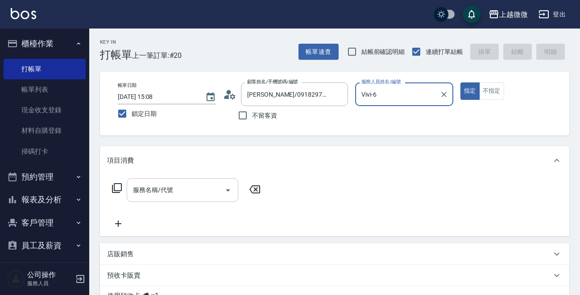
click at [163, 195] on input "服務名稱/代號" at bounding box center [176, 190] width 90 height 16
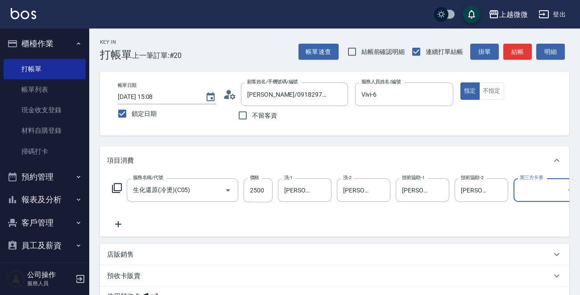
click at [118, 225] on icon at bounding box center [118, 224] width 6 height 6
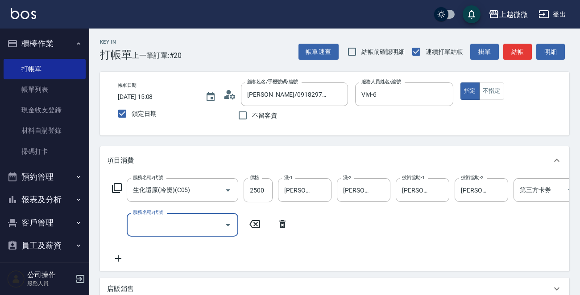
click at [139, 224] on div "服務名稱/代號 服務名稱/代號" at bounding box center [183, 225] width 112 height 24
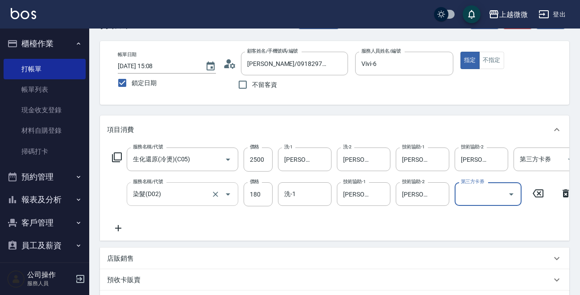
scroll to position [45, 0]
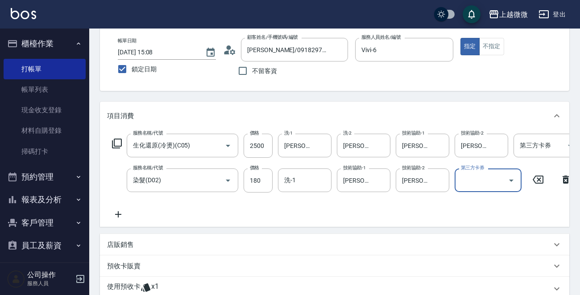
click at [112, 216] on icon at bounding box center [118, 214] width 22 height 11
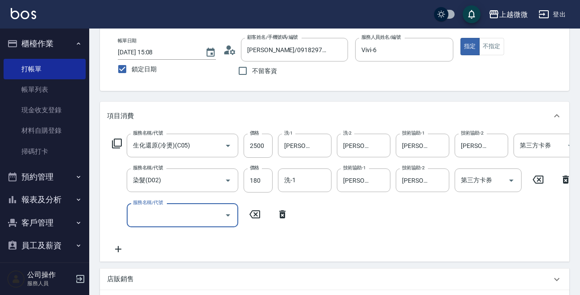
drag, startPoint x: 112, startPoint y: 216, endPoint x: 147, endPoint y: 218, distance: 34.4
click at [147, 218] on input "服務名稱/代號" at bounding box center [176, 215] width 90 height 16
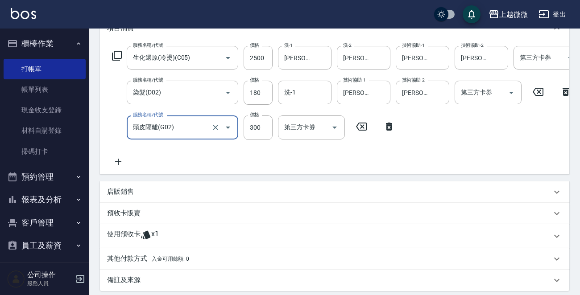
scroll to position [55, 0]
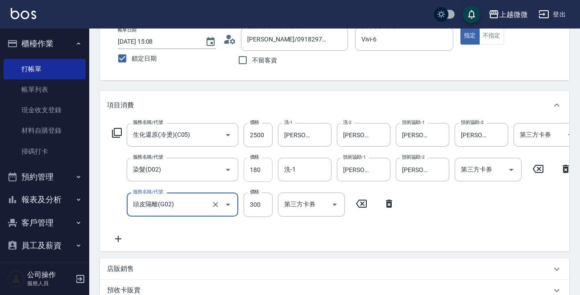
click at [259, 166] on input "180" at bounding box center [258, 170] width 29 height 24
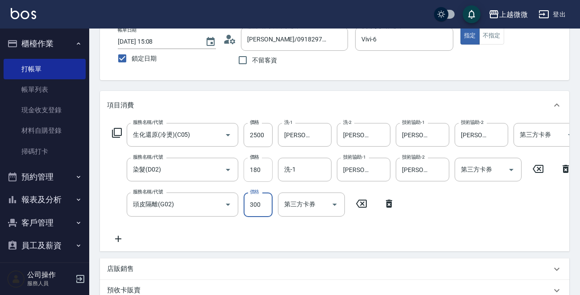
click at [261, 166] on input "180" at bounding box center [258, 170] width 29 height 24
click at [261, 167] on input "180" at bounding box center [258, 170] width 29 height 24
click at [256, 168] on input "180" at bounding box center [258, 170] width 29 height 24
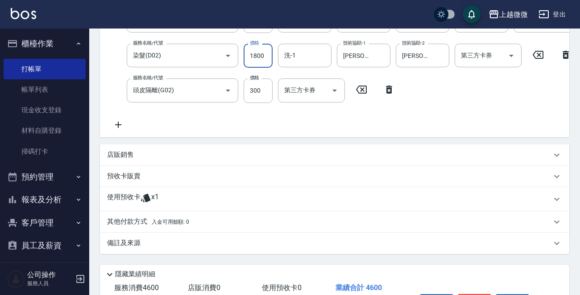
scroll to position [234, 0]
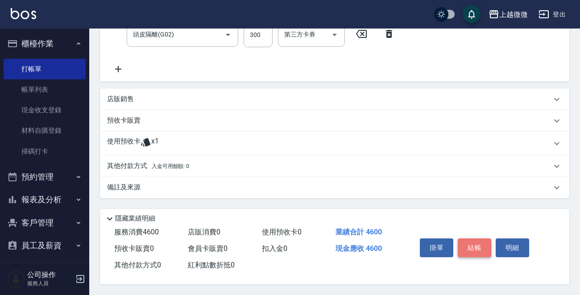
click at [470, 246] on button "結帳" at bounding box center [474, 248] width 33 height 19
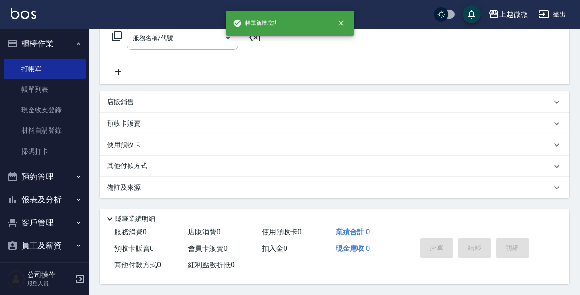
scroll to position [0, 0]
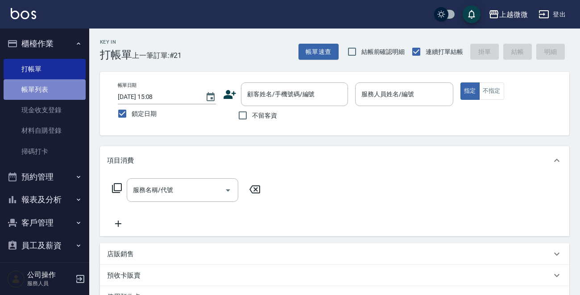
click at [46, 81] on link "帳單列表" at bounding box center [45, 89] width 82 height 21
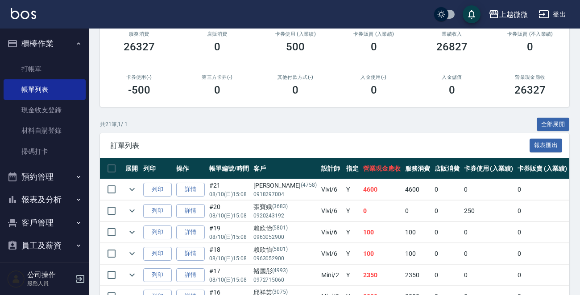
scroll to position [357, 0]
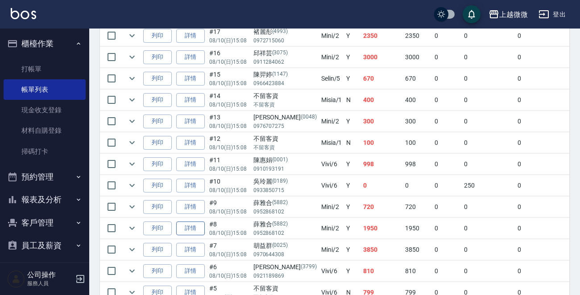
click at [191, 226] on link "詳情" at bounding box center [190, 229] width 29 height 14
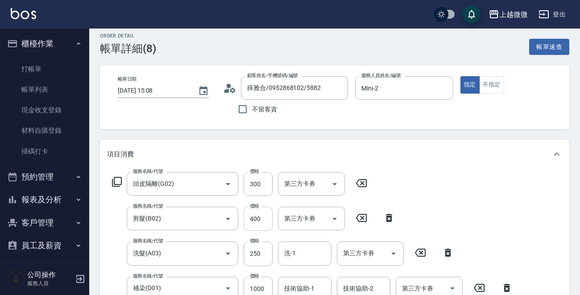
scroll to position [89, 0]
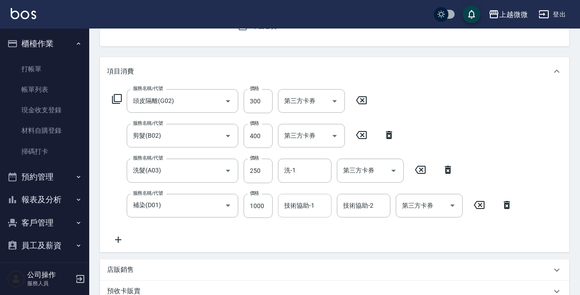
click at [297, 205] on div "技術協助-1 技術協助-1" at bounding box center [305, 206] width 54 height 24
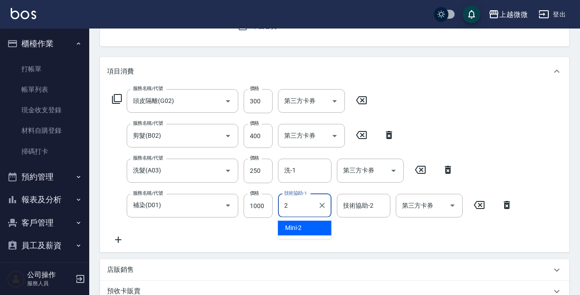
click at [298, 228] on span "Mini -2" at bounding box center [293, 228] width 17 height 9
click at [366, 212] on input "技術協助-2" at bounding box center [364, 206] width 46 height 16
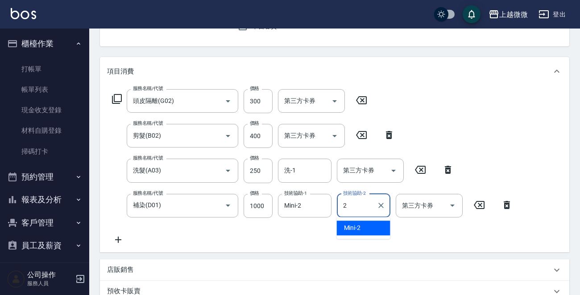
drag, startPoint x: 359, startPoint y: 224, endPoint x: 326, endPoint y: 200, distance: 40.2
click at [359, 224] on span "Mini -2" at bounding box center [352, 228] width 17 height 9
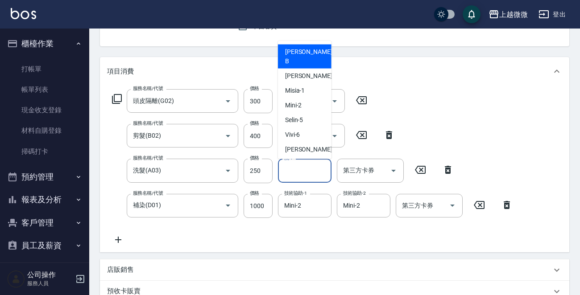
click at [293, 172] on input "洗-1" at bounding box center [305, 171] width 46 height 16
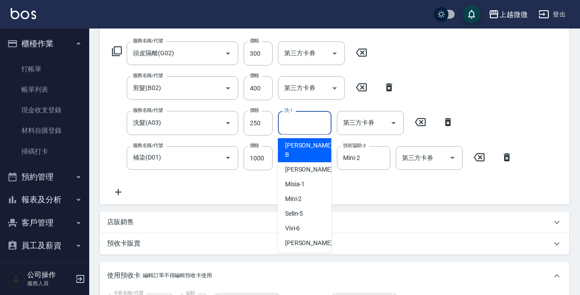
scroll to position [223, 0]
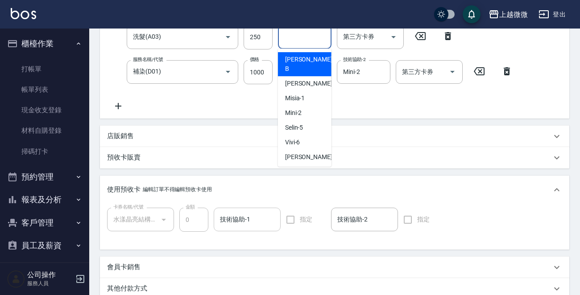
click at [237, 223] on input "技術協助-1" at bounding box center [247, 220] width 59 height 16
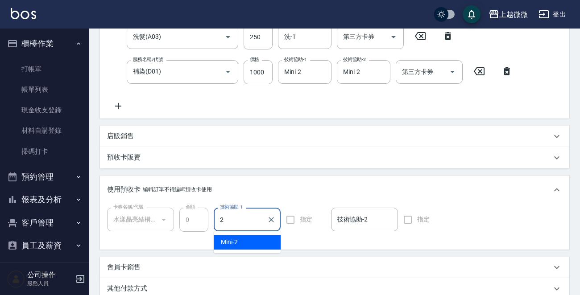
click at [248, 239] on div "Mini -2" at bounding box center [247, 242] width 67 height 15
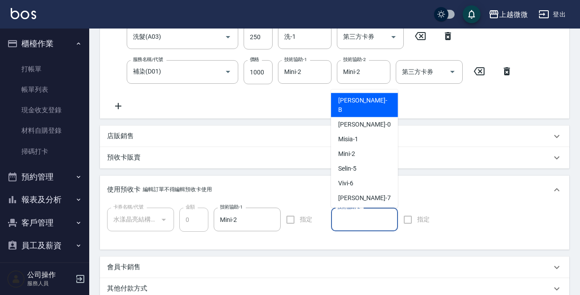
click at [362, 222] on input "技術協助-2" at bounding box center [364, 220] width 59 height 16
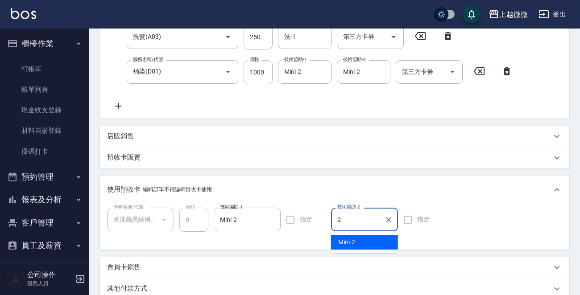
click at [360, 240] on div "Mini -2" at bounding box center [364, 242] width 67 height 15
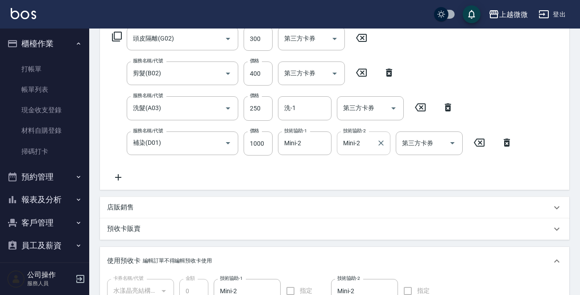
scroll to position [89, 0]
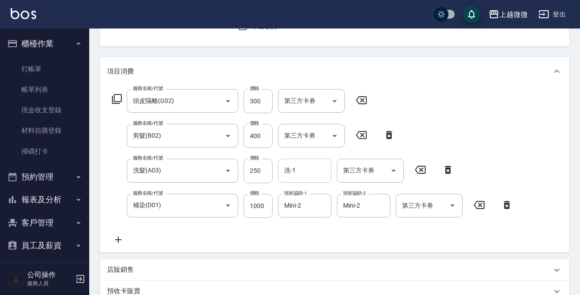
click at [297, 170] on input "洗-1" at bounding box center [305, 171] width 46 height 16
drag, startPoint x: 291, startPoint y: 169, endPoint x: 277, endPoint y: 169, distance: 14.7
click at [277, 169] on div "服務名稱/代號 洗髮(A03) 服務名稱/代號 價格 250 價格 洗-1 1 洗-1 第三方卡券 第三方卡券" at bounding box center [283, 171] width 352 height 24
click at [304, 189] on div "Mini -2" at bounding box center [305, 193] width 54 height 15
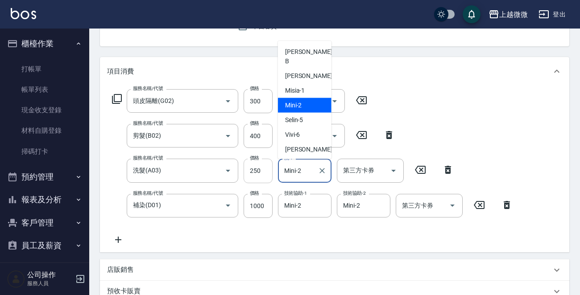
drag, startPoint x: 306, startPoint y: 171, endPoint x: 271, endPoint y: 169, distance: 34.9
click at [271, 169] on div "服務名稱/代號 洗髮(A03) 服務名稱/代號 價格 250 價格 洗-1 Mini-2 洗-1 第三方卡券 第三方卡券" at bounding box center [283, 171] width 352 height 24
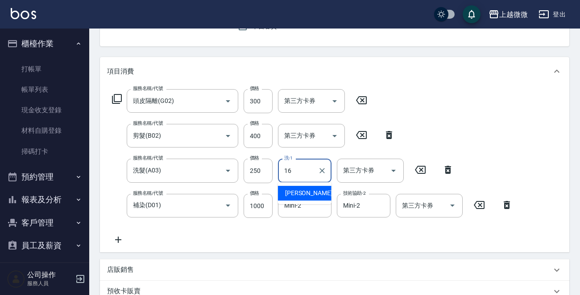
click at [310, 192] on div "[PERSON_NAME] -16" at bounding box center [305, 193] width 54 height 15
click at [310, 192] on div "服務名稱/代號 頭皮隔離(G02) 服務名稱/代號 價格 300 價格 第三方卡券 第三方卡券 服務名稱/代號 剪髮(B02) 服務名稱/代號 價格 400 …" at bounding box center [312, 167] width 411 height 156
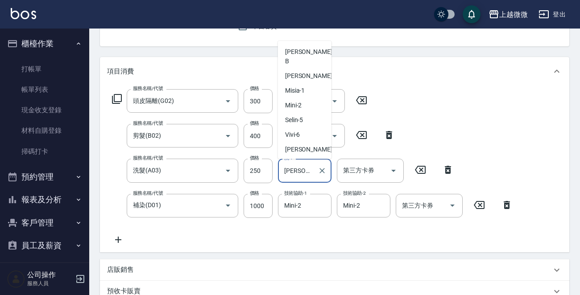
scroll to position [32, 0]
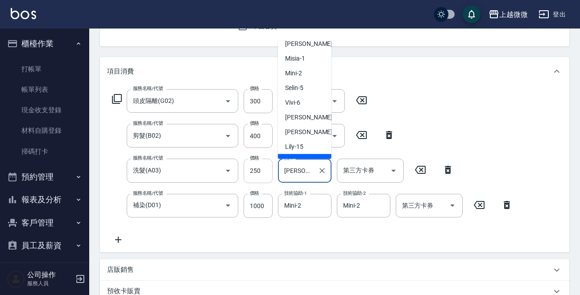
drag, startPoint x: 311, startPoint y: 174, endPoint x: 251, endPoint y: 174, distance: 60.2
click at [251, 174] on div "服務名稱/代號 洗髮(A03) 服務名稱/代號 價格 250 價格 洗-1 Joan-16 洗-1 第三方卡券 第三方卡券" at bounding box center [283, 171] width 352 height 24
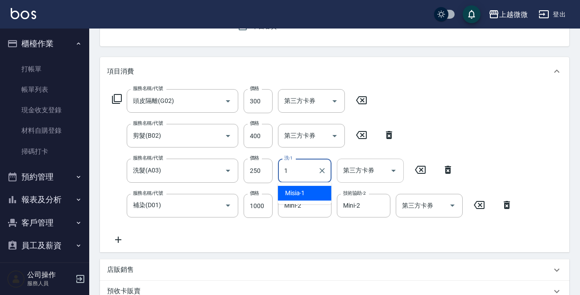
scroll to position [0, 0]
click at [314, 188] on div "Nana -18" at bounding box center [305, 193] width 54 height 15
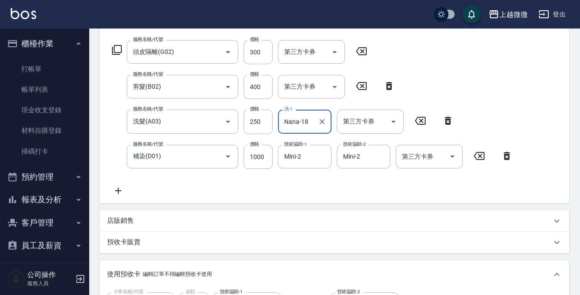
scroll to position [268, 0]
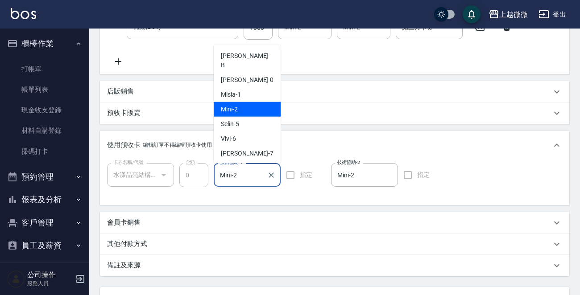
click at [252, 176] on input "Mini-2" at bounding box center [241, 175] width 46 height 16
click at [188, 178] on div "卡券名稱/代號 水漾晶亮結構式護髮卡(1/1) 卡券名稱/代號 金額 0 金額 技術協助-1 Mini-2 技術協助-1 指定 技術協助-2 Mini-2 技…" at bounding box center [275, 175] width 336 height 24
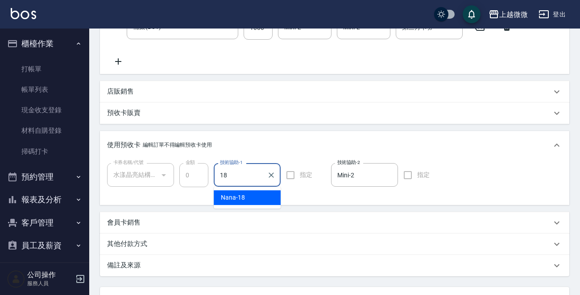
click at [250, 193] on div "Nana -18" at bounding box center [247, 198] width 67 height 15
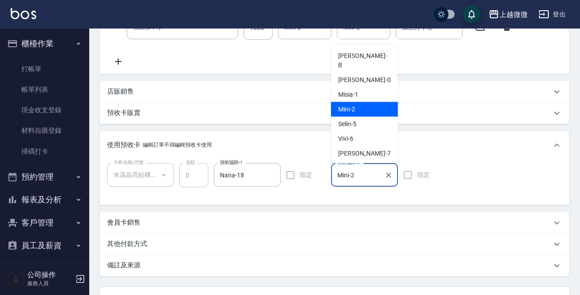
drag, startPoint x: 360, startPoint y: 172, endPoint x: 302, endPoint y: 173, distance: 58.0
click at [303, 173] on div "卡券名稱/代號 水漾晶亮結構式護髮卡(1/1) 卡券名稱/代號 金額 0 金額 技術協助-1 Nana-18 技術協助-1 指定 技術協助-2 Mini-2 …" at bounding box center [275, 175] width 336 height 24
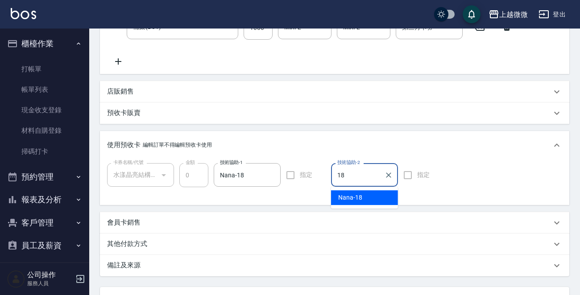
click at [360, 194] on div "Nana -18" at bounding box center [364, 198] width 67 height 15
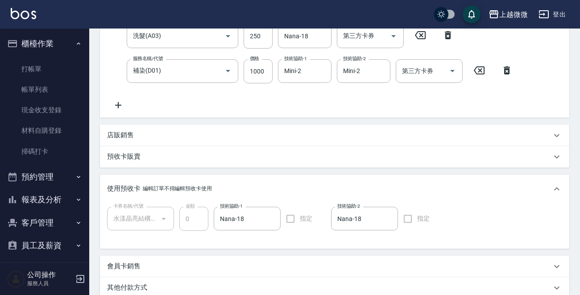
scroll to position [344, 0]
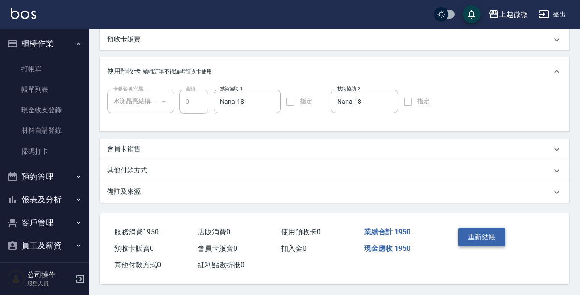
click at [469, 228] on button "重新結帳" at bounding box center [481, 237] width 47 height 19
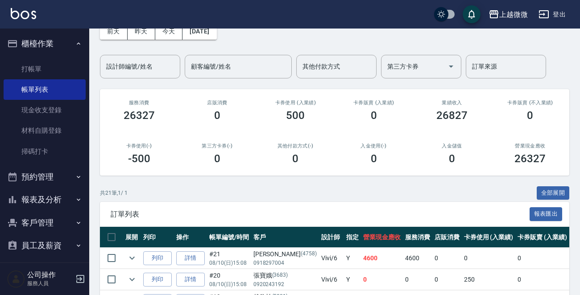
scroll to position [89, 0]
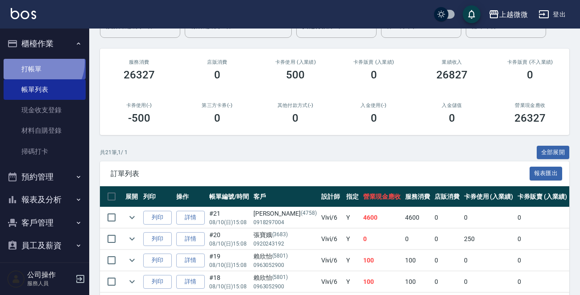
click at [40, 62] on link "打帳單" at bounding box center [45, 69] width 82 height 21
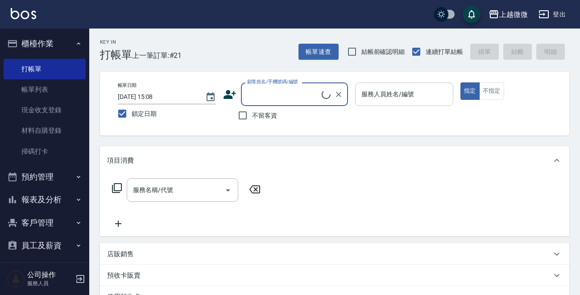
click at [421, 91] on input "服務人員姓名/編號" at bounding box center [404, 95] width 90 height 16
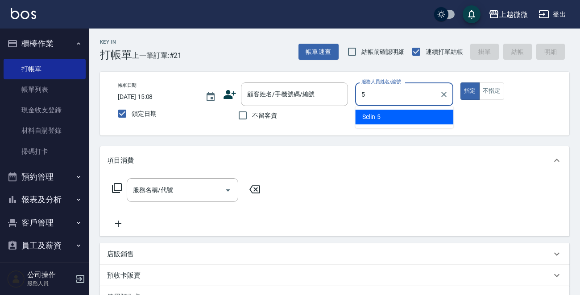
click at [393, 117] on div "Selin -5" at bounding box center [404, 117] width 98 height 15
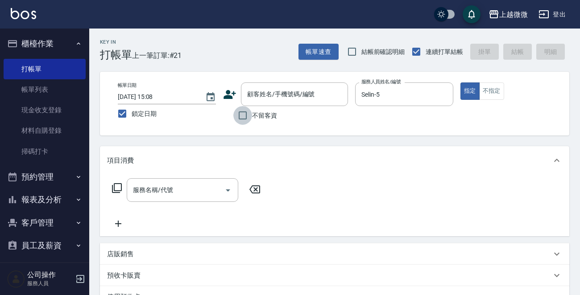
click at [242, 113] on input "不留客資" at bounding box center [242, 115] width 19 height 19
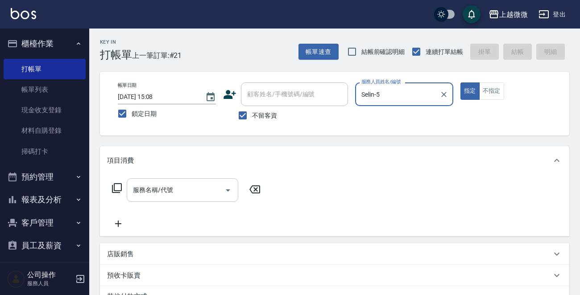
click at [184, 187] on input "服務名稱/代號" at bounding box center [176, 190] width 90 height 16
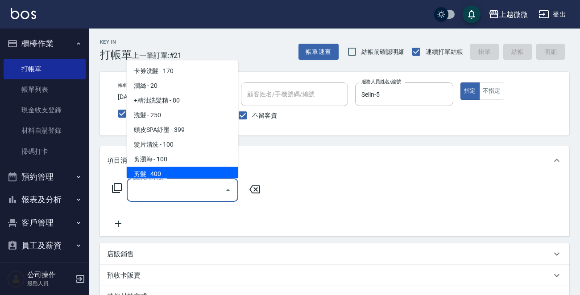
click at [174, 167] on span "剪髮 - 400" at bounding box center [183, 174] width 112 height 15
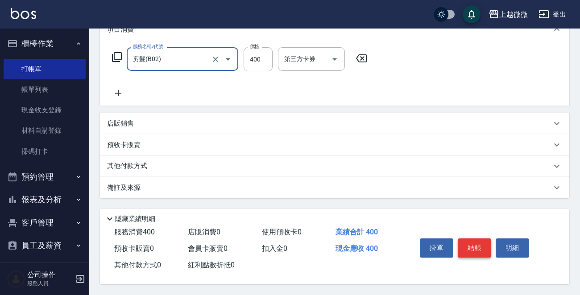
scroll to position [133, 0]
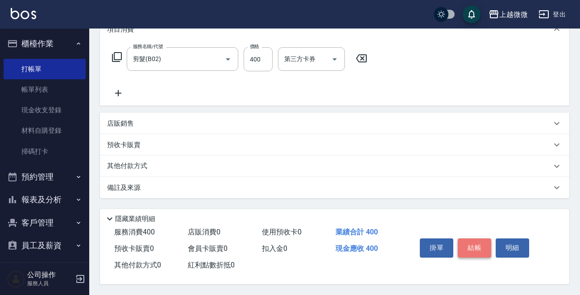
click at [482, 244] on button "結帳" at bounding box center [474, 248] width 33 height 19
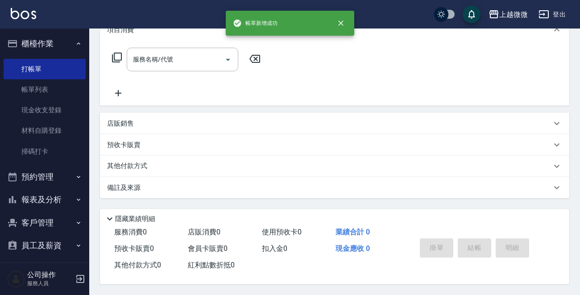
scroll to position [0, 0]
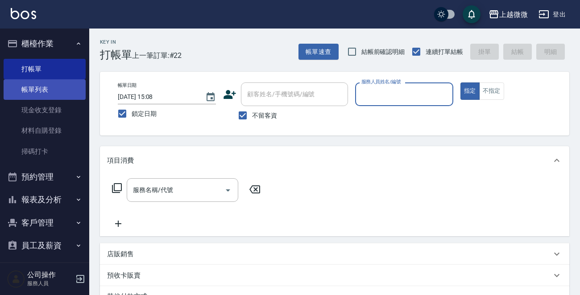
click at [56, 90] on link "帳單列表" at bounding box center [45, 89] width 82 height 21
